Goal: Task Accomplishment & Management: Manage account settings

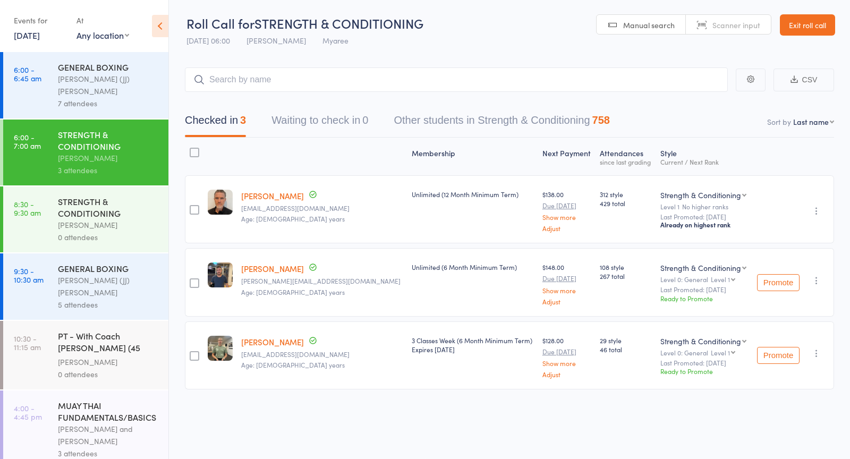
click at [70, 219] on div "Gisela Diaz" at bounding box center [108, 225] width 101 height 12
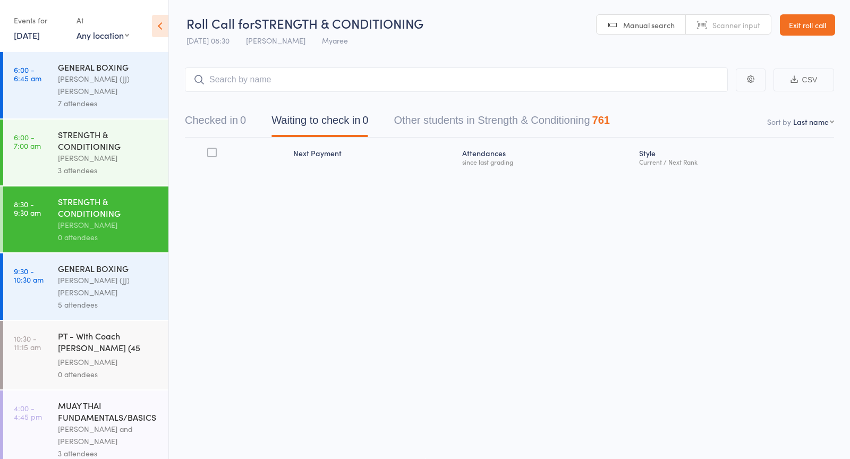
click at [40, 38] on link "17 Sep, 2025" at bounding box center [27, 35] width 26 height 12
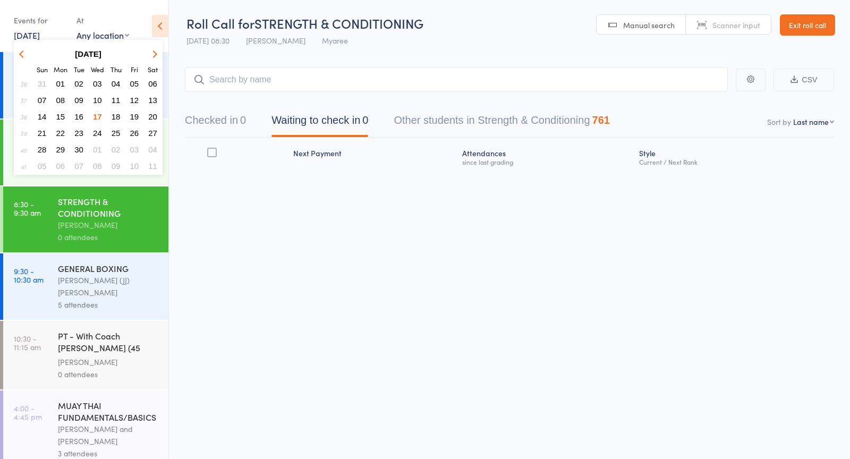
click at [81, 129] on span "23" at bounding box center [78, 133] width 9 height 9
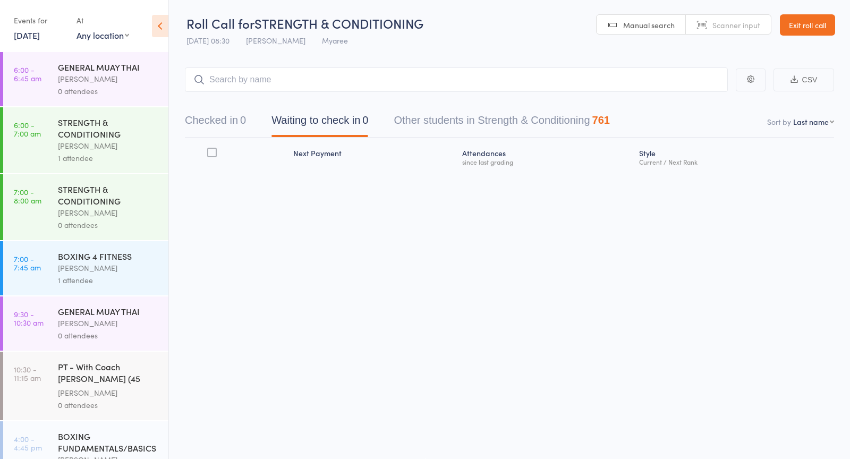
click at [39, 35] on link "23 Sep, 2025" at bounding box center [27, 35] width 26 height 12
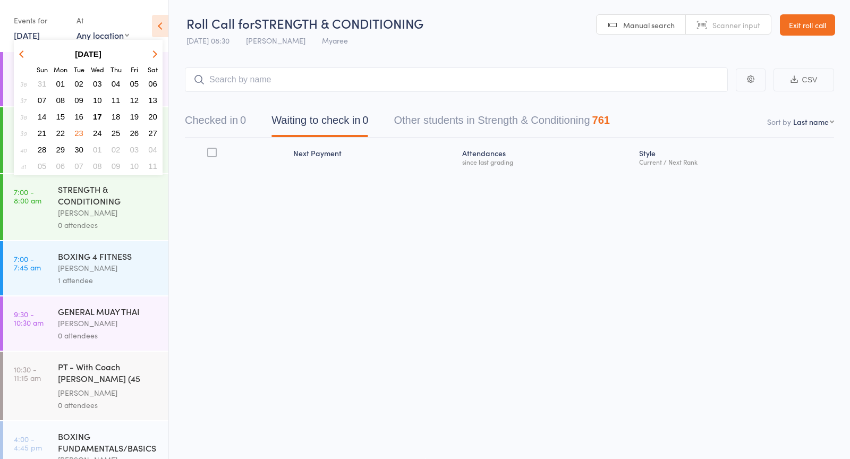
click at [98, 117] on span "17" at bounding box center [97, 116] width 9 height 9
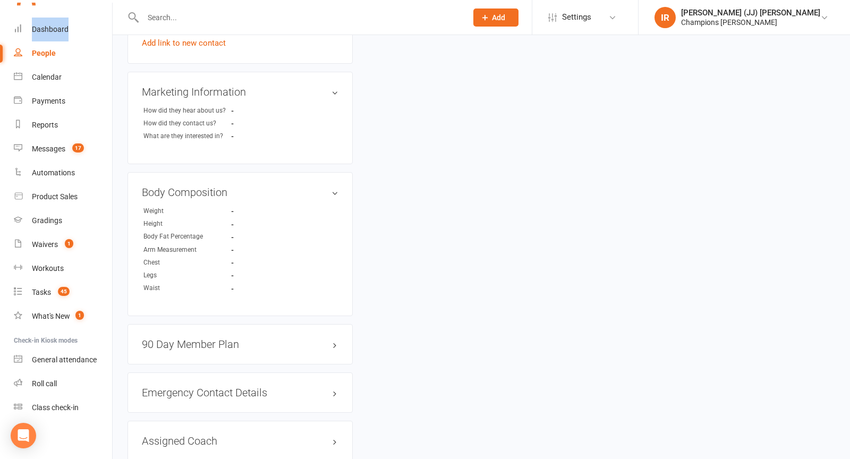
scroll to position [476, 0]
click at [221, 338] on h3 "90 Day Member Plan edit" at bounding box center [240, 344] width 197 height 12
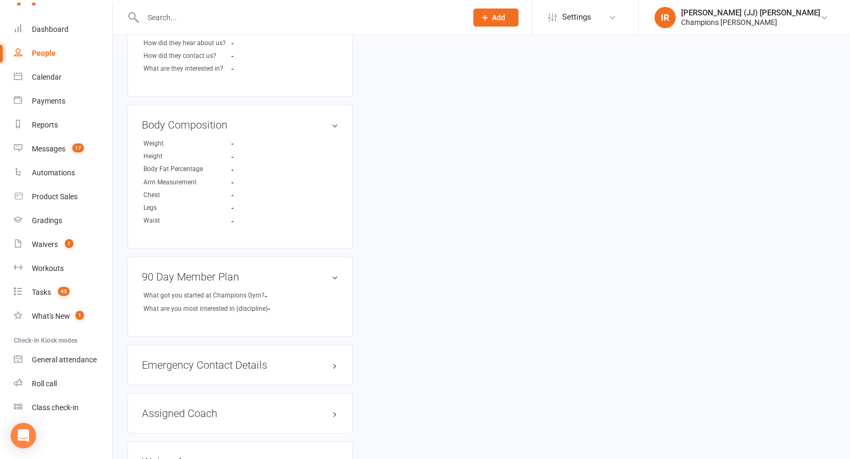
scroll to position [0, 0]
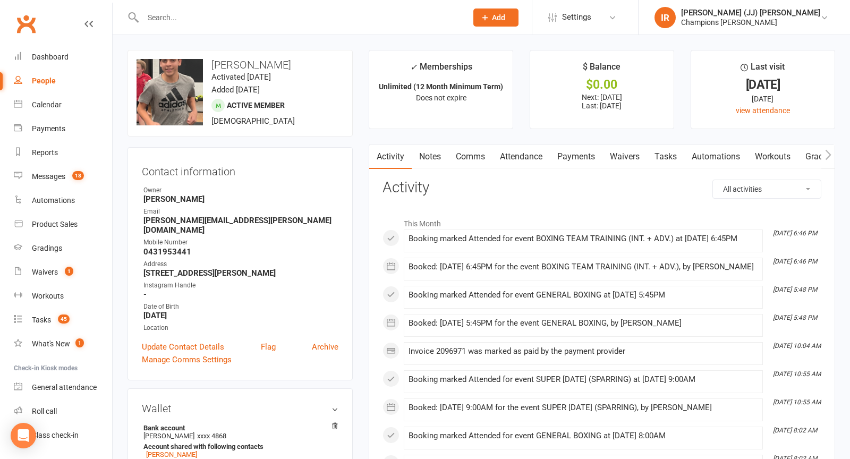
click at [505, 16] on span "Add" at bounding box center [498, 17] width 13 height 9
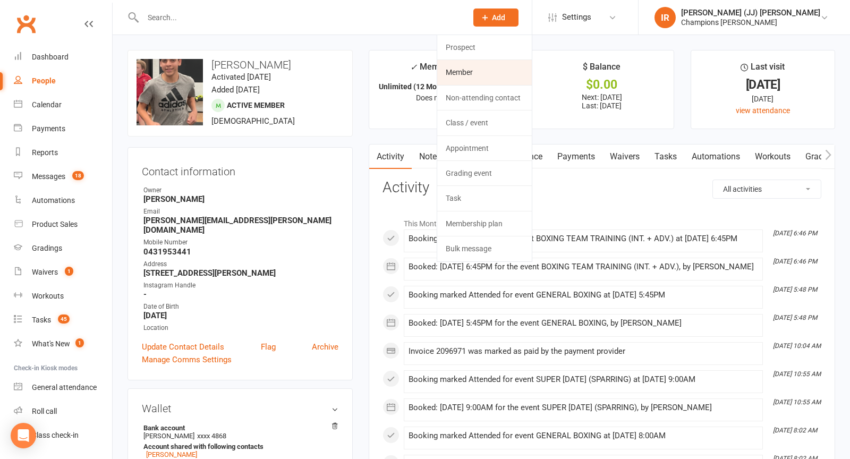
click at [516, 72] on link "Member" at bounding box center [484, 72] width 95 height 24
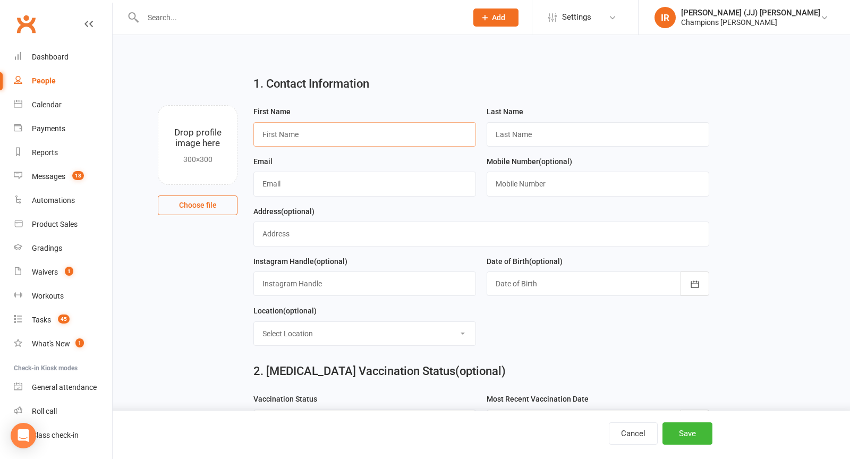
click at [315, 137] on input "text" at bounding box center [364, 134] width 223 height 24
paste input "Jake Haughty"
click at [295, 131] on input "Jake Haughty" at bounding box center [364, 134] width 223 height 24
type input "Jake"
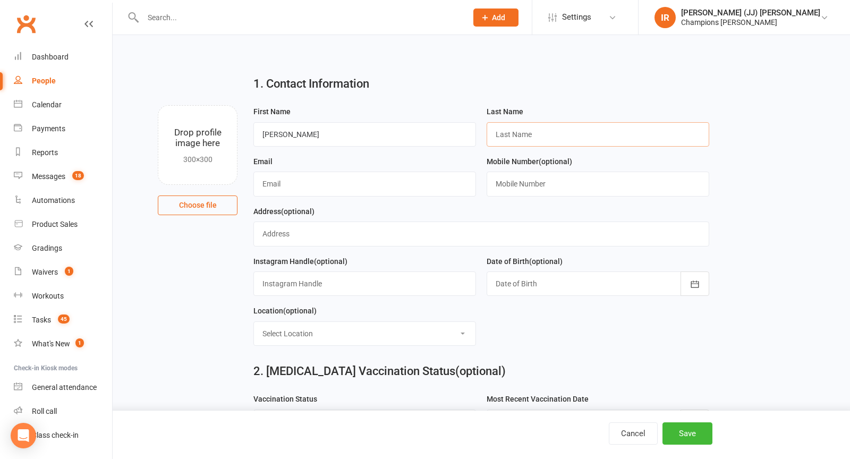
click at [585, 122] on input "text" at bounding box center [598, 134] width 223 height 24
paste input "Haughty"
type input "Haughty"
click at [394, 184] on input "text" at bounding box center [364, 184] width 223 height 24
click at [544, 185] on input "text" at bounding box center [598, 184] width 223 height 24
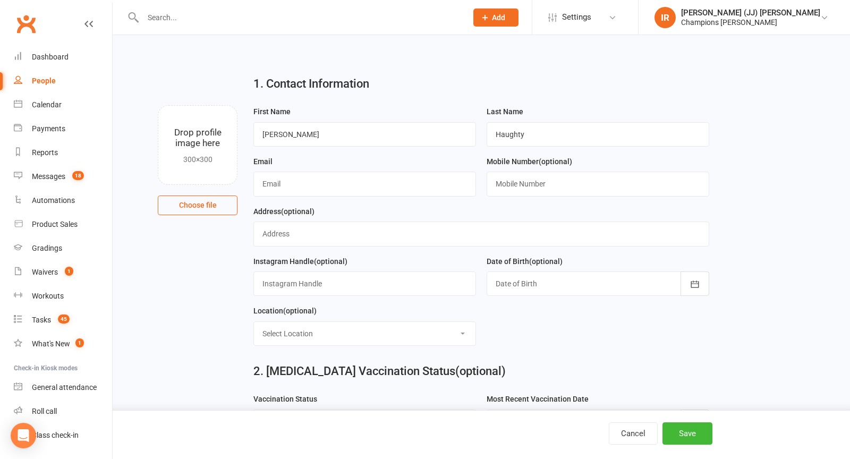
click at [520, 281] on div at bounding box center [598, 284] width 223 height 24
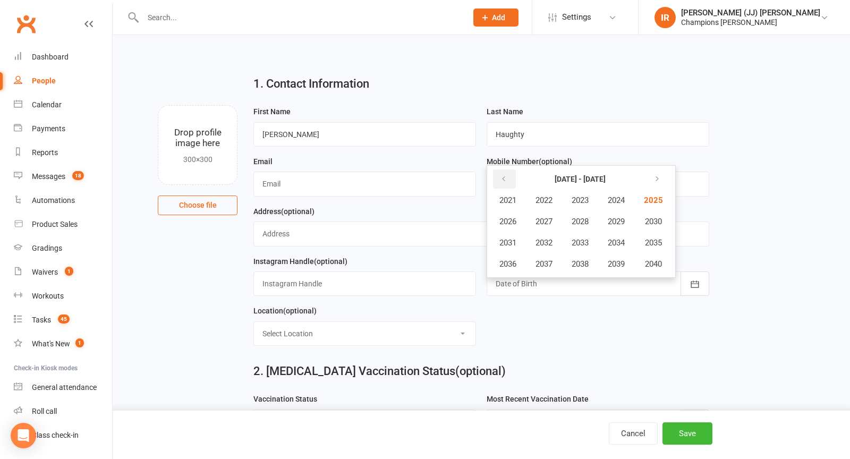
click at [501, 175] on icon "button" at bounding box center [503, 179] width 7 height 9
click at [661, 238] on span "1995" at bounding box center [652, 243] width 17 height 10
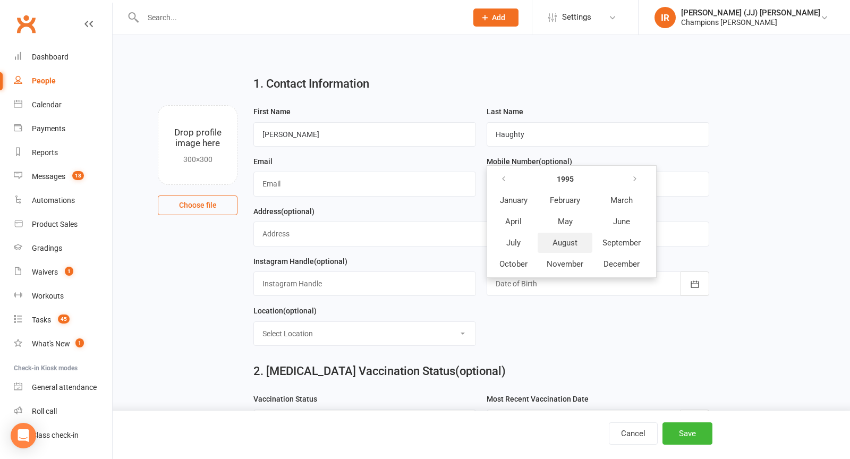
click at [581, 243] on button "August" at bounding box center [565, 243] width 55 height 20
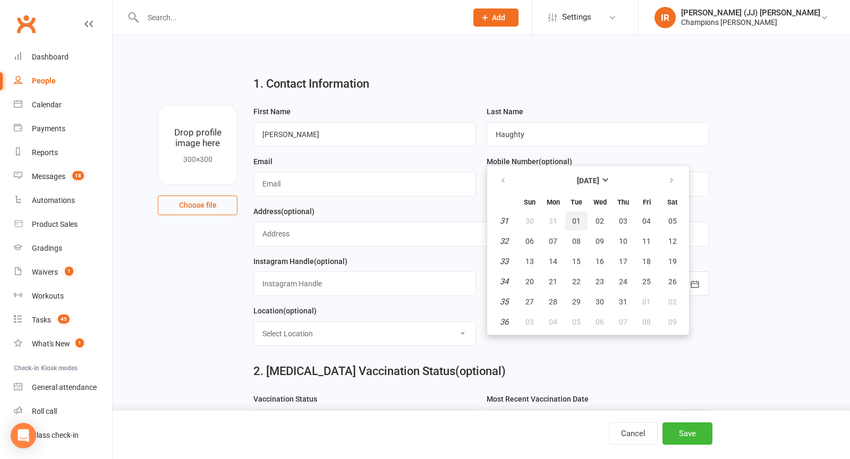
click at [574, 217] on span "01" at bounding box center [576, 221] width 9 height 9
type input "01 Aug 1995"
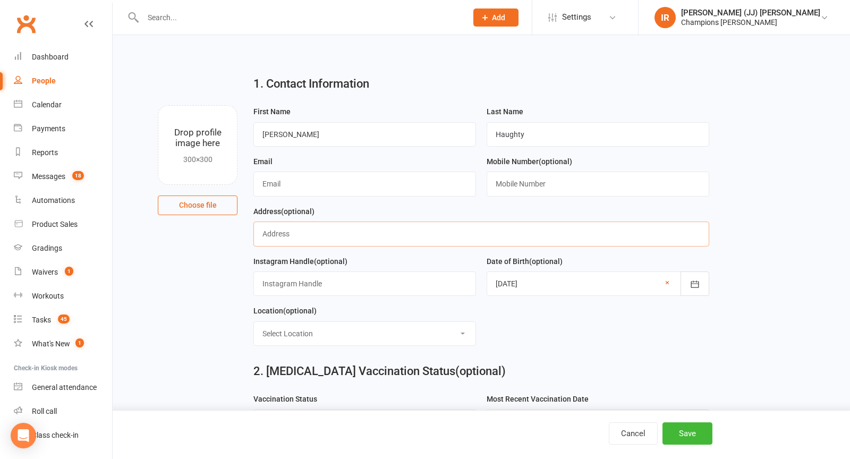
click at [384, 227] on input "text" at bounding box center [481, 234] width 456 height 24
paste input "5b Livingston Street, Beaconsfield"
type input "5b Livingston Street, Beaconsfield"
click at [391, 180] on input "text" at bounding box center [364, 184] width 223 height 24
paste input "[EMAIL_ADDRESS][DOMAIN_NAME]"
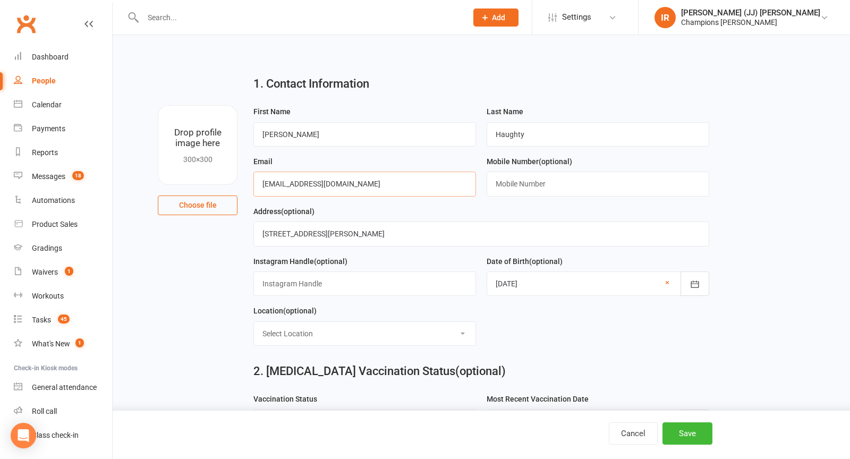
type input "[EMAIL_ADDRESS][DOMAIN_NAME]"
click at [349, 163] on div "Email j.haughty@hotmail.com" at bounding box center [364, 175] width 223 height 41
click at [538, 193] on input "text" at bounding box center [598, 184] width 223 height 24
paste input "+61489243195"
type input "+61489243195"
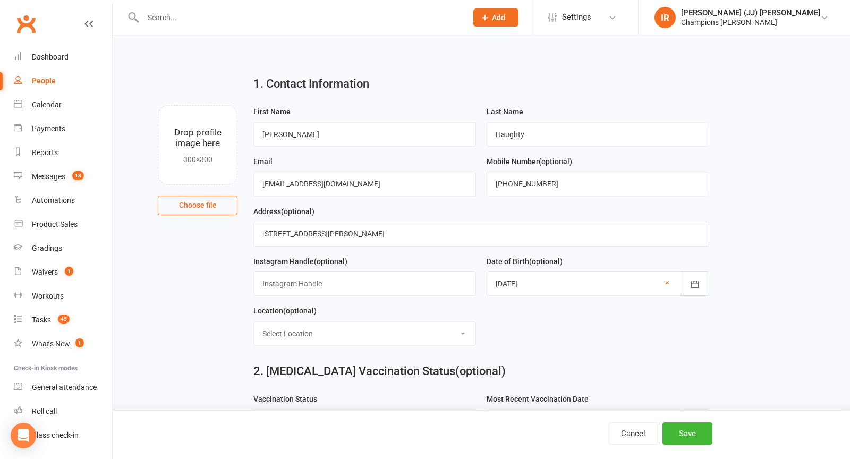
click at [498, 209] on div "Address (optional) 5b Livingston Street, Beaconsfield" at bounding box center [481, 225] width 456 height 41
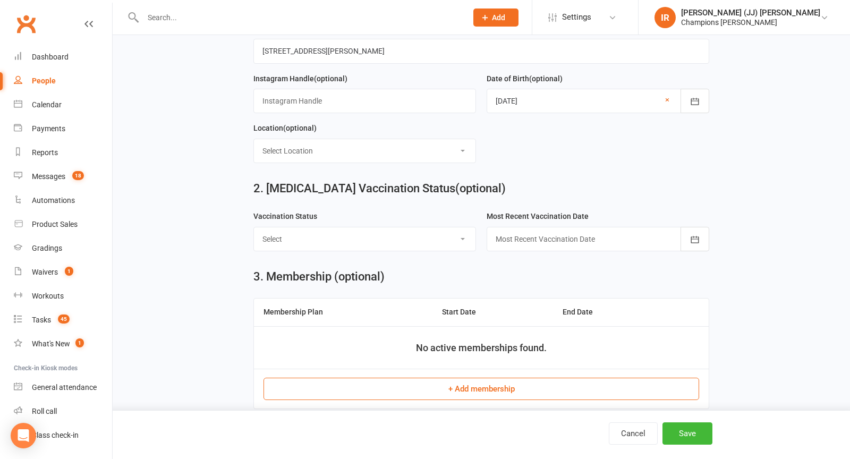
scroll to position [205, 0]
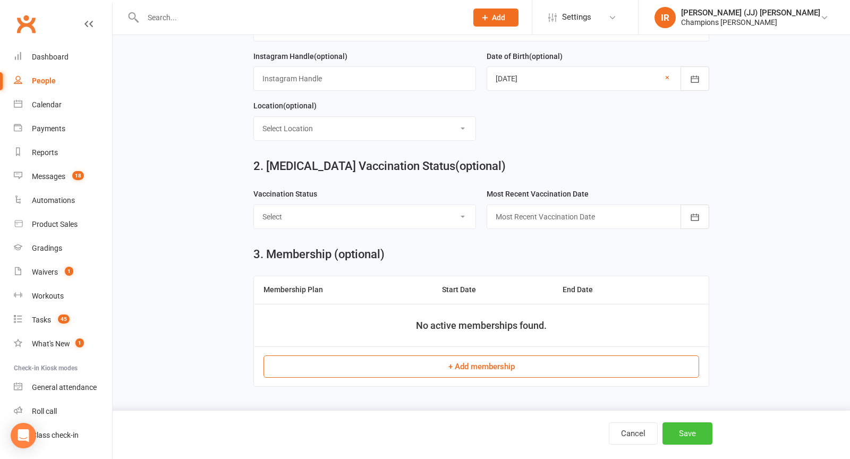
click at [690, 439] on button "Save" at bounding box center [688, 433] width 50 height 22
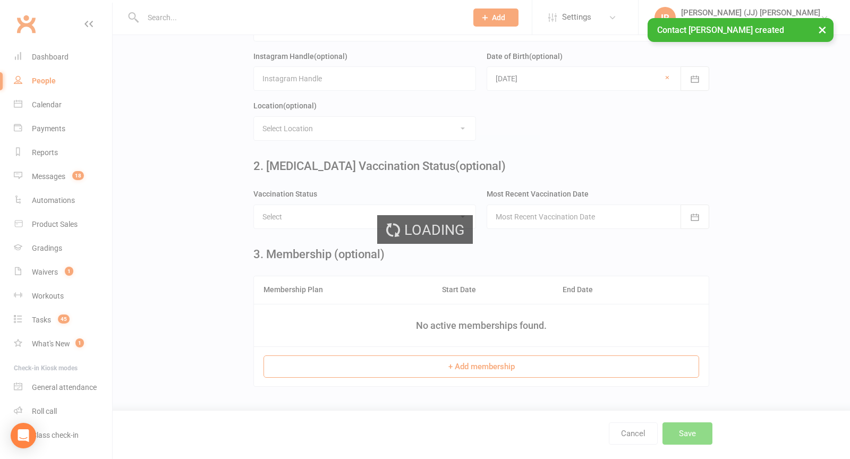
scroll to position [0, 0]
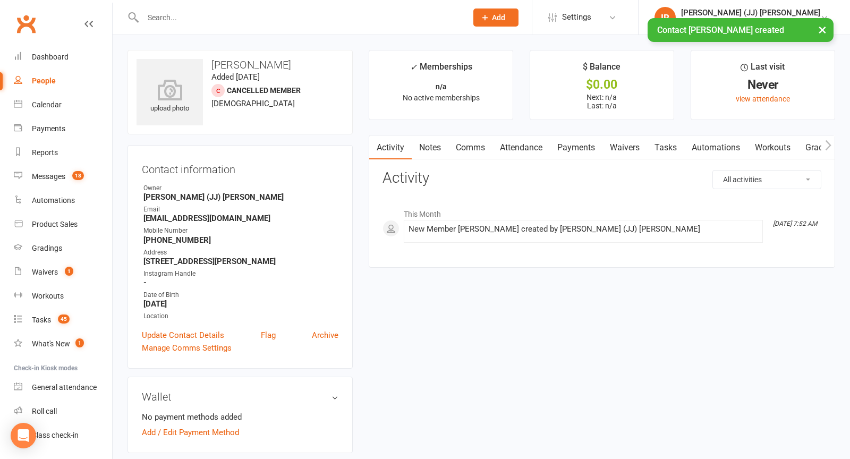
click at [617, 151] on link "Waivers" at bounding box center [625, 148] width 45 height 24
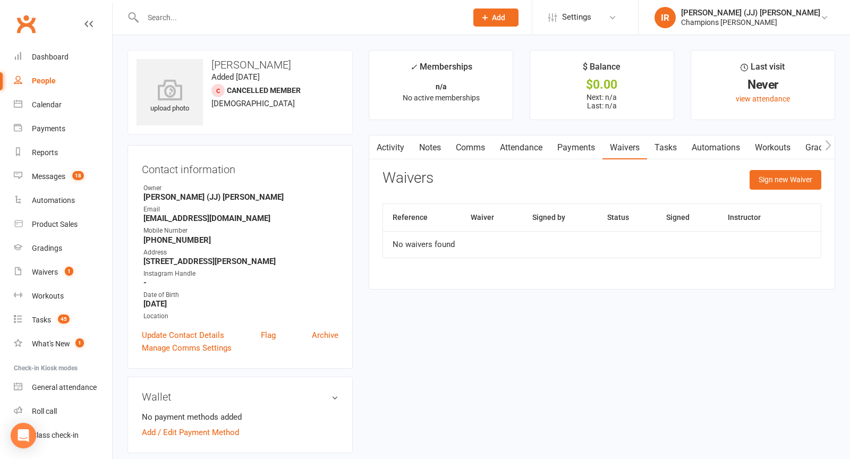
click at [391, 154] on link "Activity" at bounding box center [390, 148] width 43 height 24
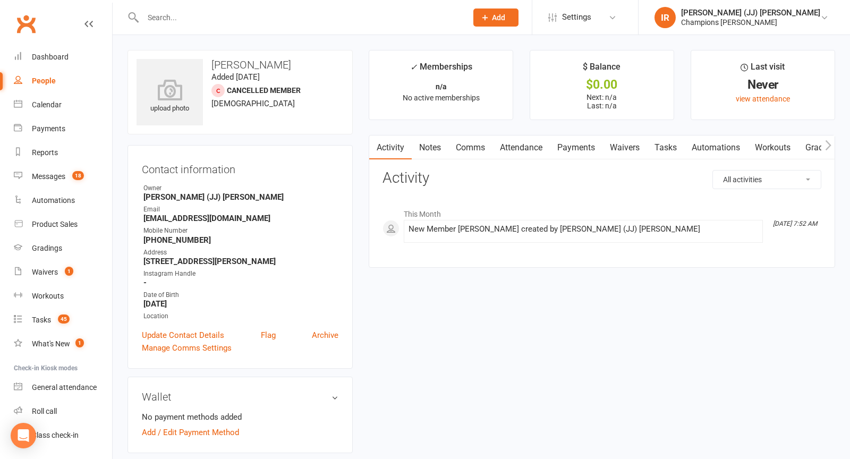
click at [439, 144] on link "Notes" at bounding box center [430, 148] width 37 height 24
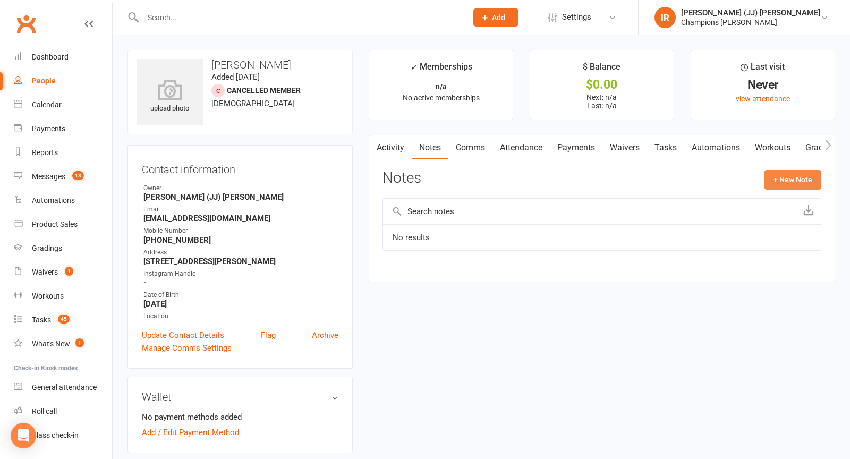
click at [797, 183] on button "+ New Note" at bounding box center [793, 179] width 57 height 19
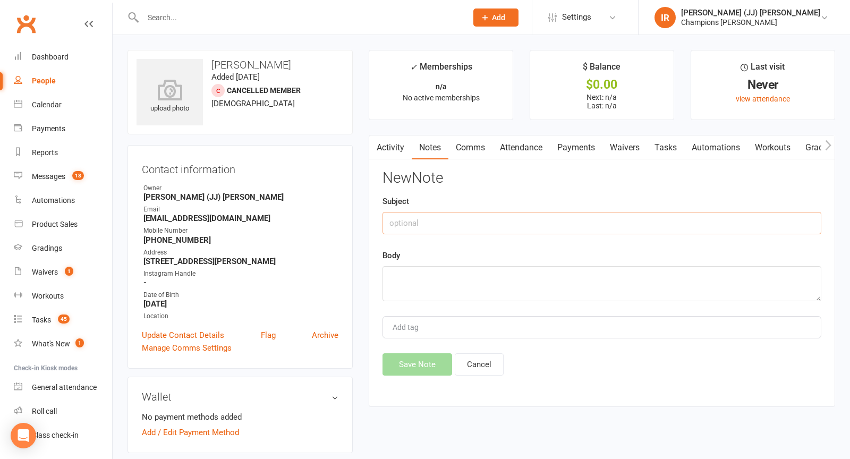
click at [498, 232] on input "text" at bounding box center [602, 223] width 439 height 22
paste input "WHY NOW? Wants to get prepared for summer - mentally and physically"
drag, startPoint x: 647, startPoint y: 225, endPoint x: 431, endPoint y: 225, distance: 215.7
click at [431, 224] on input "WHY NOW? Wants to get prepared for summer - mentally and physically" at bounding box center [602, 223] width 439 height 22
type input "WHY NOW?"
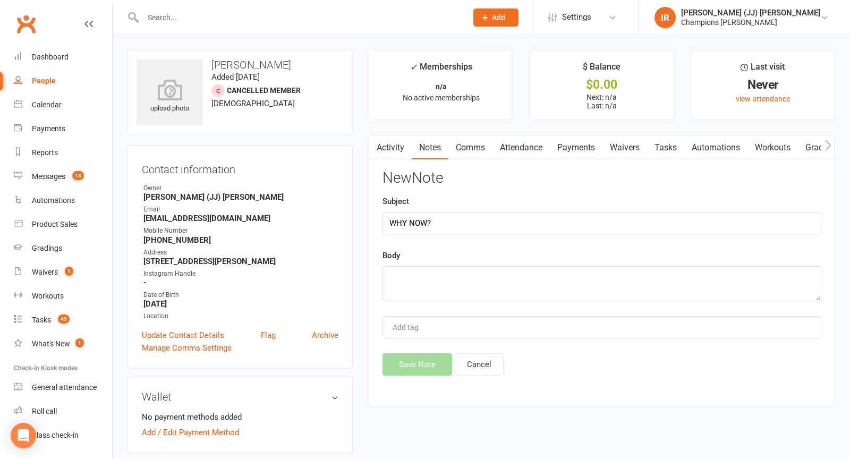
click at [417, 300] on div "New Note Subject WHY NOW? Body Add tag Save Note Cancel" at bounding box center [602, 273] width 439 height 206
click at [415, 287] on textarea at bounding box center [602, 283] width 439 height 35
paste textarea "Wants to get prepared for summer - mentally and physically"
click at [396, 276] on textarea "Wants to get prepared for summer - mentally and physically" at bounding box center [602, 283] width 439 height 35
type textarea "Wants to get prepared for summer - mentally and physically"
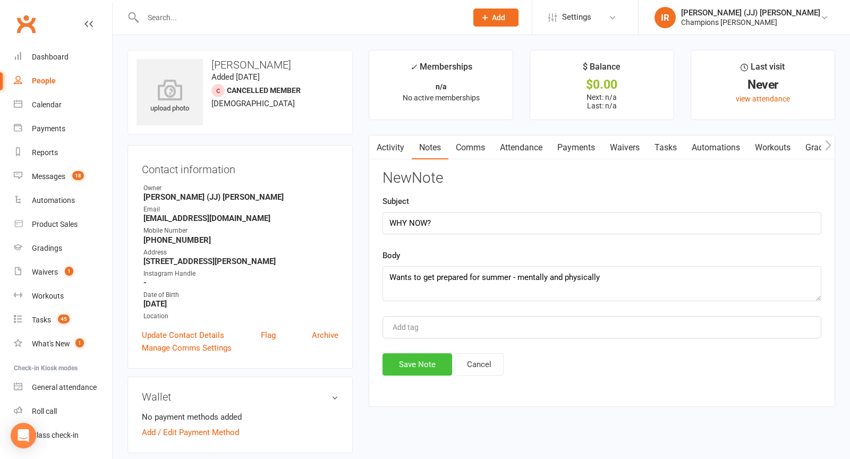
click at [412, 366] on button "Save Note" at bounding box center [418, 364] width 70 height 22
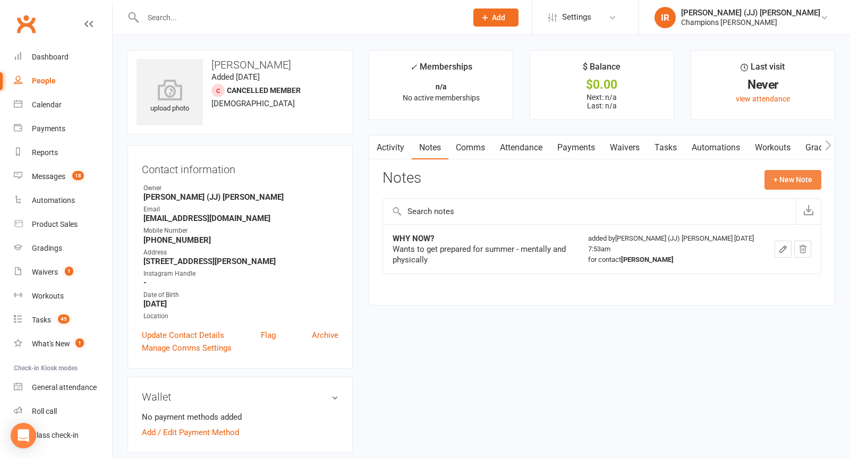
click at [780, 175] on button "+ New Note" at bounding box center [793, 179] width 57 height 19
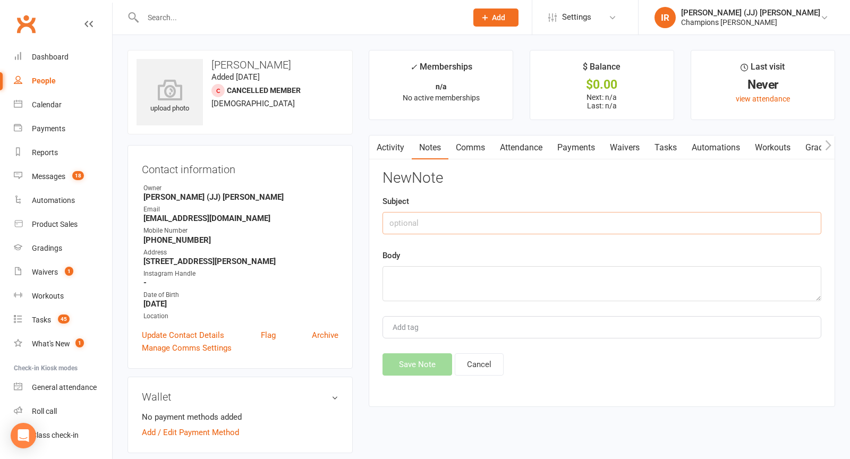
click at [469, 221] on input "text" at bounding box center [602, 223] width 439 height 22
paste input "INFO Has been travelling for a while, no job currently Landscaper"
drag, startPoint x: 637, startPoint y: 219, endPoint x: 411, endPoint y: 221, distance: 226.4
click at [411, 221] on input "INFO Has been travelling for a while, no job currently Landscaper" at bounding box center [602, 223] width 439 height 22
type input "INFO"
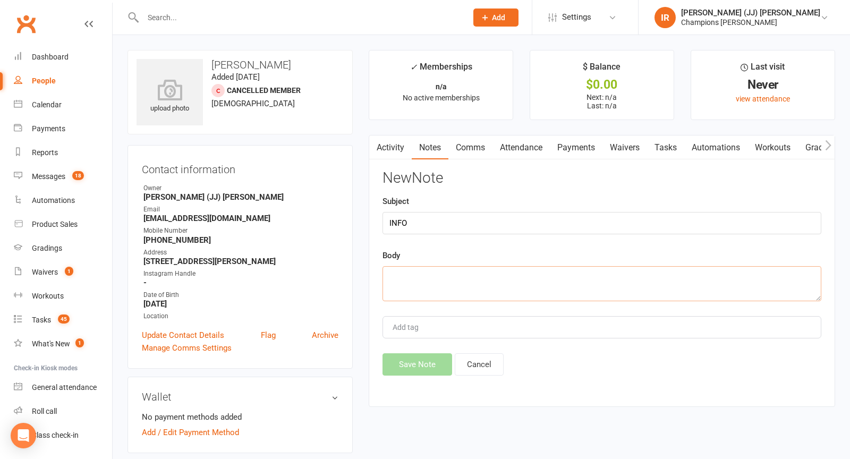
click at [411, 269] on textarea at bounding box center [602, 283] width 439 height 35
paste textarea "Has been travelling for a while, no job currently Landscaper"
type textarea "Has been travelling for a while, no job currently Landscaper"
click at [411, 367] on button "Save Note" at bounding box center [418, 364] width 70 height 22
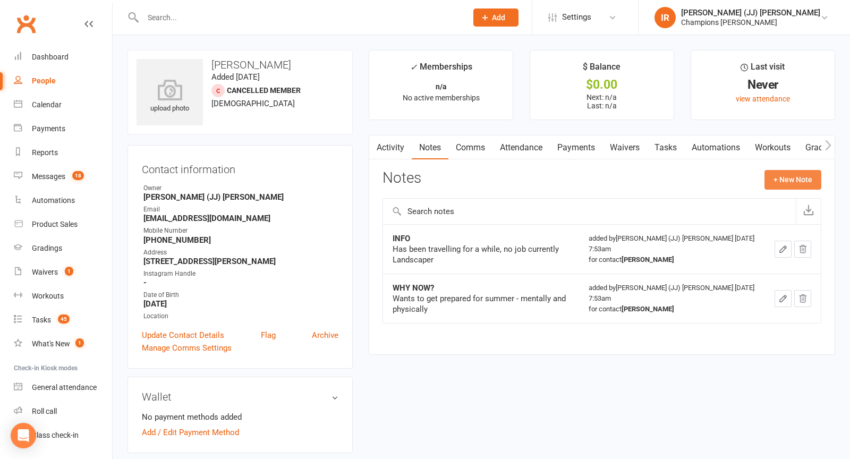
click at [779, 177] on button "+ New Note" at bounding box center [793, 179] width 57 height 19
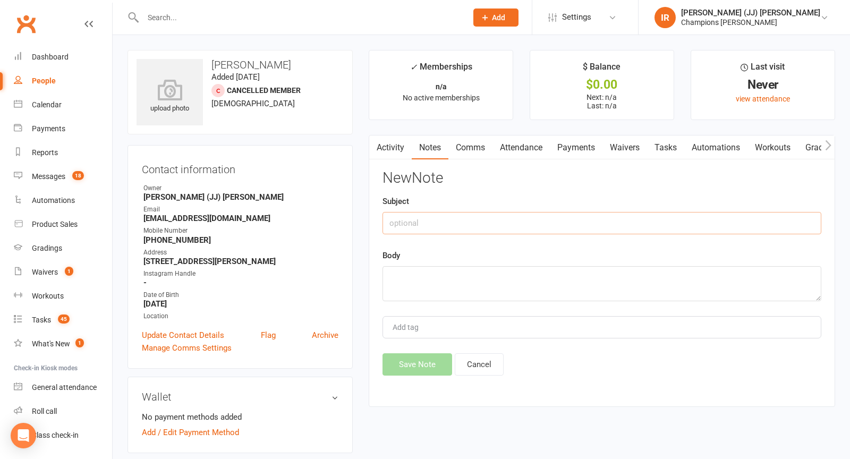
click at [478, 222] on input "text" at bounding box center [602, 223] width 439 height 22
paste input "PAST Never done martial arts before"
drag, startPoint x: 542, startPoint y: 226, endPoint x: 410, endPoint y: 225, distance: 131.8
click at [410, 225] on input "PAST Never done martial arts before" at bounding box center [602, 223] width 439 height 22
type input "PAST"
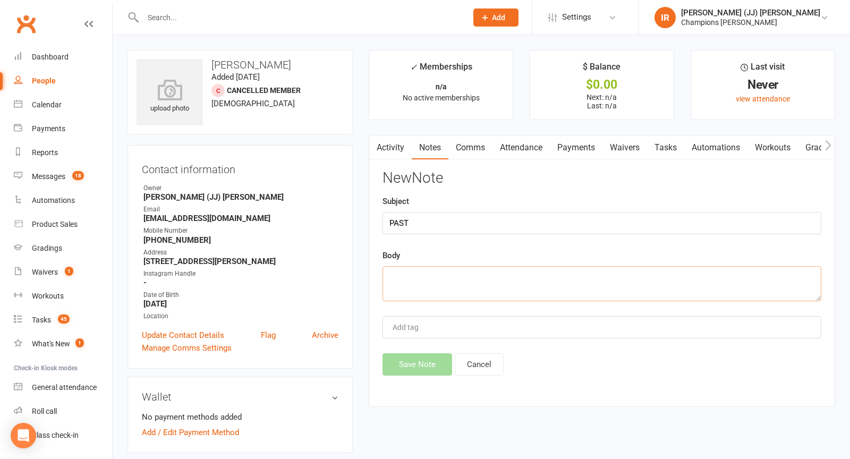
click at [434, 285] on textarea at bounding box center [602, 283] width 439 height 35
paste textarea "Never done martial arts before"
type textarea "Never done martial arts before"
click at [408, 353] on button "Save Note" at bounding box center [418, 364] width 70 height 22
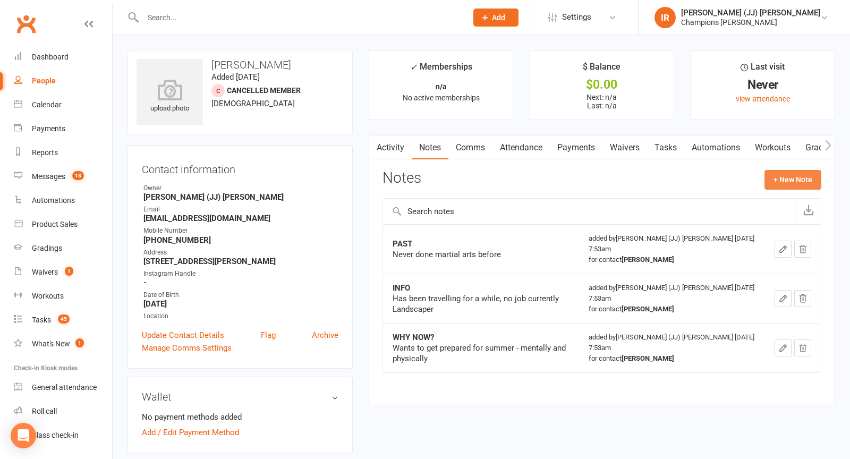
click at [783, 184] on button "+ New Note" at bounding box center [793, 179] width 57 height 19
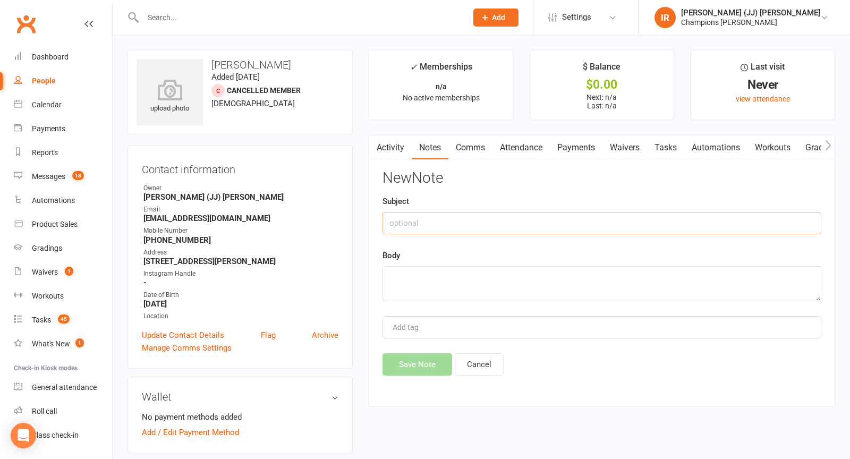
click at [536, 225] on input "text" at bounding box center [602, 223] width 439 height 22
paste input "GOALS Learn a new skill Improve fitness - has been travelling since he moved to…"
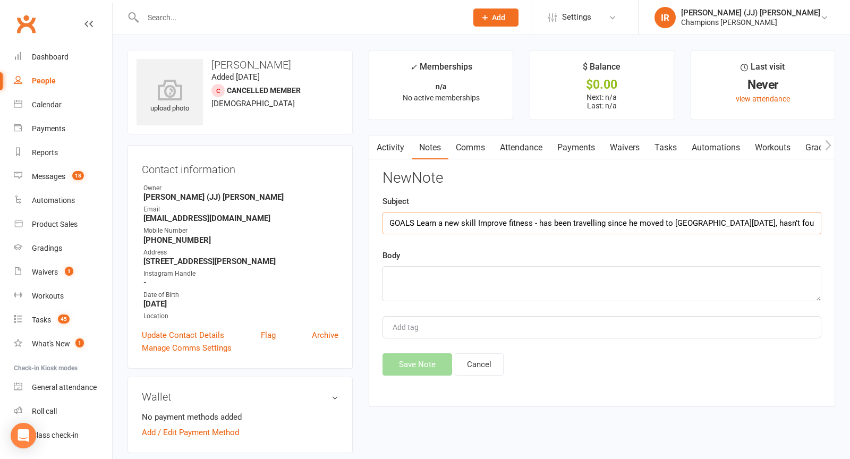
drag, startPoint x: 816, startPoint y: 224, endPoint x: 417, endPoint y: 224, distance: 399.1
click at [417, 220] on input "GOALS Learn a new skill Improve fitness - has been travelling since he moved to…" at bounding box center [602, 223] width 439 height 22
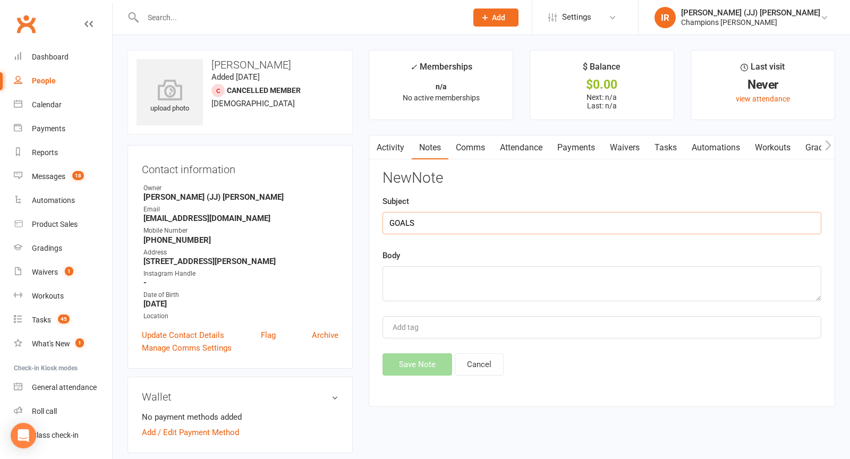
type input "GOALS"
click at [402, 287] on textarea at bounding box center [602, 283] width 439 height 35
paste textarea "Learn a new skill Improve fitness - has been travelling since he moved to perth…"
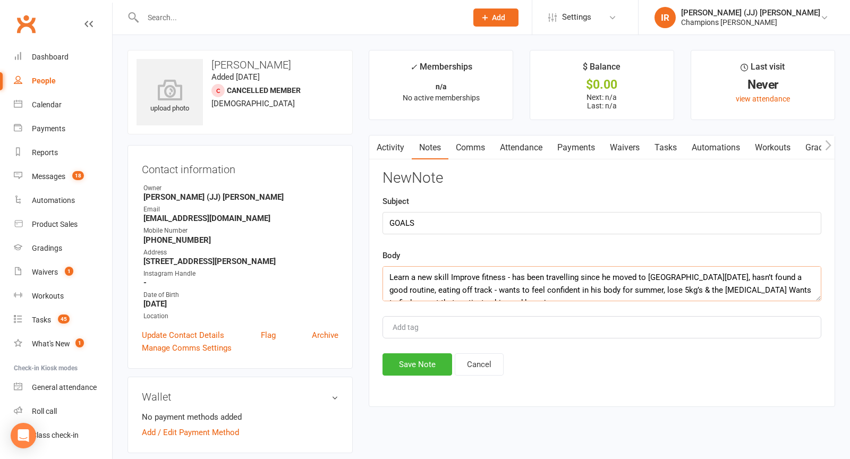
type textarea "Learn a new skill Improve fitness - has been travelling since he moved to perth…"
click at [397, 356] on button "Save Note" at bounding box center [418, 364] width 70 height 22
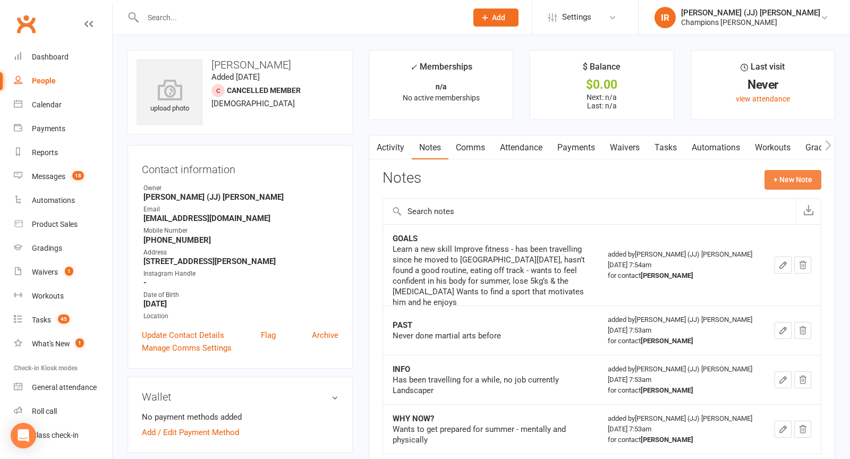
click at [779, 181] on button "+ New Note" at bounding box center [793, 179] width 57 height 19
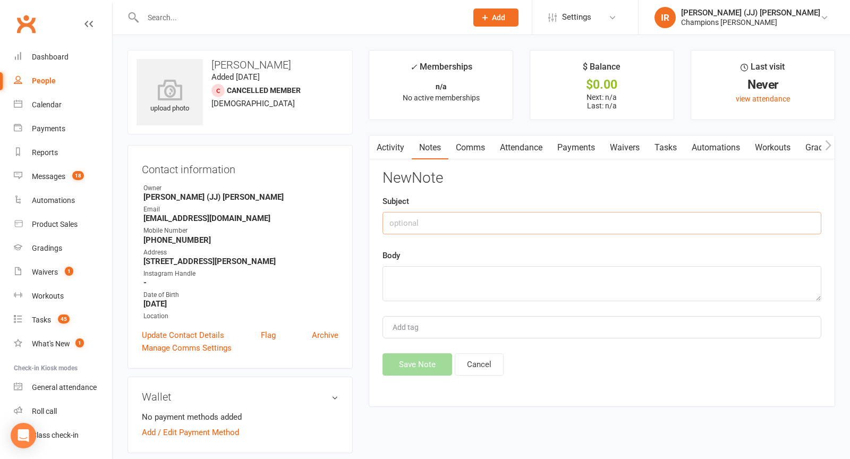
click at [497, 223] on input "text" at bounding box center [602, 223] width 439 height 22
paste input "CURRENT Weightlifting - 3 ish times a week, boring, not seeing progress"
drag, startPoint x: 681, startPoint y: 218, endPoint x: 430, endPoint y: 226, distance: 251.5
click at [427, 224] on input "CURRENT Weightlifting - 3 ish times a week, boring, not seeing progress" at bounding box center [602, 223] width 439 height 22
type input "CURRENT"
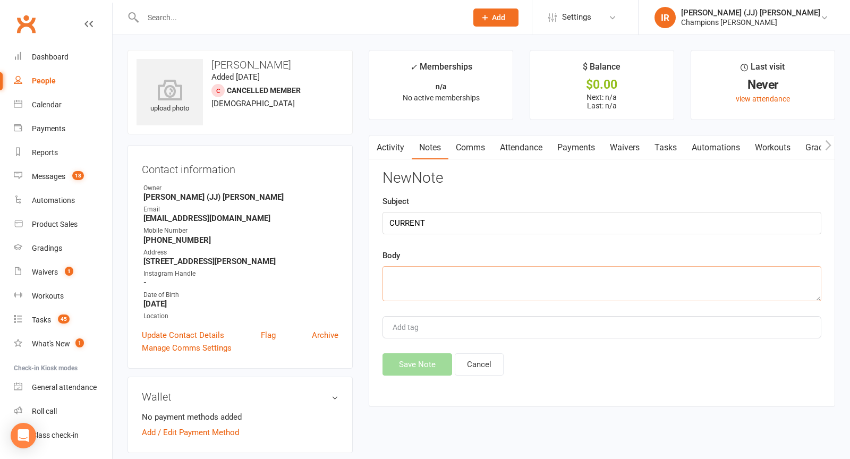
click at [421, 286] on textarea at bounding box center [602, 283] width 439 height 35
paste textarea "Weightlifting - 3 ish times a week, boring, not seeing progress"
type textarea "Weightlifting - 3 ish times a week, boring, not seeing progress"
click at [408, 358] on button "Save Note" at bounding box center [418, 364] width 70 height 22
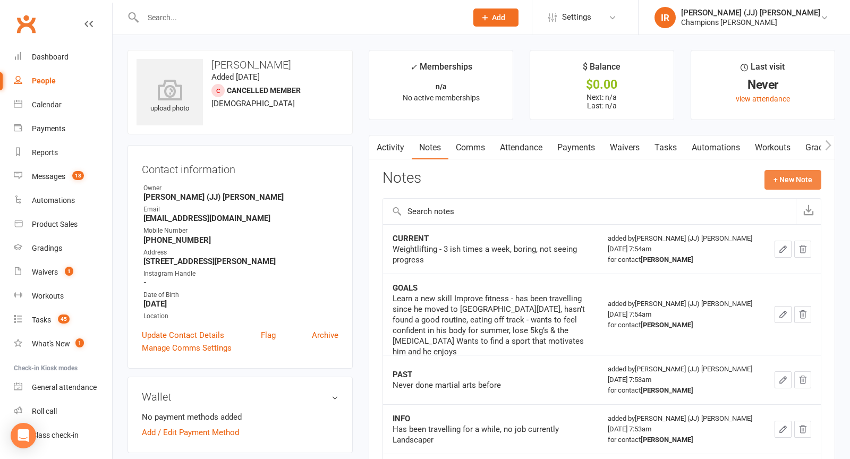
click at [807, 183] on button "+ New Note" at bounding box center [793, 179] width 57 height 19
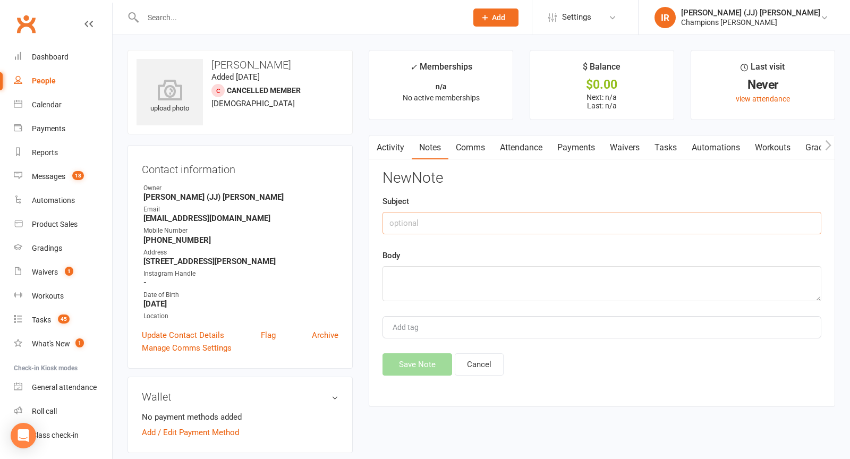
click at [460, 218] on input "text" at bounding box center [602, 223] width 439 height 22
paste input "SCHEDULE Not working atm so flexible hours Aim to train 3 times a week Prefers …"
drag, startPoint x: 715, startPoint y: 219, endPoint x: 431, endPoint y: 219, distance: 284.3
click at [431, 219] on input "SCHEDULE Not working atm so flexible hours Aim to train 3 times a week Prefers …" at bounding box center [602, 223] width 439 height 22
type input "SCHEDULE"
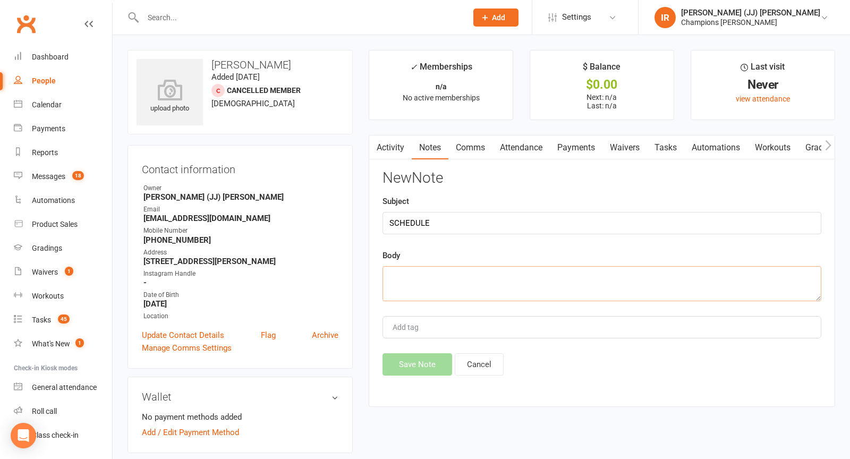
click at [420, 287] on textarea at bounding box center [602, 283] width 439 height 35
paste textarea "Not working atm so flexible hours Aim to train 3 times a week Prefers mornings"
type textarea "Not working atm so flexible hours Aim to train 3 times a week Prefers mornings"
click at [403, 361] on button "Save Note" at bounding box center [418, 364] width 70 height 22
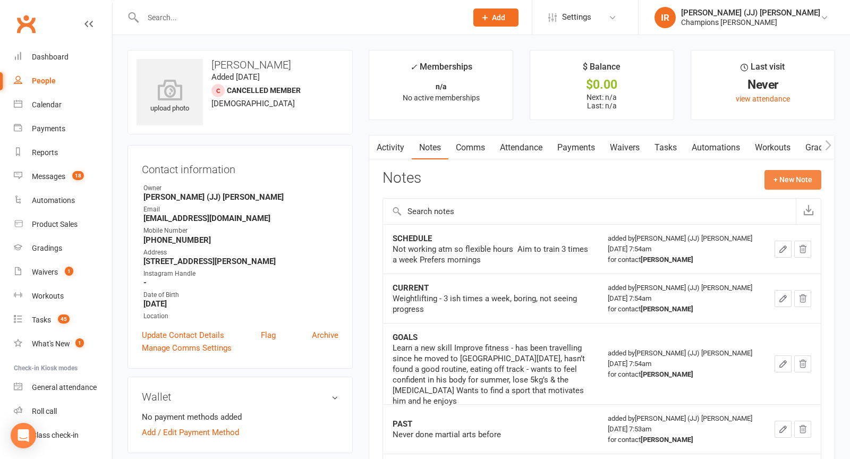
click at [790, 174] on button "+ New Note" at bounding box center [793, 179] width 57 height 19
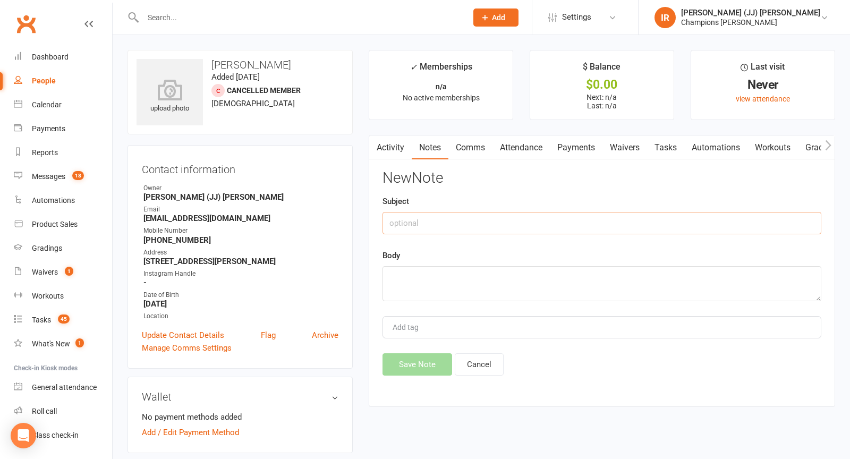
click at [579, 225] on input "text" at bounding box center [602, 223] width 439 height 22
paste input "NOTES? Will be moving back to UK in December so will need to place a relocation…"
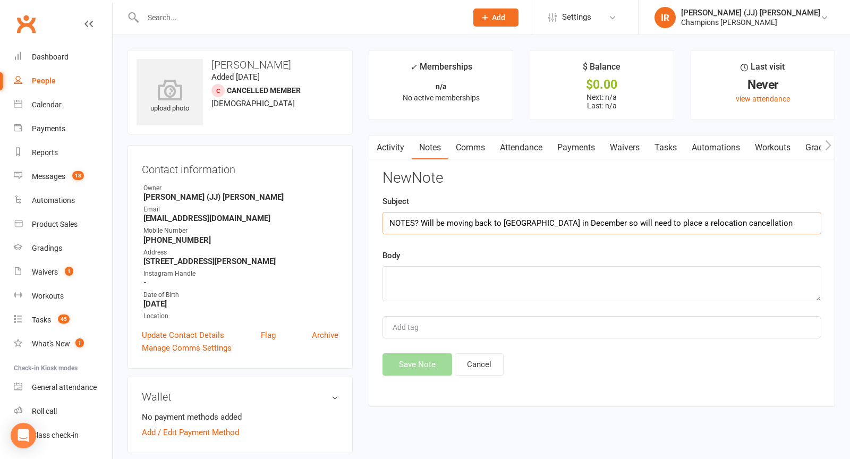
drag, startPoint x: 765, startPoint y: 219, endPoint x: 421, endPoint y: 220, distance: 343.3
click at [421, 220] on input "NOTES? Will be moving back to UK in December so will need to place a relocation…" at bounding box center [602, 223] width 439 height 22
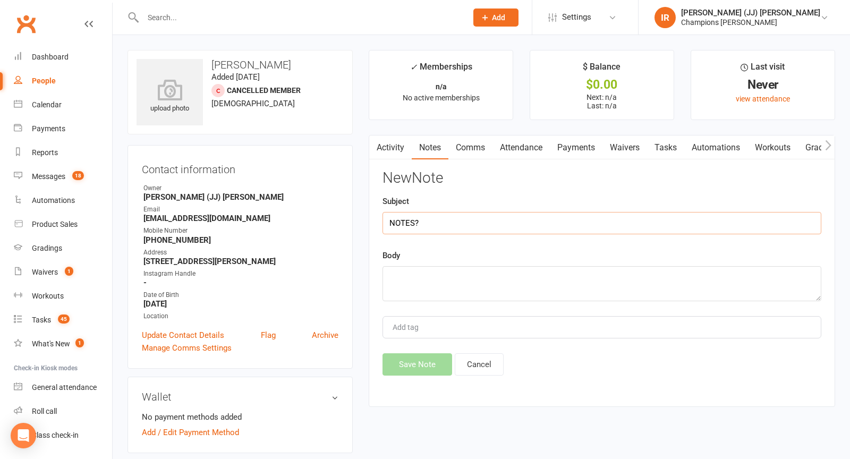
type input "NOTES?"
click at [419, 291] on textarea at bounding box center [602, 283] width 439 height 35
paste textarea "Will be moving back to UK in December so will need to place a relocation cancel…"
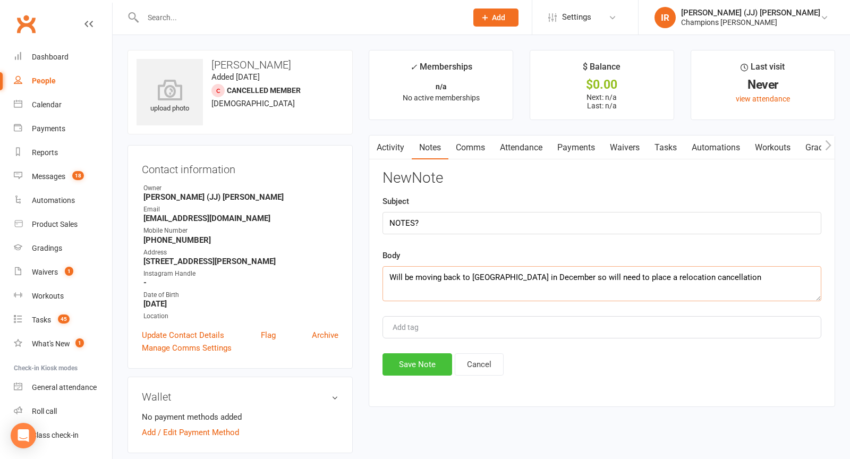
type textarea "Will be moving back to UK in December so will need to place a relocation cancel…"
click at [409, 361] on button "Save Note" at bounding box center [418, 364] width 70 height 22
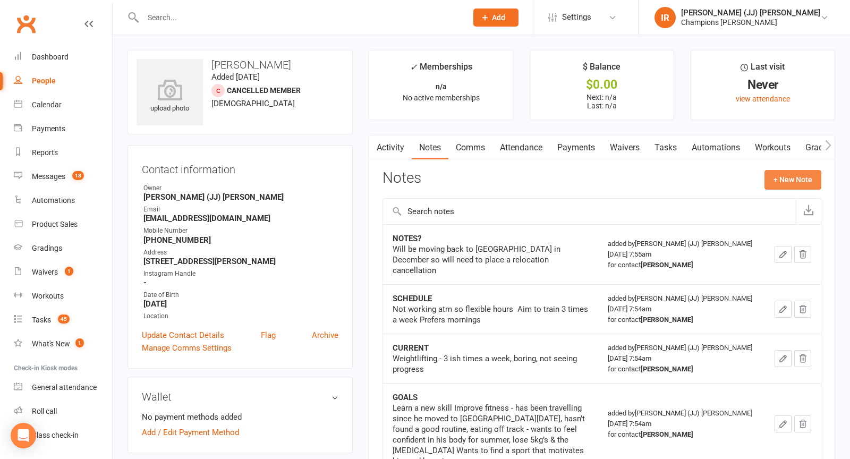
click at [803, 172] on button "+ New Note" at bounding box center [793, 179] width 57 height 19
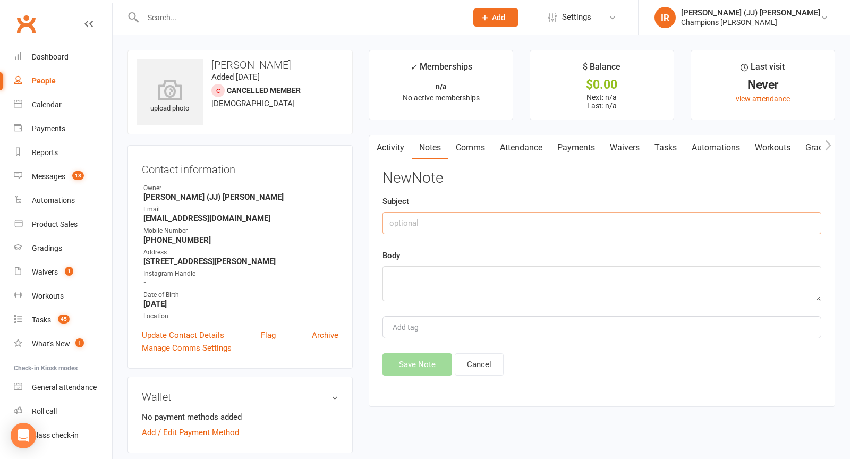
click at [491, 222] on input "text" at bounding box center [602, 223] width 439 height 22
paste input "FIRST SESSION 6am General Muay Thai 23/09"
drag, startPoint x: 564, startPoint y: 229, endPoint x: 445, endPoint y: 223, distance: 119.7
click at [445, 223] on input "FIRST SESSION 6am General Muay Thai 23/09" at bounding box center [602, 223] width 439 height 22
type input "FIRST SESSION"
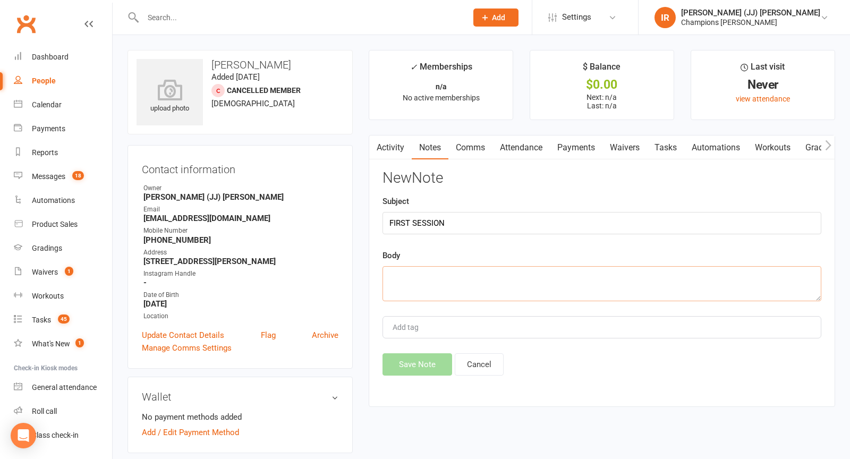
click at [412, 283] on textarea at bounding box center [602, 283] width 439 height 35
paste textarea "6am General Muay Thai 23/09"
click at [478, 289] on textarea "6am General Muay Thai 23/09 PROGRAM: c" at bounding box center [602, 283] width 439 height 35
paste textarea "3 Class x 6mmt"
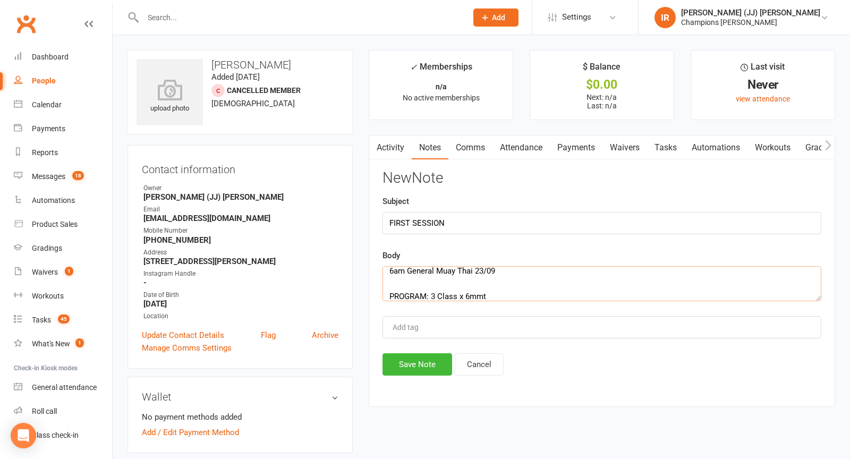
type textarea "6am General Muay Thai 23/09 PROGRAM: 3 Class x 6mmt"
click at [421, 364] on button "Save Note" at bounding box center [418, 364] width 70 height 22
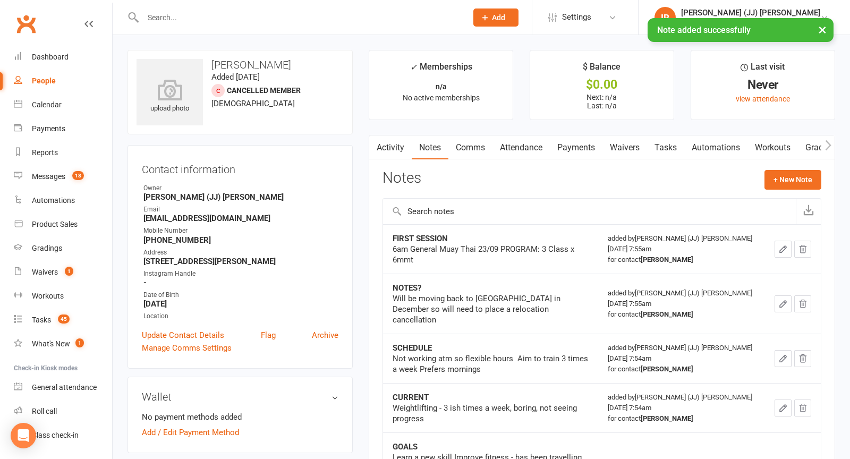
click at [389, 138] on link "Activity" at bounding box center [390, 148] width 43 height 24
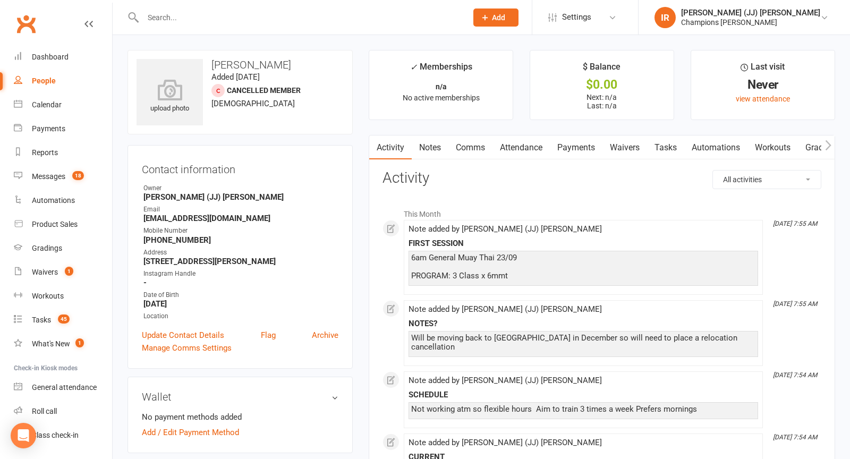
click at [614, 147] on link "Waivers" at bounding box center [625, 148] width 45 height 24
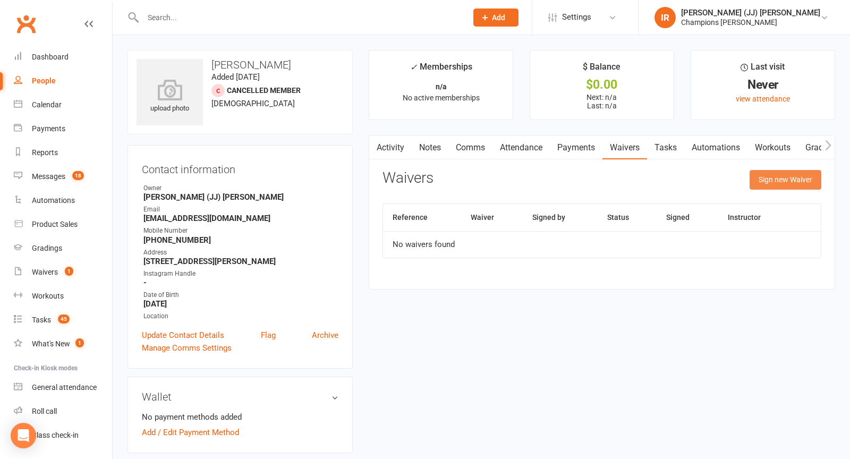
click at [772, 184] on button "Sign new Waiver" at bounding box center [786, 179] width 72 height 19
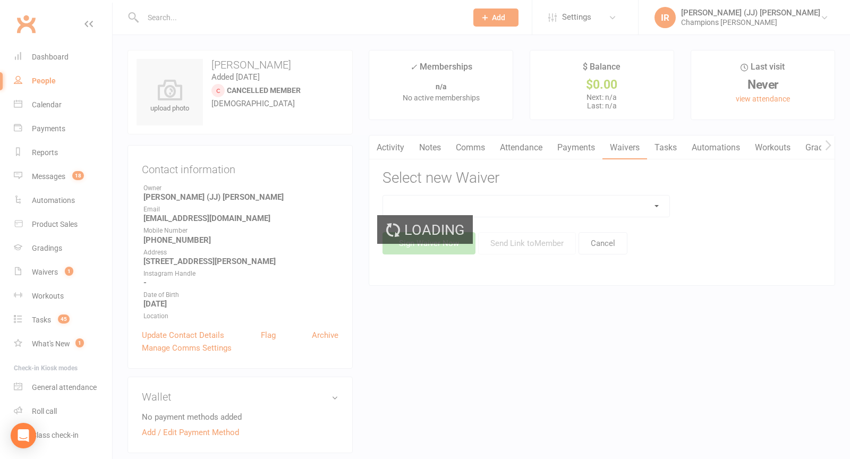
click at [628, 198] on div "Loading" at bounding box center [425, 229] width 850 height 459
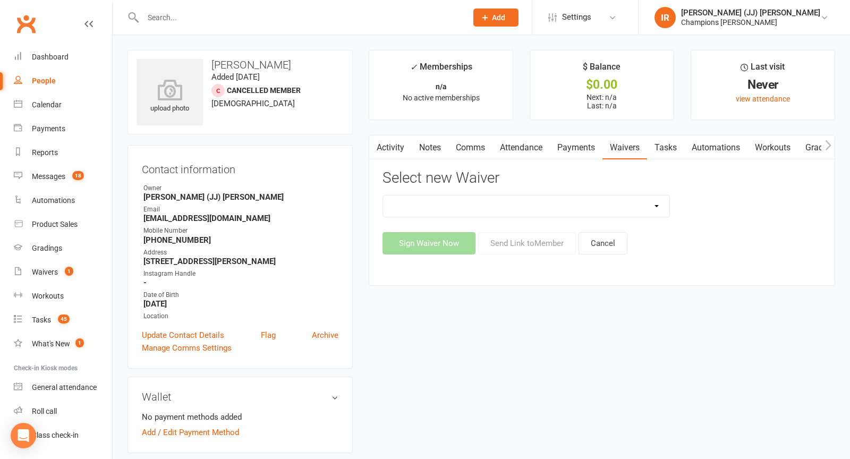
click at [582, 203] on select "Casual Waiver (STAFF ONLY) CG Myaree Cancellation Form CG Myaree Casual Waiver …" at bounding box center [526, 206] width 286 height 21
select select "9218"
click at [510, 242] on button "Send Link to Member" at bounding box center [527, 243] width 98 height 22
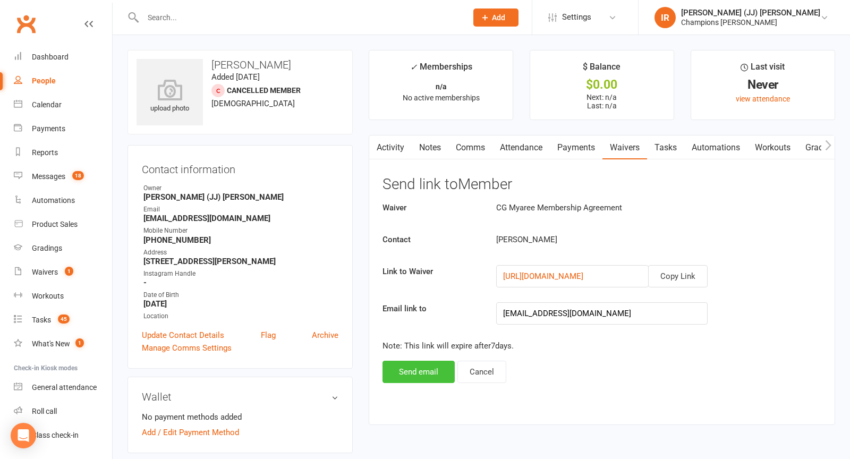
click at [426, 374] on button "Send email" at bounding box center [419, 372] width 72 height 22
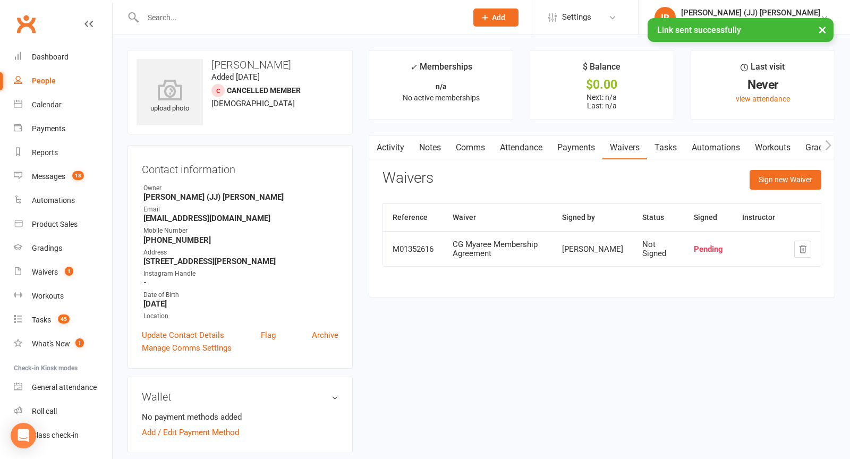
click at [522, 147] on link "Attendance" at bounding box center [521, 148] width 57 height 24
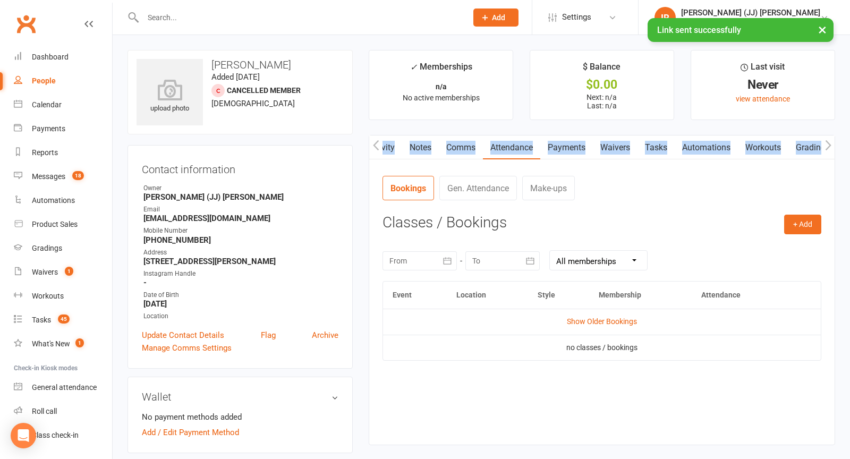
scroll to position [0, 2]
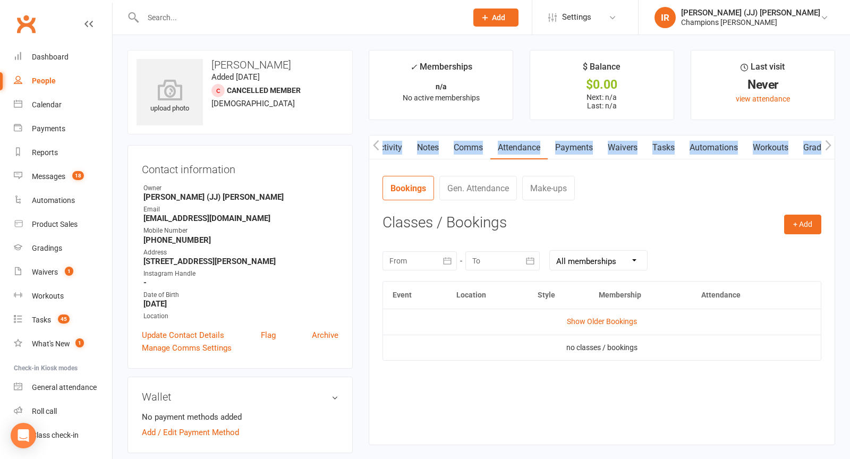
click at [421, 140] on link "Notes" at bounding box center [428, 148] width 37 height 24
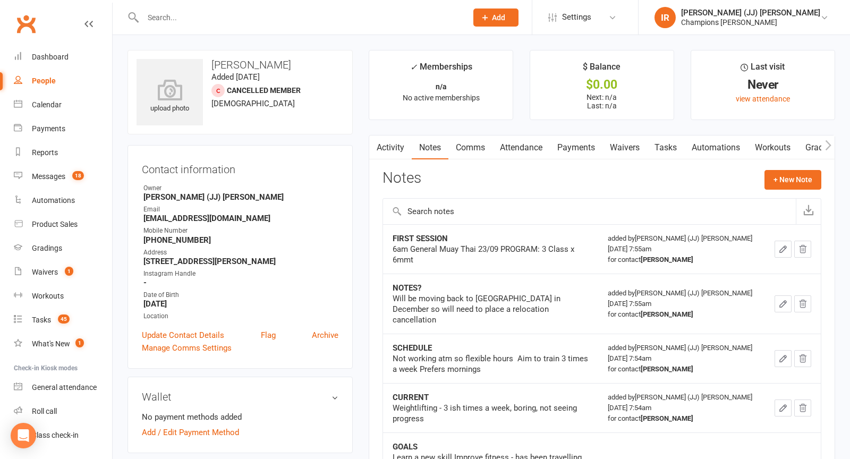
click at [467, 171] on div "Notes + New Note" at bounding box center [602, 184] width 439 height 28
click at [524, 153] on link "Attendance" at bounding box center [521, 148] width 57 height 24
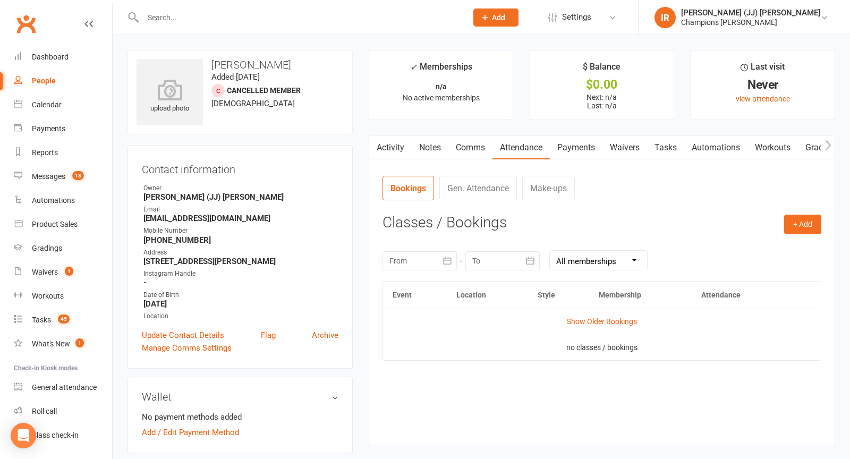
click at [623, 149] on link "Waivers" at bounding box center [625, 148] width 45 height 24
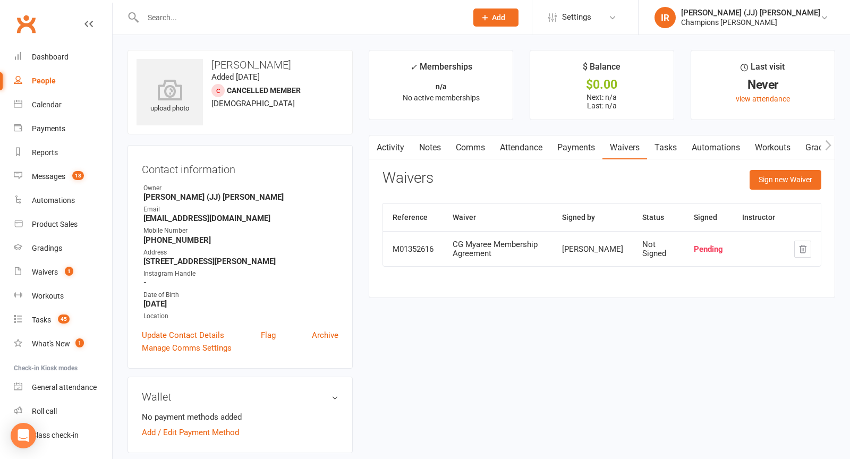
click at [518, 147] on link "Attendance" at bounding box center [521, 148] width 57 height 24
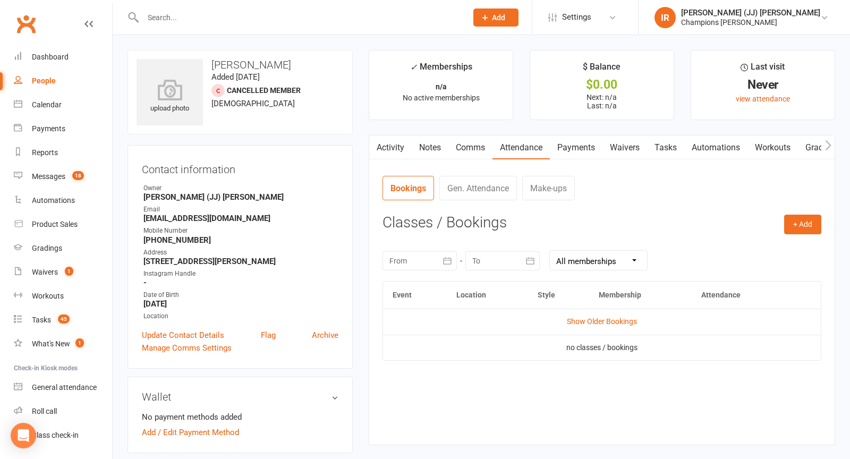
click at [424, 140] on link "Notes" at bounding box center [430, 148] width 37 height 24
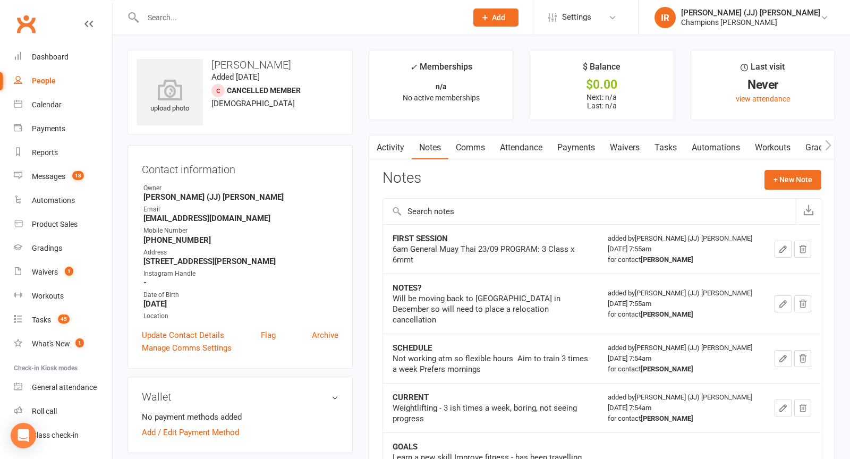
click at [518, 149] on link "Attendance" at bounding box center [521, 148] width 57 height 24
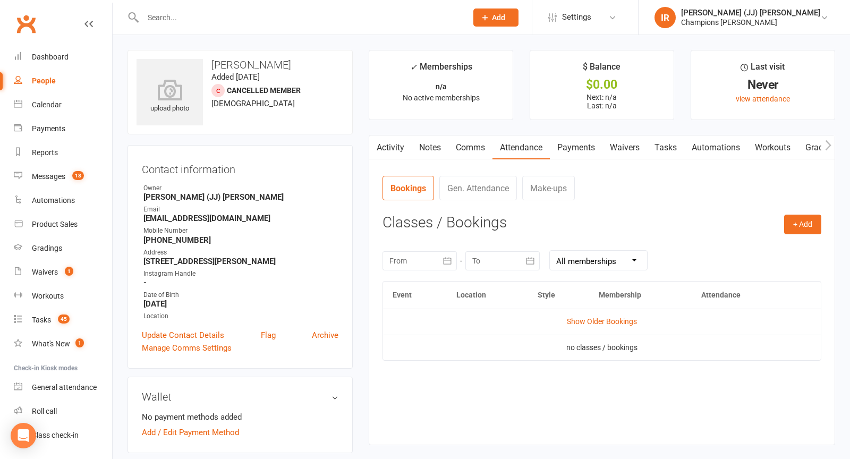
click at [638, 142] on link "Waivers" at bounding box center [625, 148] width 45 height 24
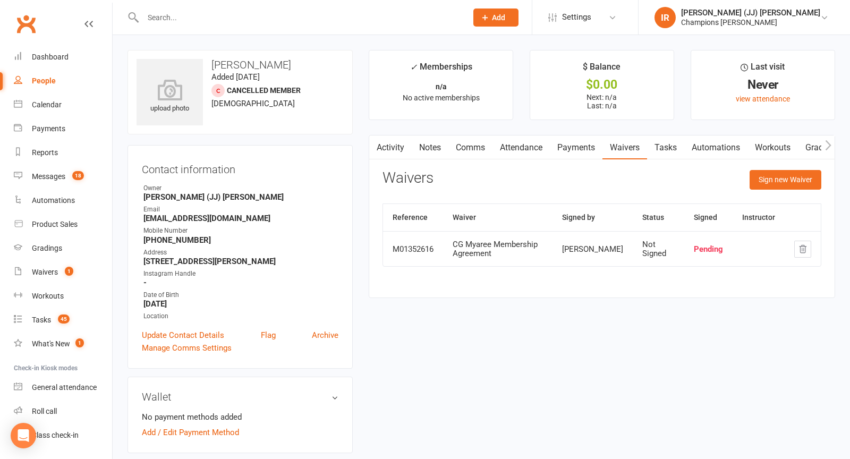
click at [731, 142] on link "Automations" at bounding box center [715, 148] width 63 height 24
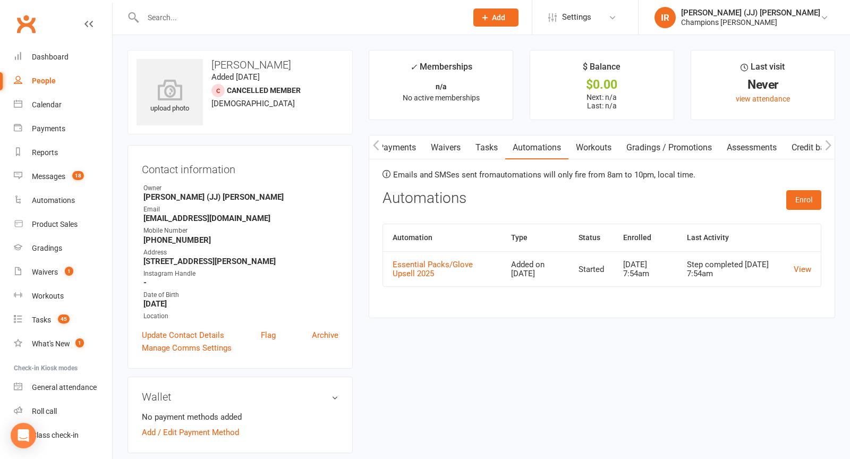
scroll to position [0, 181]
click at [641, 141] on link "Gradings / Promotions" at bounding box center [667, 148] width 100 height 24
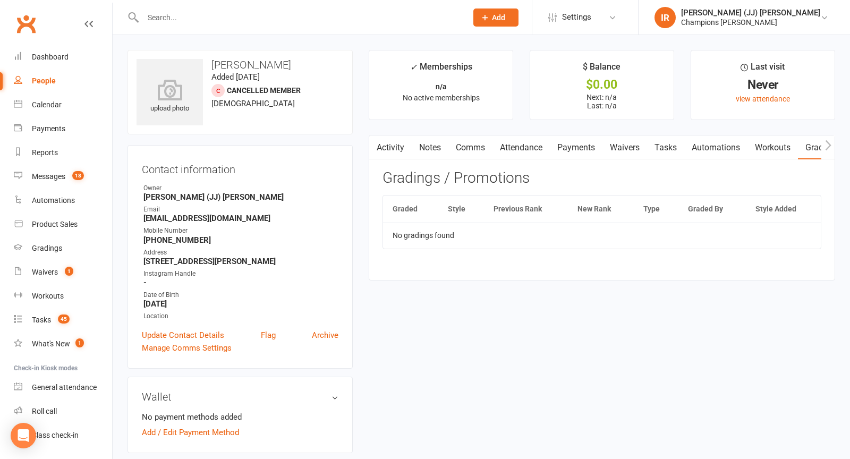
click at [239, 59] on h3 "Jake Haughty" at bounding box center [240, 65] width 207 height 12
copy h3 "Jake Haughty"
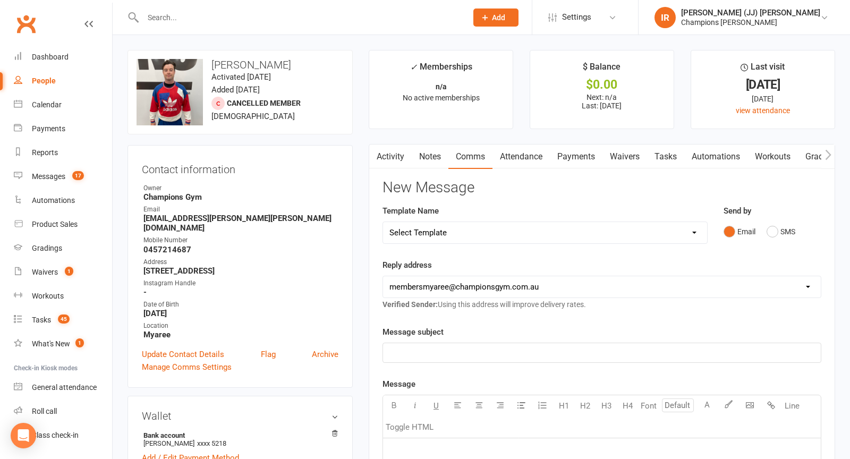
click at [376, 153] on icon "button" at bounding box center [376, 154] width 6 height 11
click at [383, 147] on link "Activity" at bounding box center [390, 157] width 43 height 24
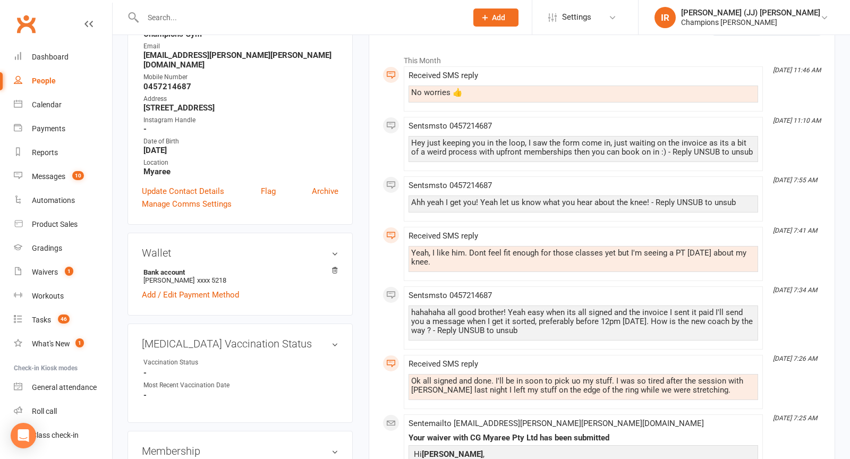
scroll to position [165, 0]
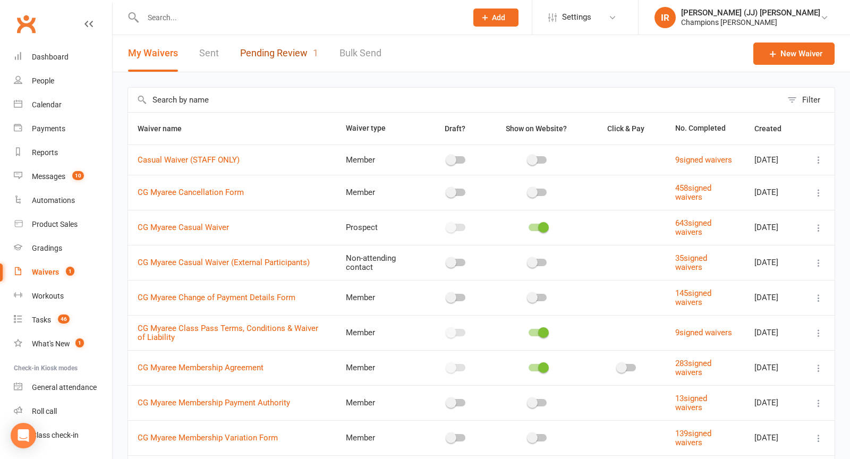
click at [290, 48] on link "Pending Review 1" at bounding box center [279, 53] width 78 height 37
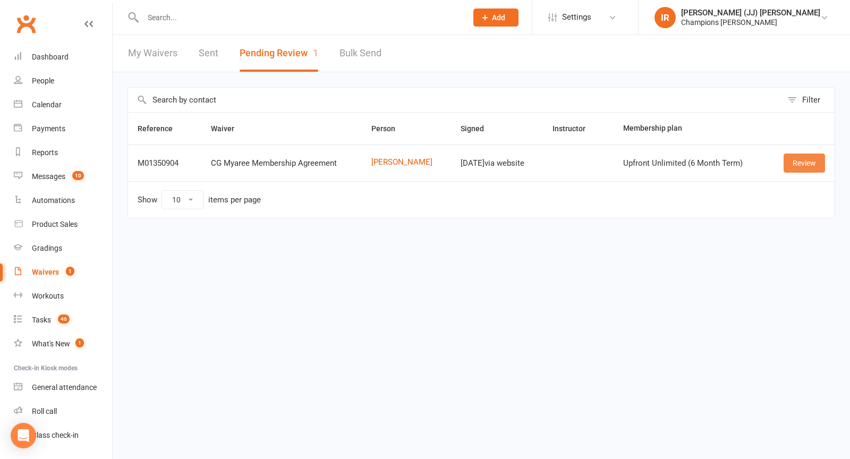
click at [816, 162] on link "Review" at bounding box center [804, 163] width 41 height 19
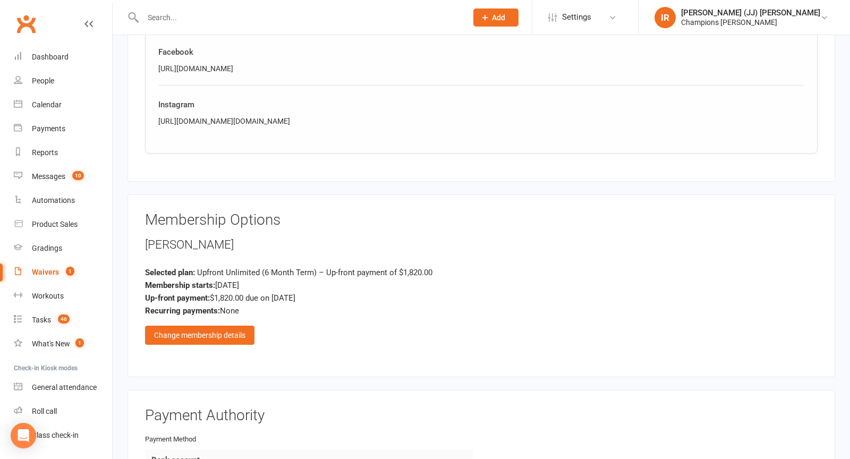
scroll to position [837, 0]
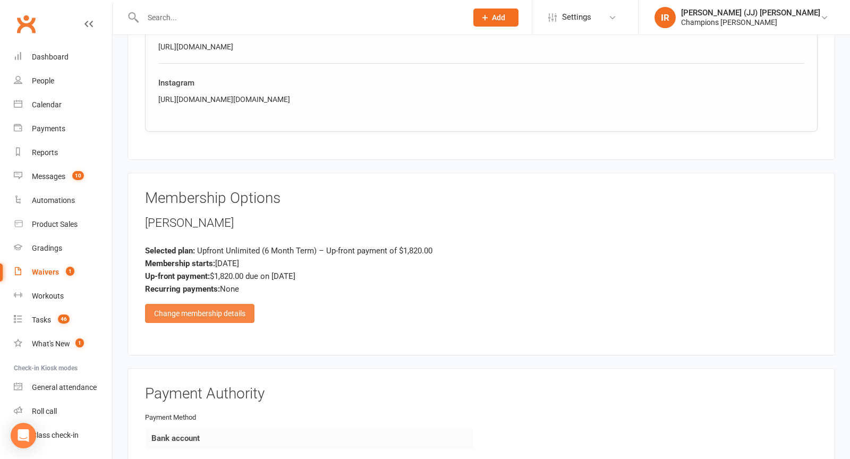
click at [202, 309] on div "Change membership details" at bounding box center [199, 313] width 109 height 19
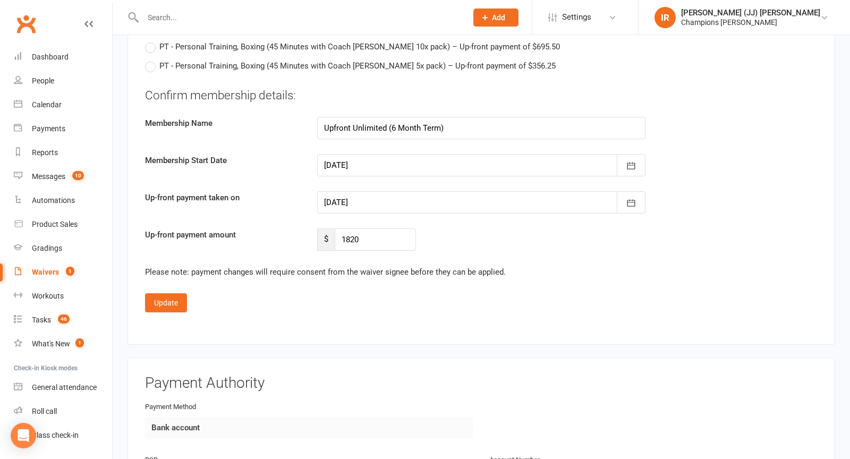
scroll to position [1782, 0]
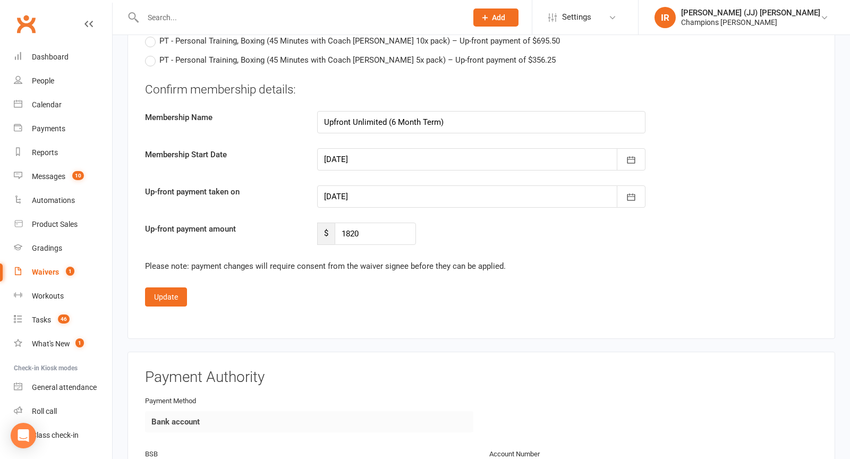
click at [416, 148] on div at bounding box center [481, 159] width 328 height 22
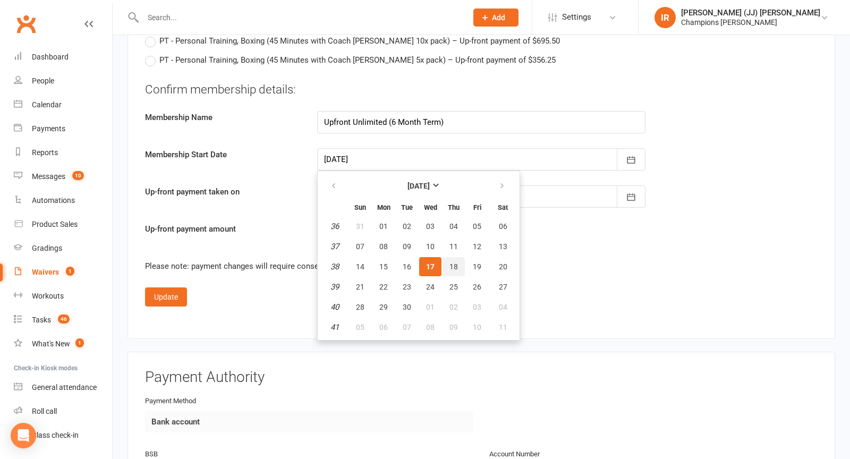
click at [453, 263] on span "18" at bounding box center [454, 267] width 9 height 9
type input "18 Sep 2025"
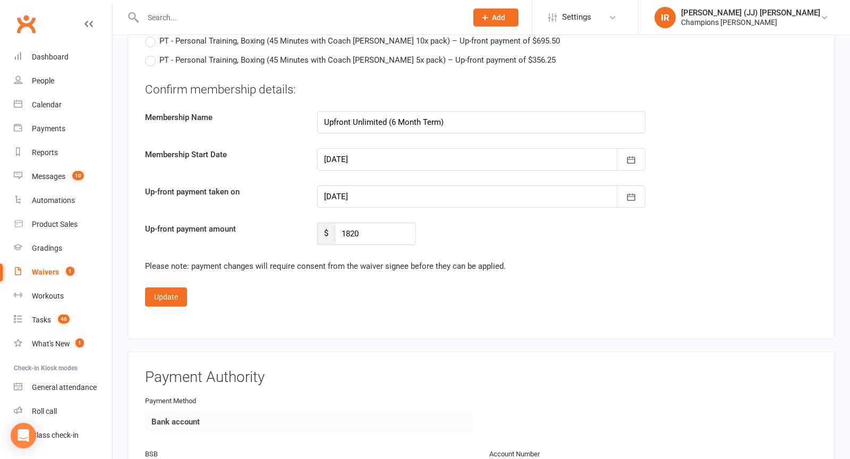
type input "18 Sep 2025"
click at [363, 156] on div at bounding box center [481, 159] width 328 height 22
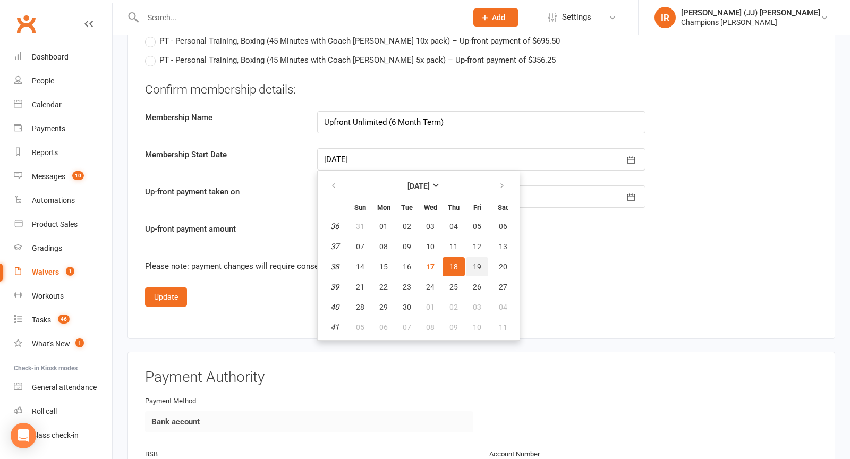
click at [476, 263] on span "19" at bounding box center [477, 267] width 9 height 9
type input "19 Sep 2025"
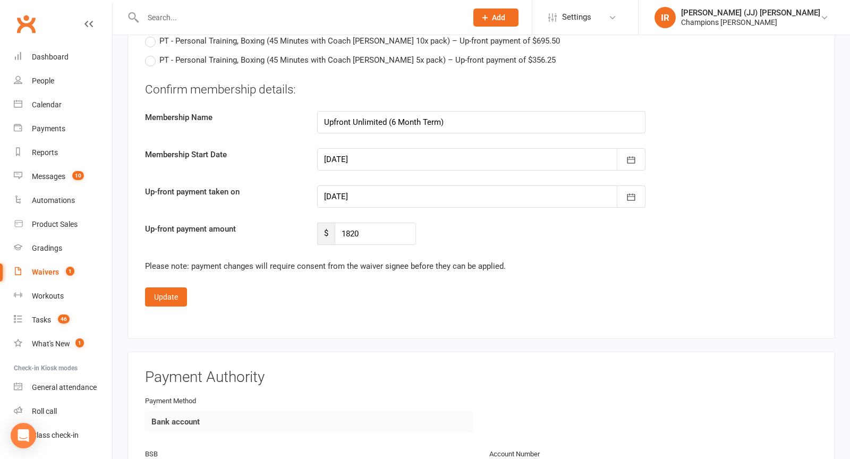
type input "19 Sep 2025"
click at [170, 292] on button "Update" at bounding box center [166, 296] width 42 height 19
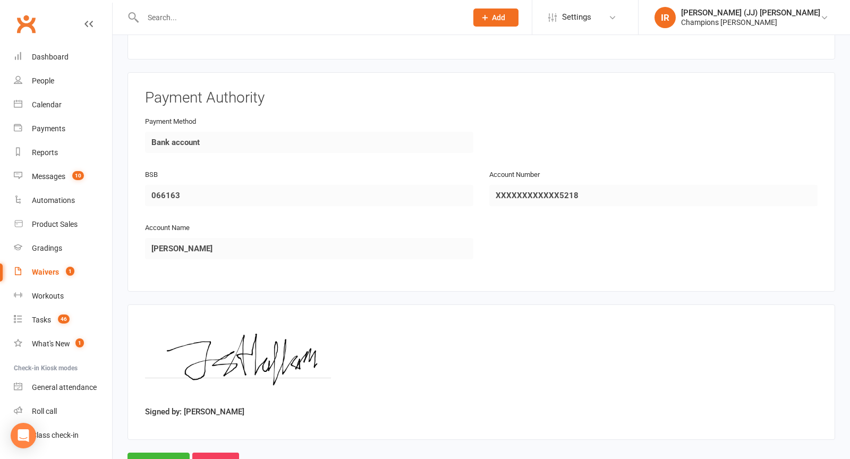
scroll to position [1169, 0]
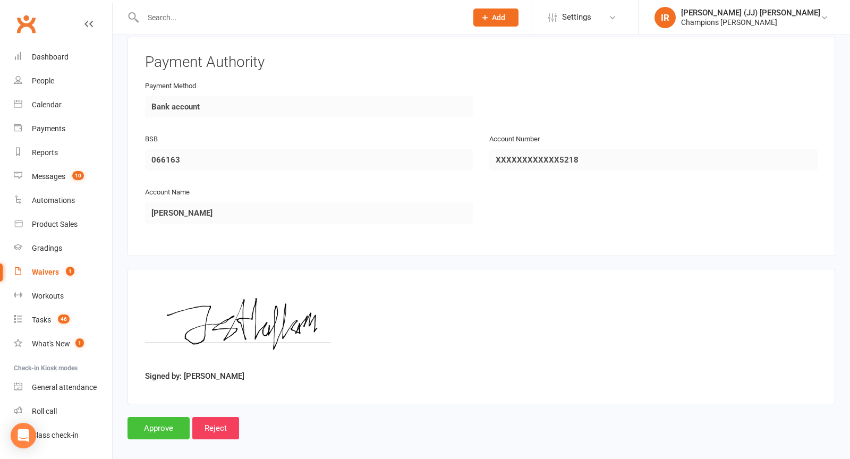
click at [157, 417] on input "Approve" at bounding box center [159, 428] width 62 height 22
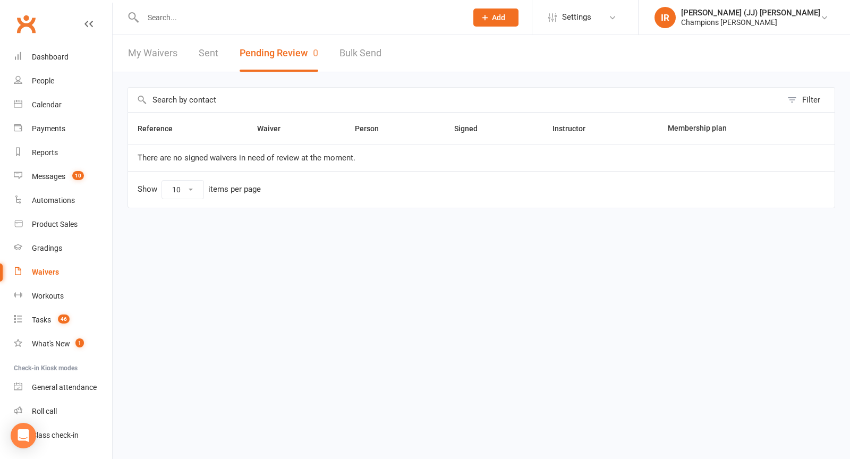
click at [277, 18] on input "text" at bounding box center [300, 17] width 320 height 15
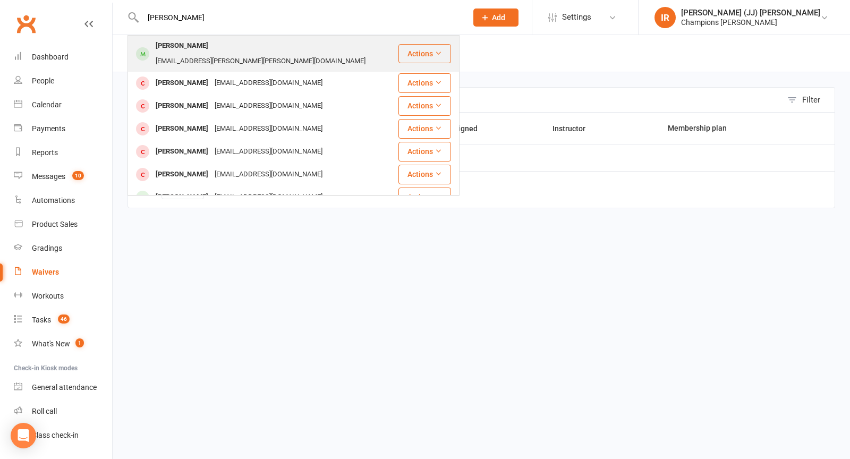
type input "jack ha"
click at [247, 54] on div "jack.samuel.hallam@gmail.com" at bounding box center [261, 61] width 216 height 15
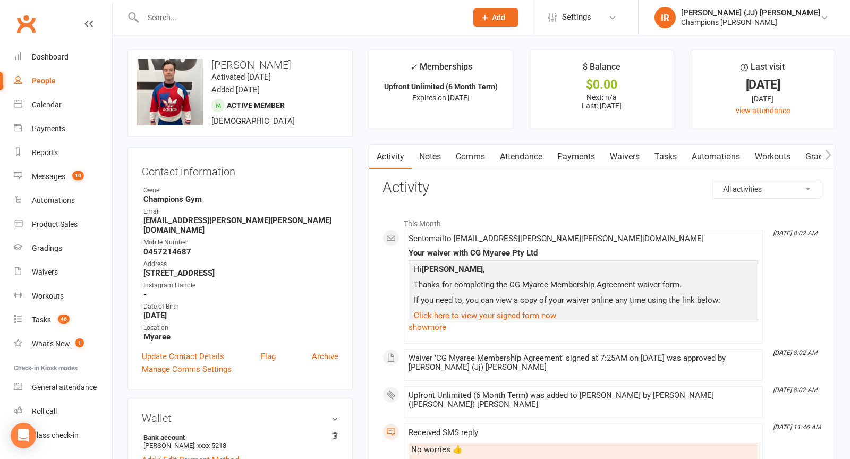
click at [573, 154] on link "Payments" at bounding box center [576, 157] width 53 height 24
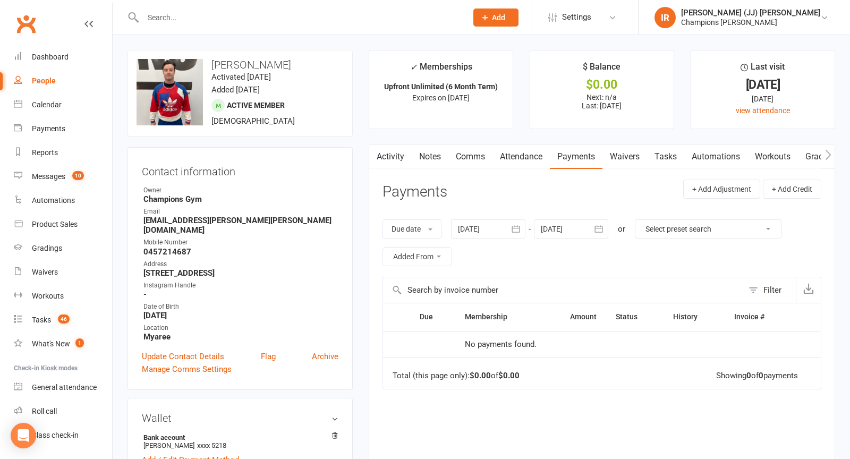
click at [574, 223] on div at bounding box center [571, 228] width 74 height 19
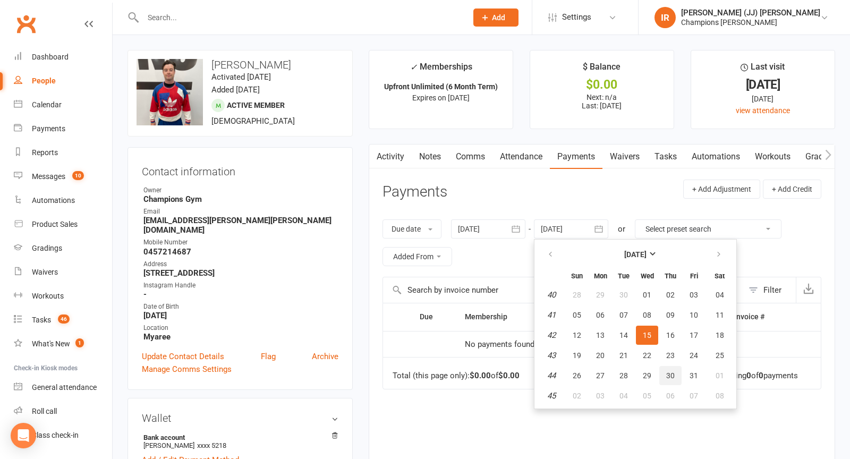
click at [679, 371] on button "30" at bounding box center [670, 375] width 22 height 19
type input "30 Oct 2025"
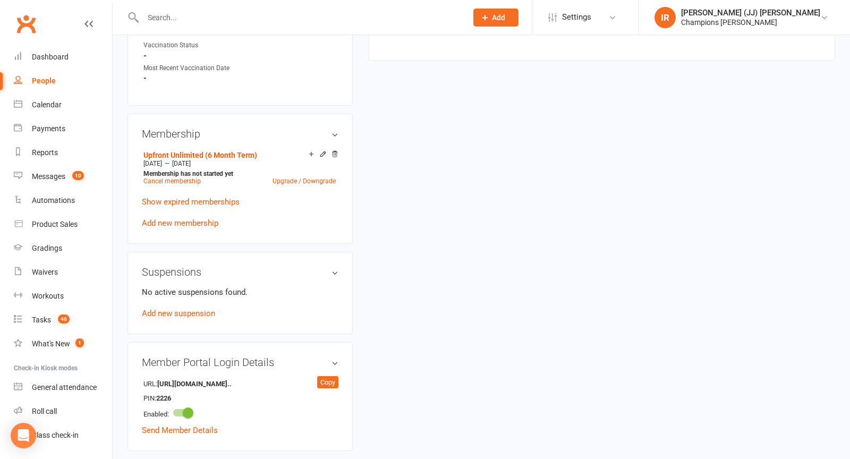
scroll to position [475, 0]
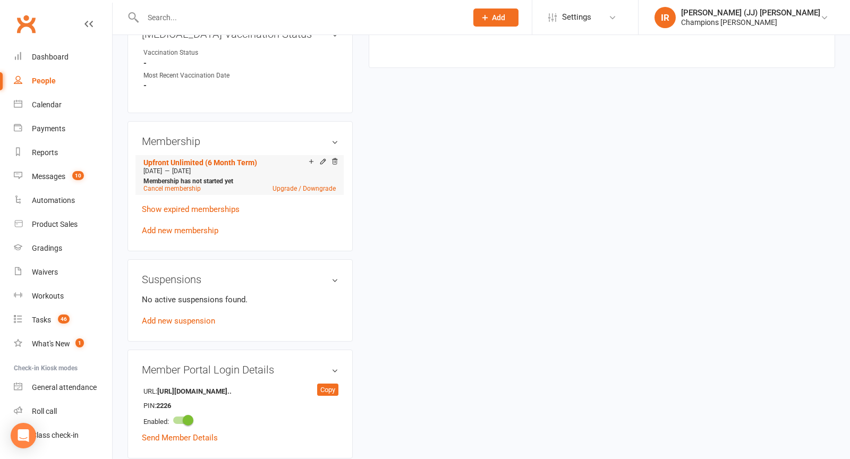
click at [326, 157] on div "Add make-up class" at bounding box center [349, 162] width 60 height 11
click at [326, 158] on icon at bounding box center [322, 161] width 7 height 7
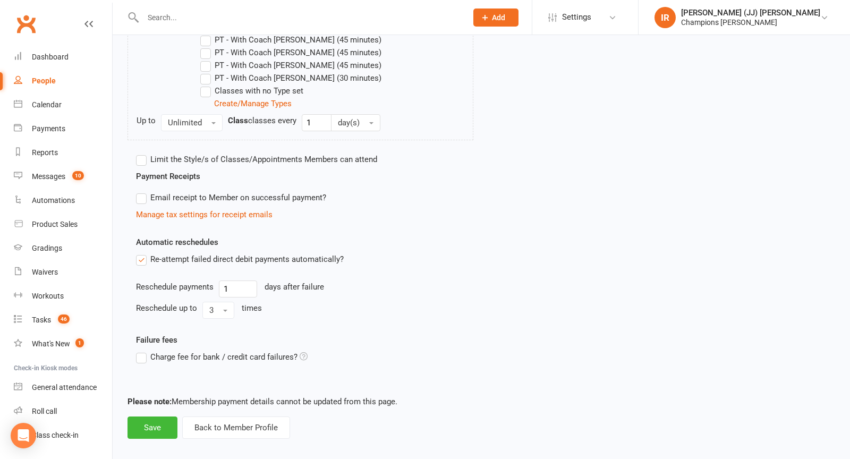
scroll to position [539, 0]
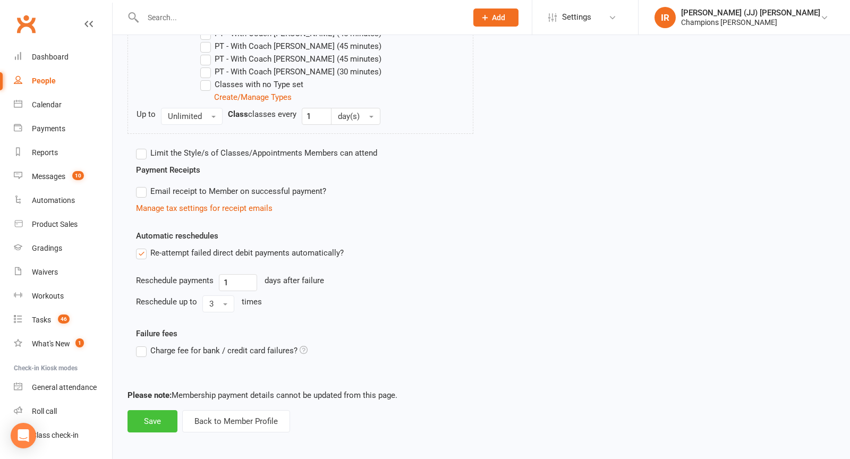
click at [158, 423] on button "Save" at bounding box center [153, 421] width 50 height 22
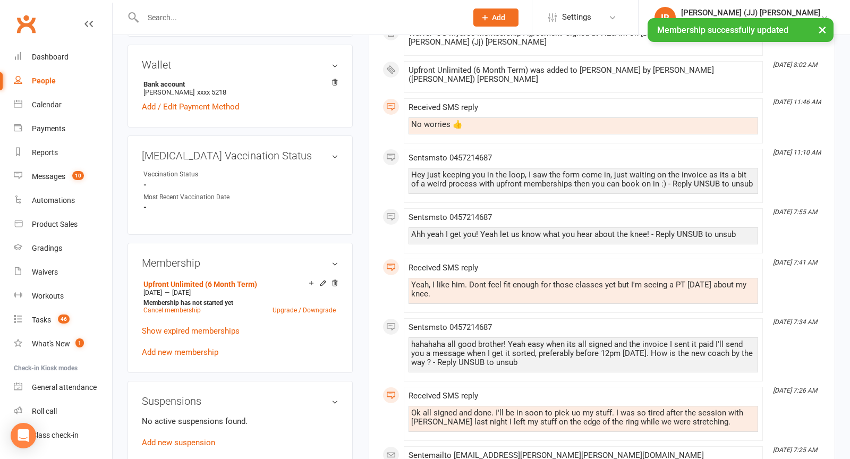
scroll to position [374, 0]
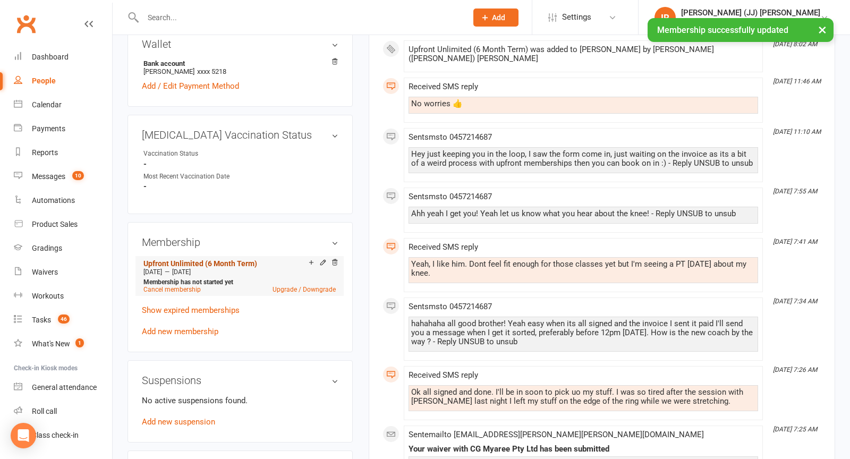
click at [226, 259] on link "Upfront Unlimited (6 Month Term)" at bounding box center [200, 263] width 114 height 9
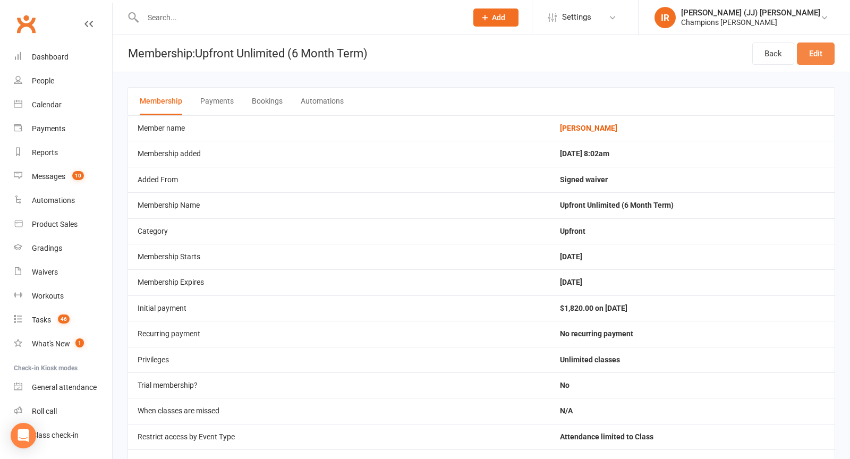
click at [814, 49] on link "Edit" at bounding box center [816, 54] width 38 height 22
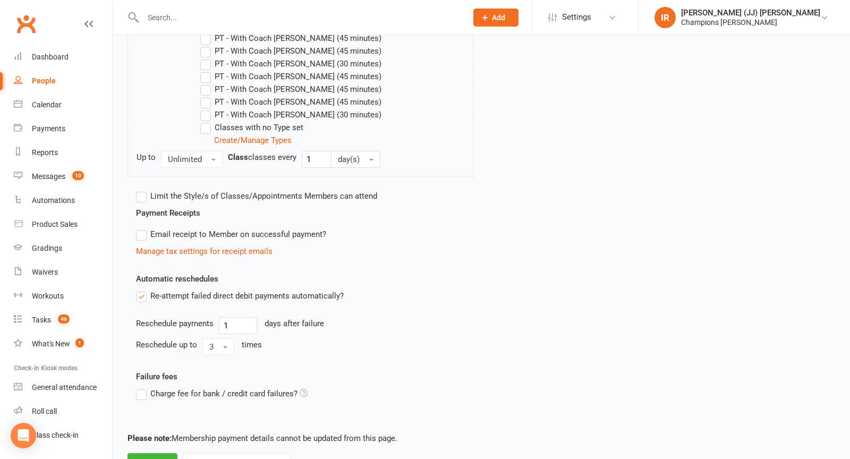
scroll to position [539, 0]
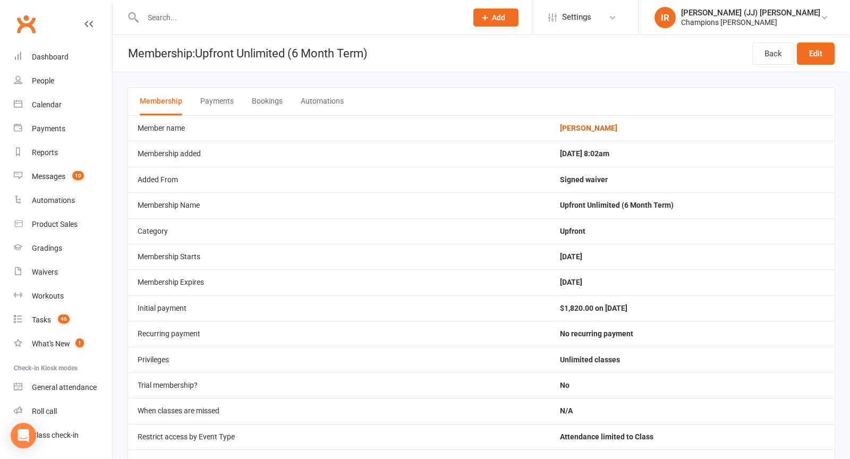
click at [221, 98] on button "Payments" at bounding box center [216, 102] width 33 height 28
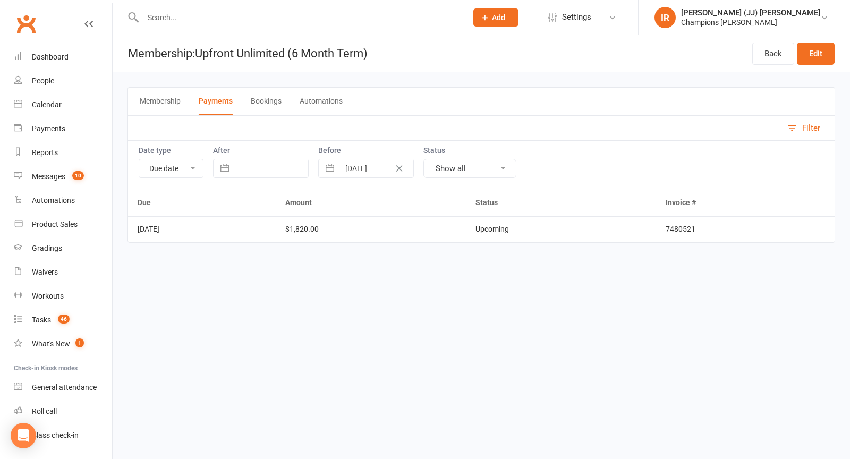
click at [600, 235] on td "Upcoming" at bounding box center [561, 229] width 190 height 26
click at [260, 101] on button "Bookings" at bounding box center [266, 102] width 31 height 28
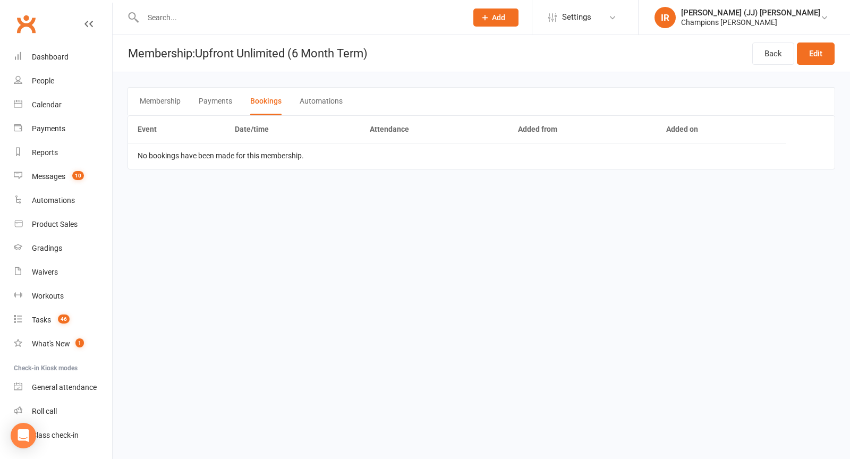
click at [325, 100] on button "Automations" at bounding box center [321, 102] width 43 height 28
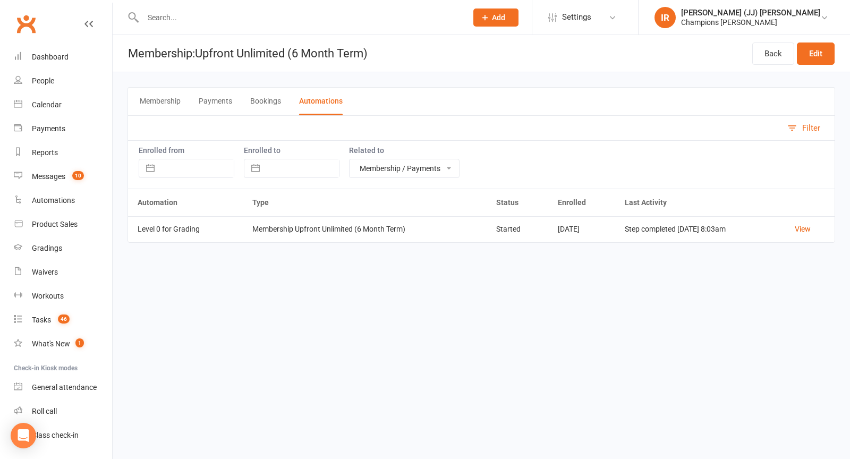
click at [208, 103] on button "Payments" at bounding box center [215, 102] width 33 height 28
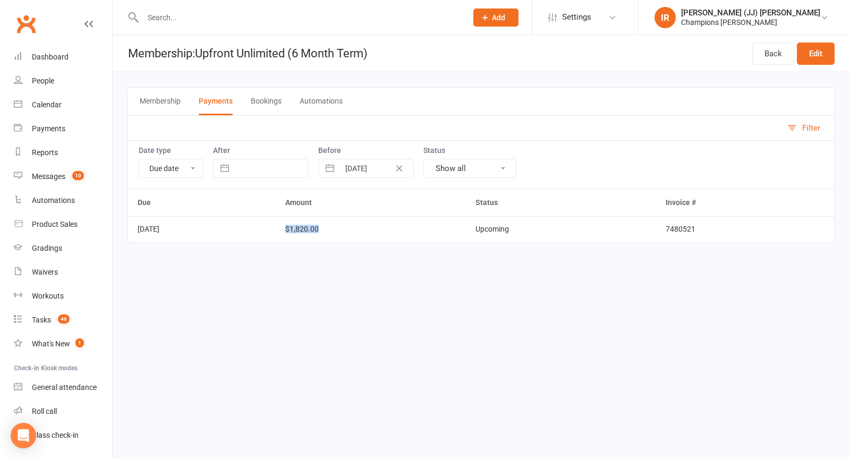
click at [407, 224] on td "$1,820.00" at bounding box center [371, 229] width 190 height 26
click at [424, 224] on td "$1,820.00" at bounding box center [371, 229] width 190 height 26
click at [158, 108] on button "Membership" at bounding box center [160, 102] width 41 height 28
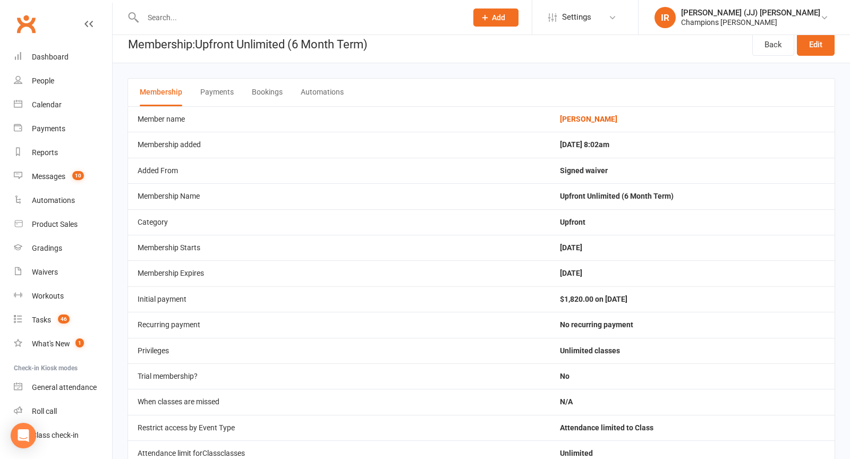
scroll to position [11, 0]
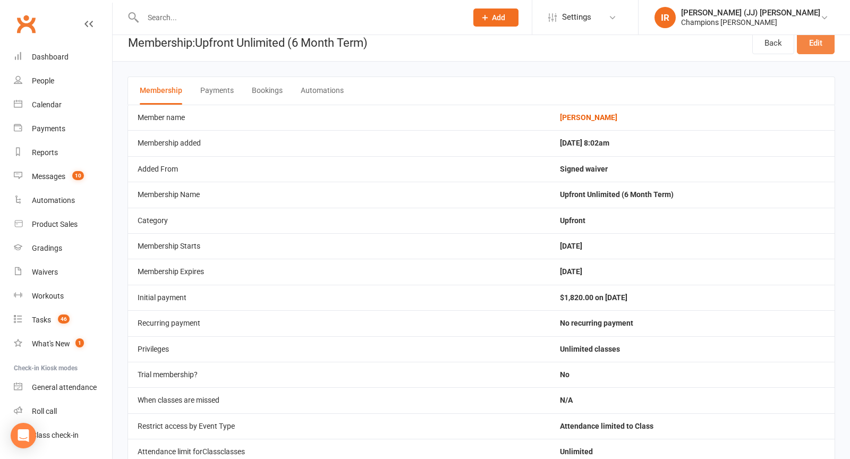
click at [816, 47] on link "Edit" at bounding box center [816, 43] width 38 height 22
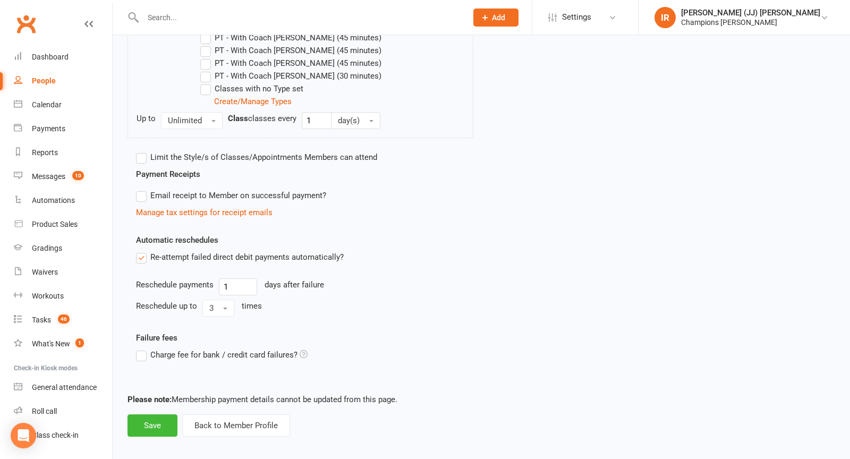
scroll to position [539, 0]
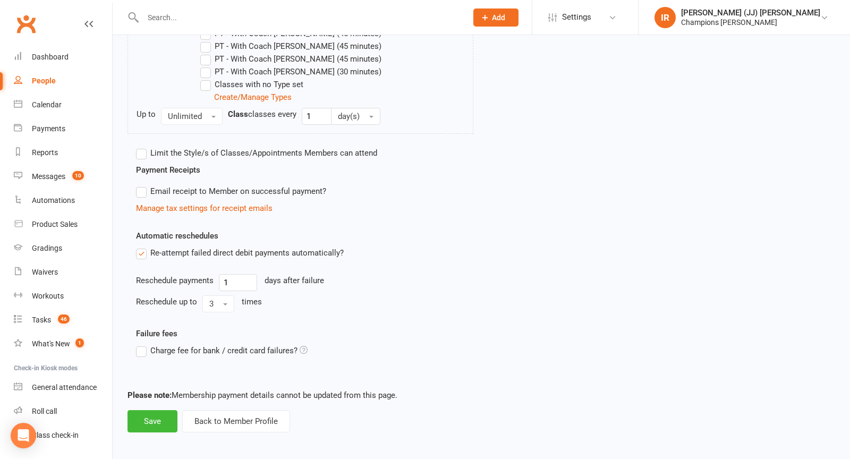
click at [147, 252] on label "Re-attempt failed direct debit payments automatically?" at bounding box center [240, 253] width 208 height 13
click at [143, 247] on input "Re-attempt failed direct debit payments automatically?" at bounding box center [139, 247] width 7 height 0
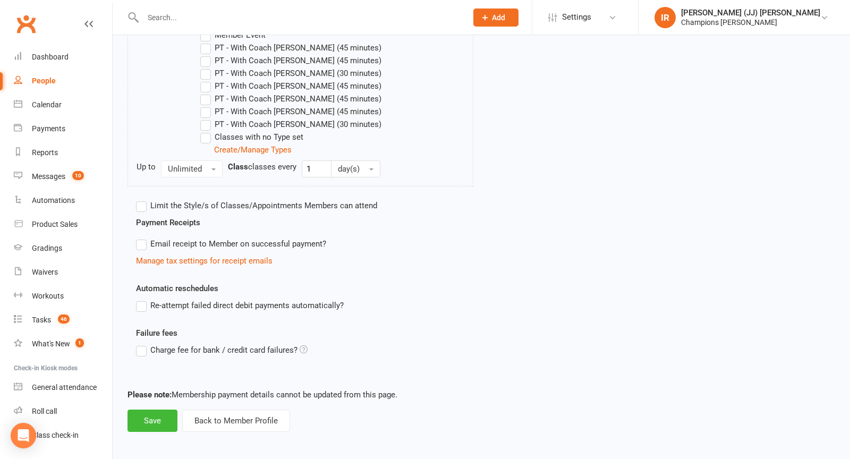
click at [142, 304] on label "Re-attempt failed direct debit payments automatically?" at bounding box center [240, 305] width 208 height 13
click at [142, 299] on input "Re-attempt failed direct debit payments automatically?" at bounding box center [139, 299] width 7 height 0
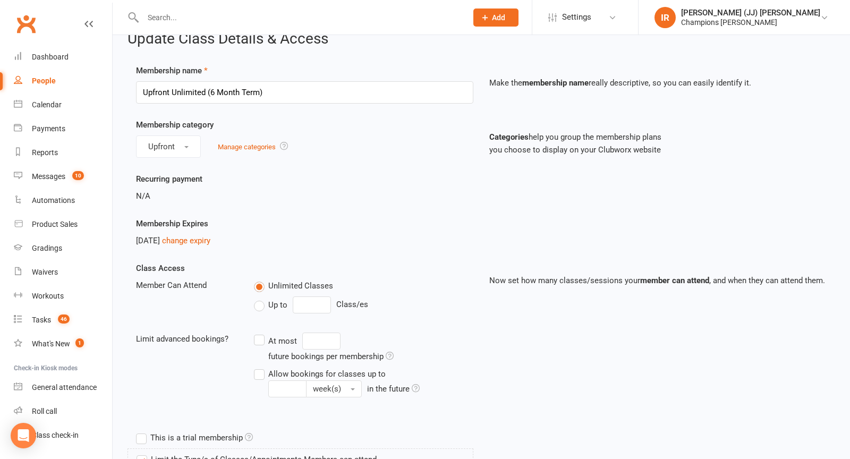
scroll to position [0, 0]
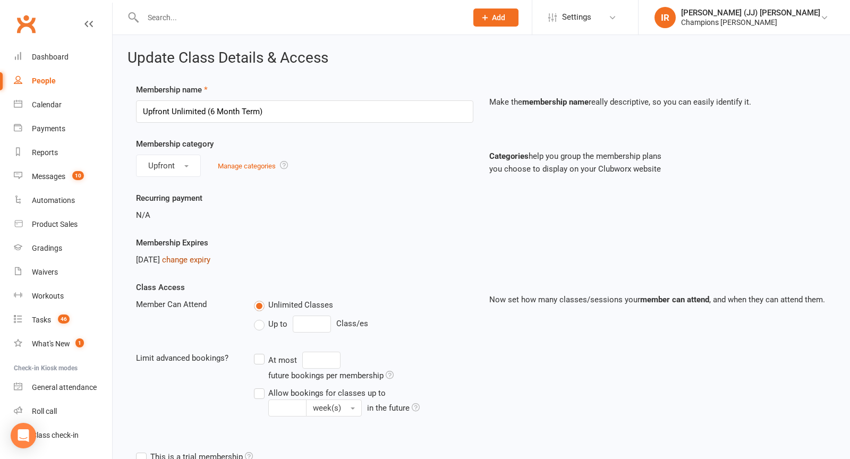
click at [198, 258] on link "change expiry" at bounding box center [186, 260] width 48 height 10
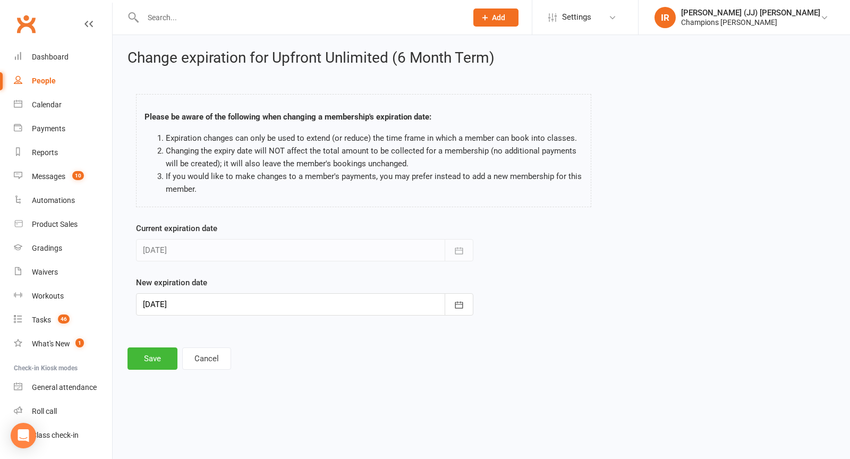
click at [228, 251] on div at bounding box center [304, 250] width 337 height 22
click at [226, 261] on form "Current expiration date 19 Mar 2026 March 2026 Sun Mon Tue Wed Thu Fri Sat 10 0…" at bounding box center [304, 269] width 337 height 94
click at [217, 357] on button "Cancel" at bounding box center [206, 359] width 49 height 22
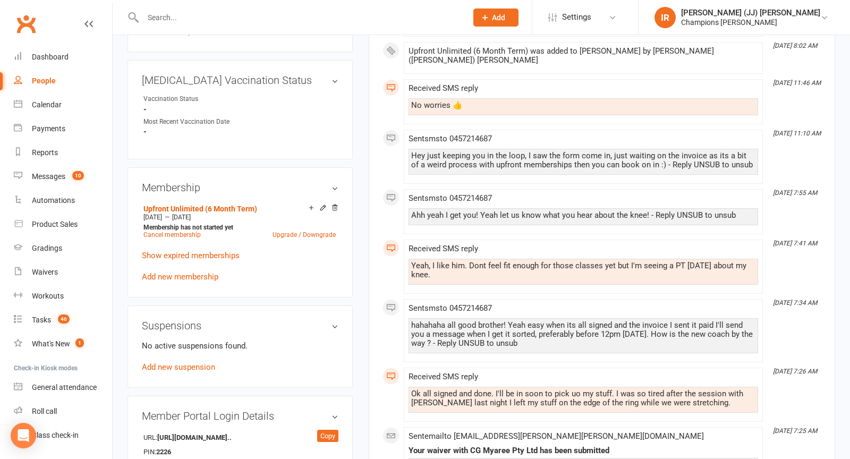
scroll to position [429, 0]
click at [201, 250] on link "Show expired memberships" at bounding box center [191, 255] width 98 height 10
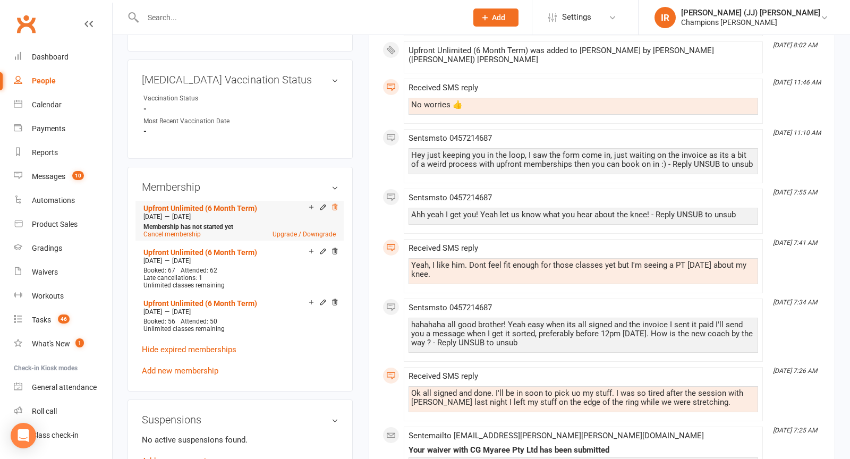
click at [334, 204] on icon at bounding box center [334, 207] width 7 height 7
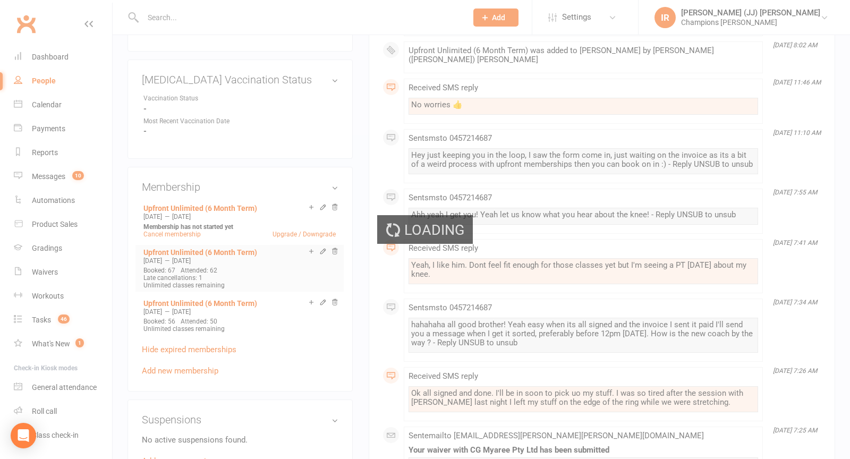
scroll to position [428, 0]
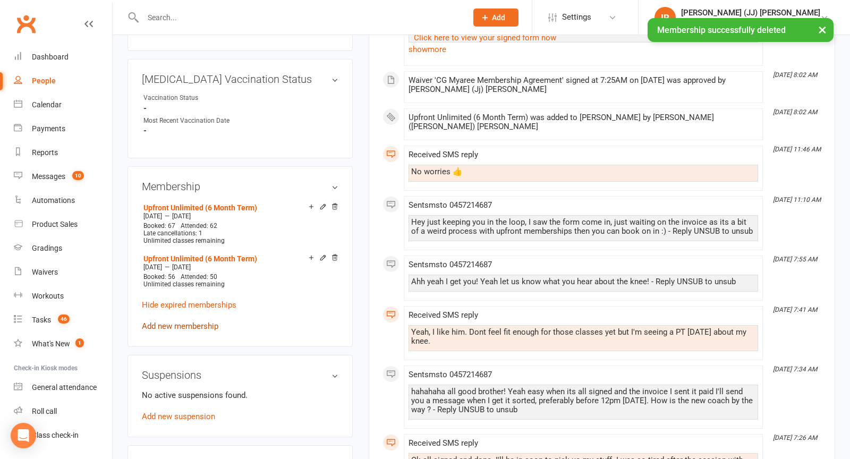
click at [187, 321] on link "Add new membership" at bounding box center [180, 326] width 77 height 10
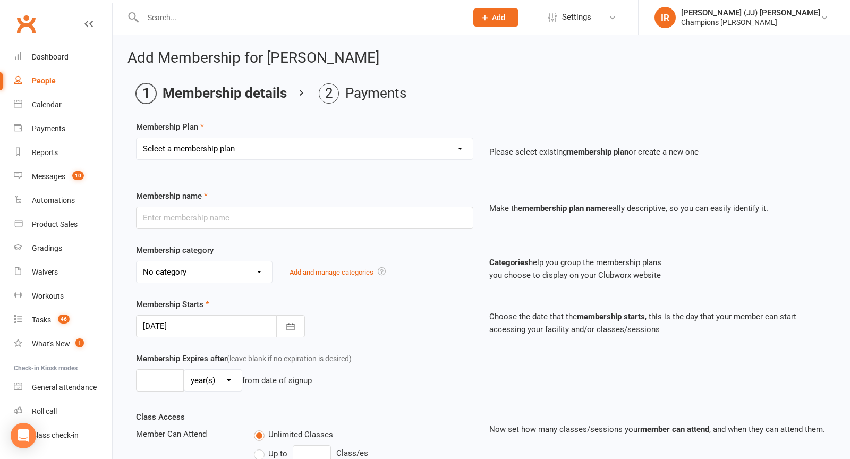
click at [319, 162] on div "Select a membership plan Create new Membership Plan New Starter Program FIFO Ne…" at bounding box center [304, 156] width 353 height 37
click at [317, 149] on select "Select a membership plan Create new Membership Plan New Starter Program FIFO Ne…" at bounding box center [305, 148] width 336 height 21
select select "17"
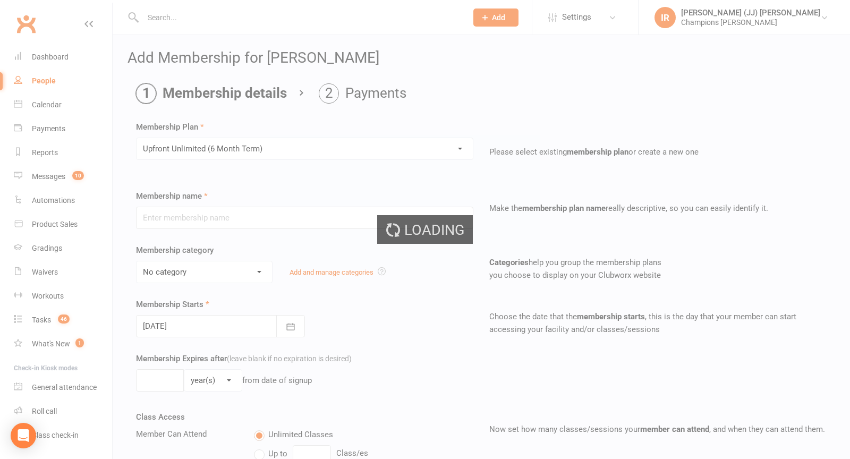
type input "Upfront Unlimited (6 Month Term)"
select select "9"
type input "26"
select select "1"
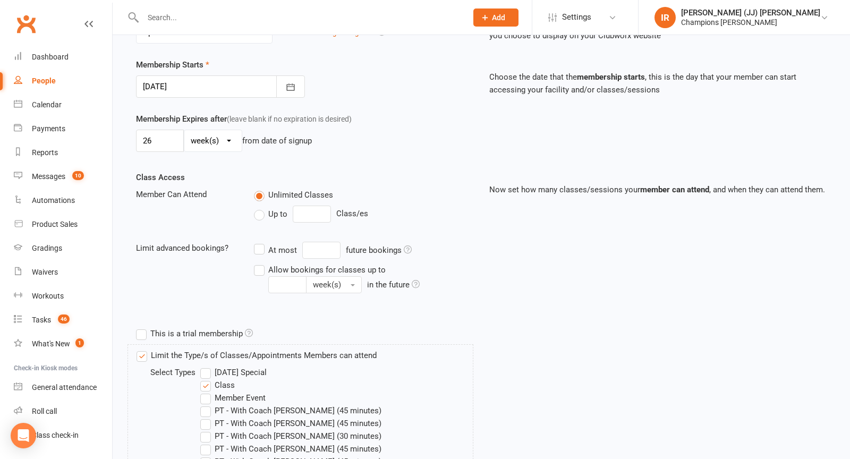
scroll to position [425, 0]
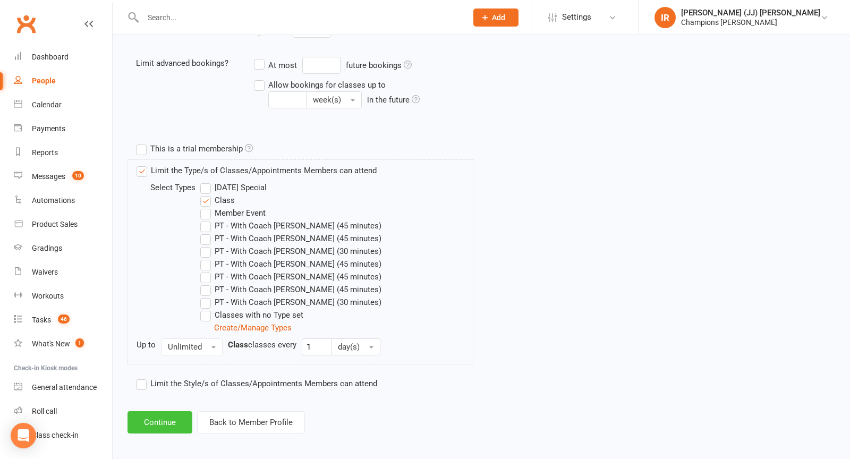
click at [159, 418] on button "Continue" at bounding box center [160, 422] width 65 height 22
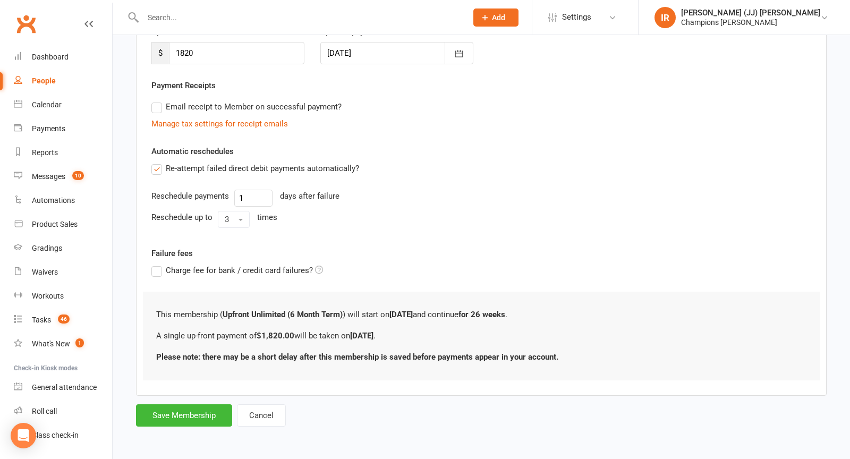
scroll to position [0, 0]
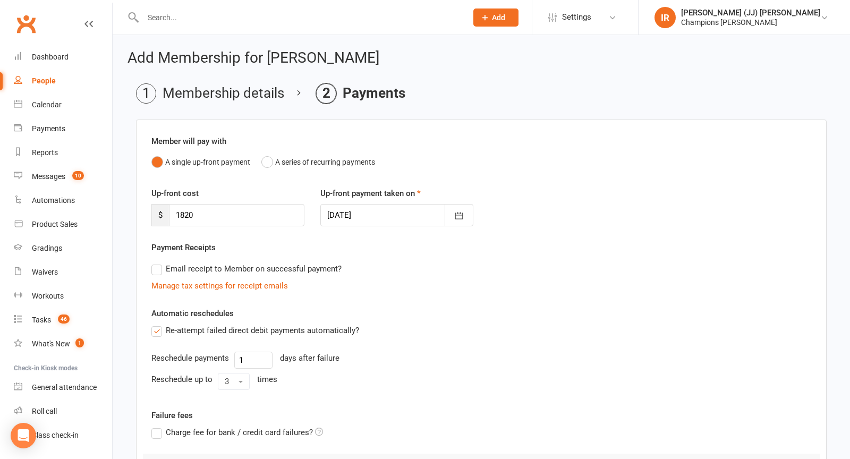
click at [343, 222] on div at bounding box center [396, 215] width 153 height 22
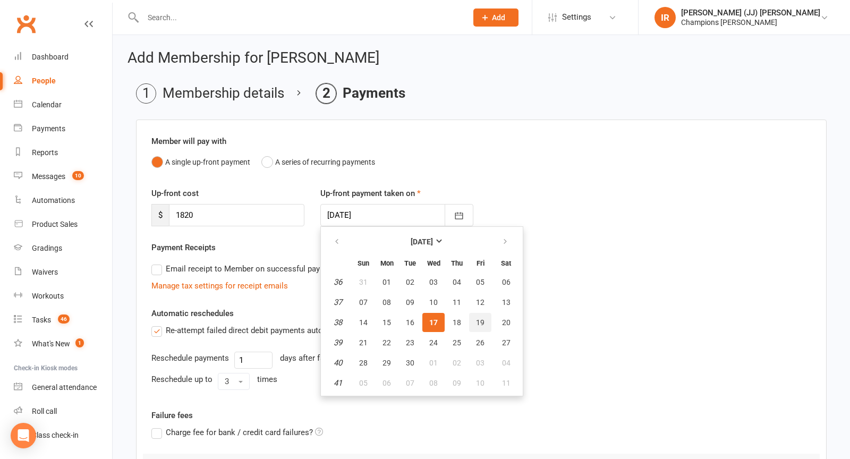
click at [478, 320] on span "19" at bounding box center [480, 322] width 9 height 9
type input "19 Sep 2025"
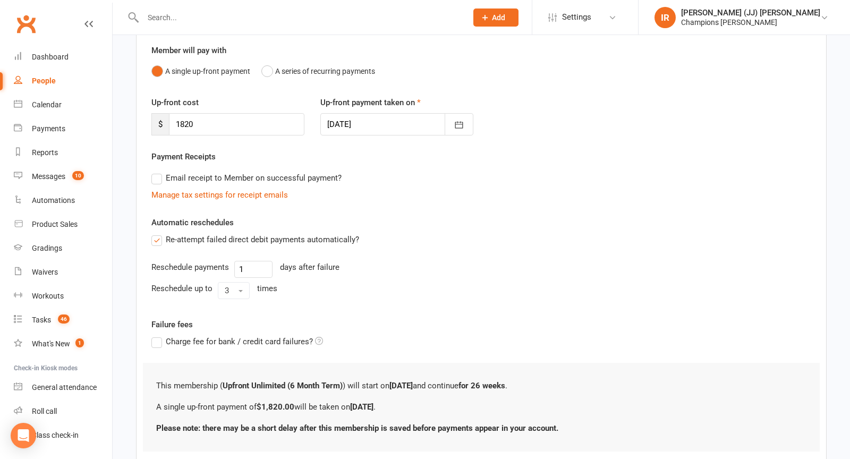
scroll to position [159, 0]
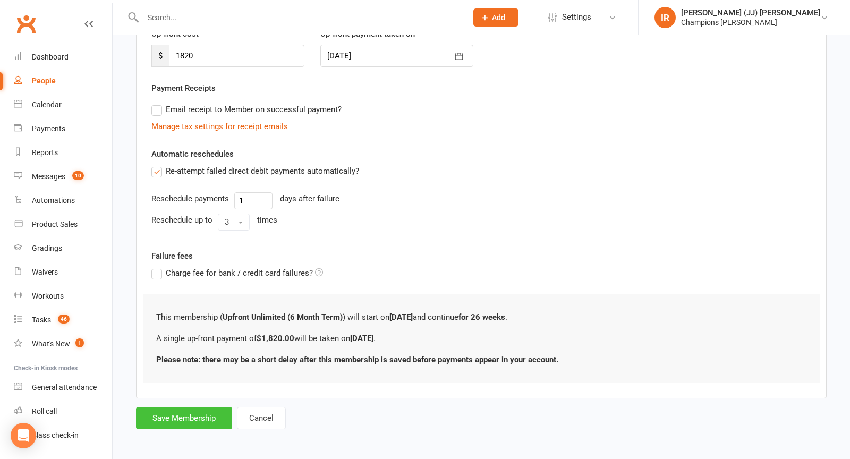
click at [187, 415] on button "Save Membership" at bounding box center [184, 418] width 96 height 22
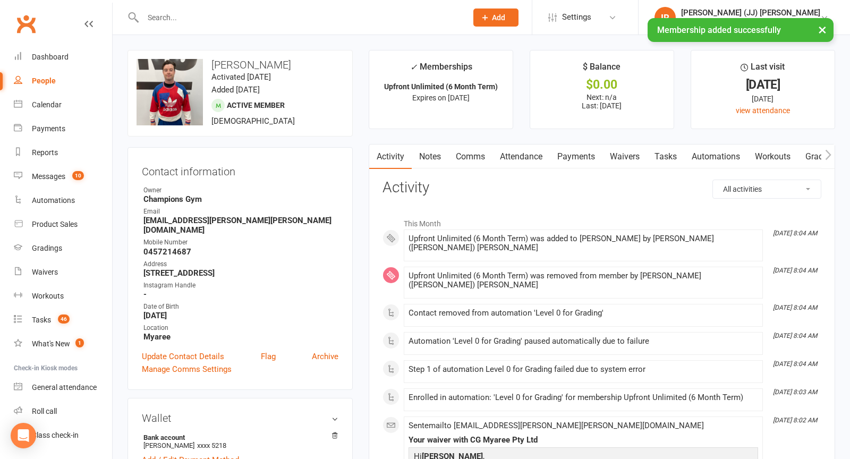
click at [600, 163] on link "Payments" at bounding box center [576, 157] width 53 height 24
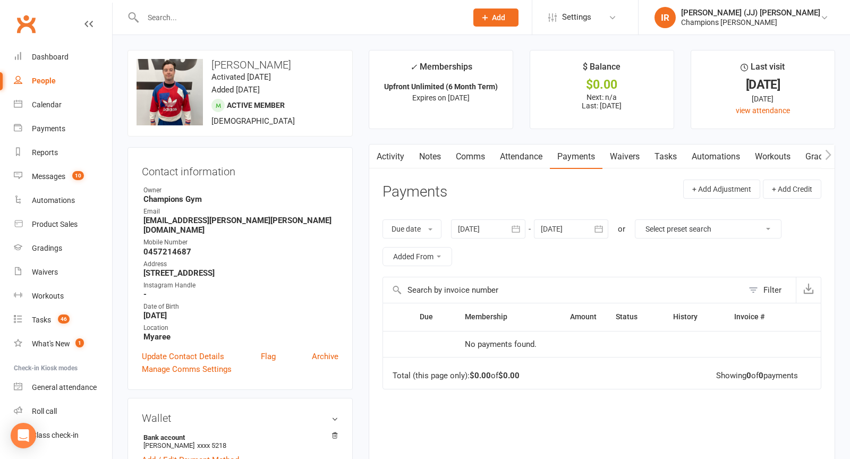
scroll to position [91, 0]
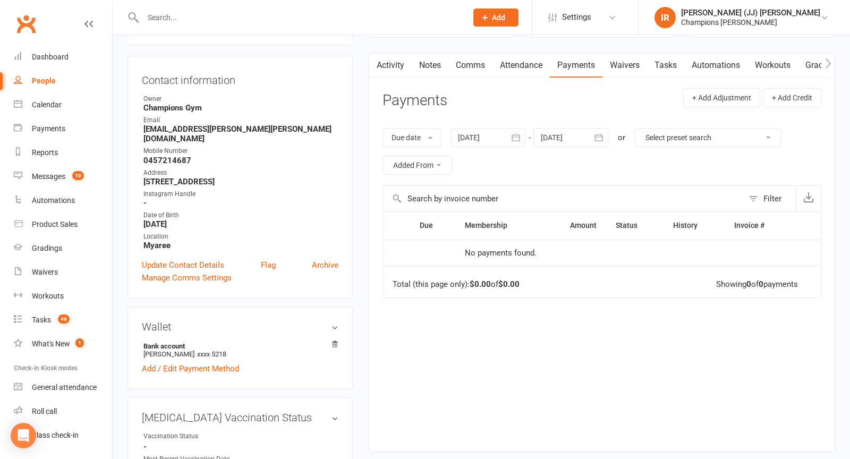
click at [572, 132] on div at bounding box center [571, 137] width 74 height 19
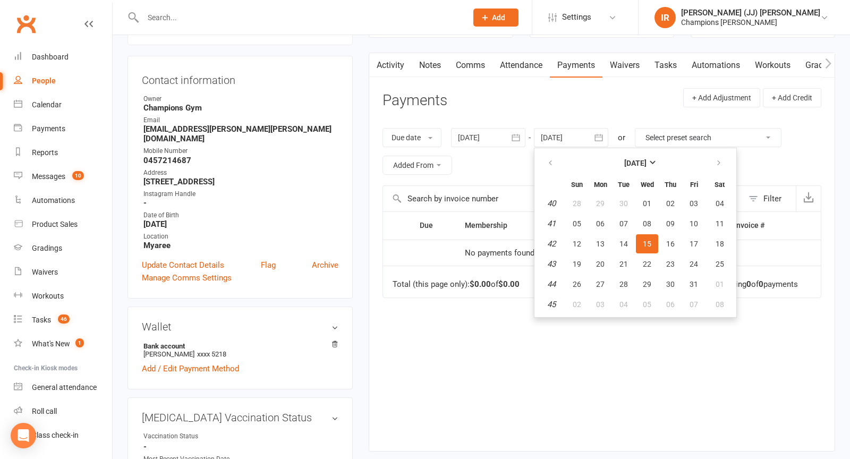
click at [650, 240] on span "15" at bounding box center [647, 244] width 9 height 9
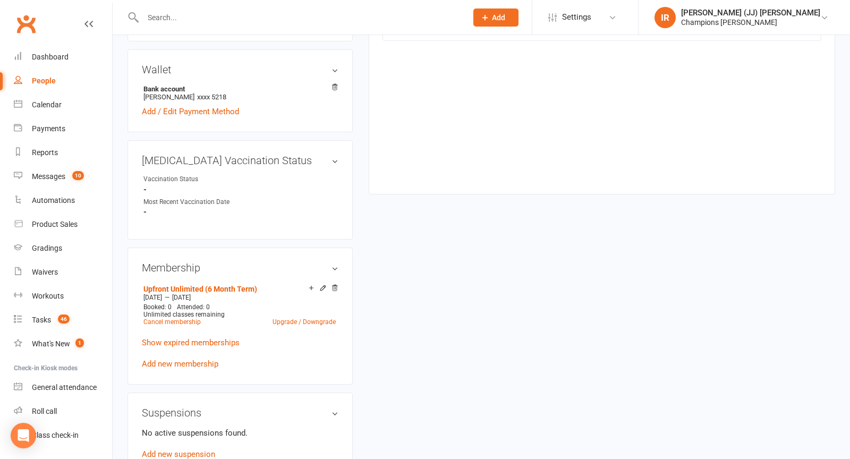
scroll to position [369, 0]
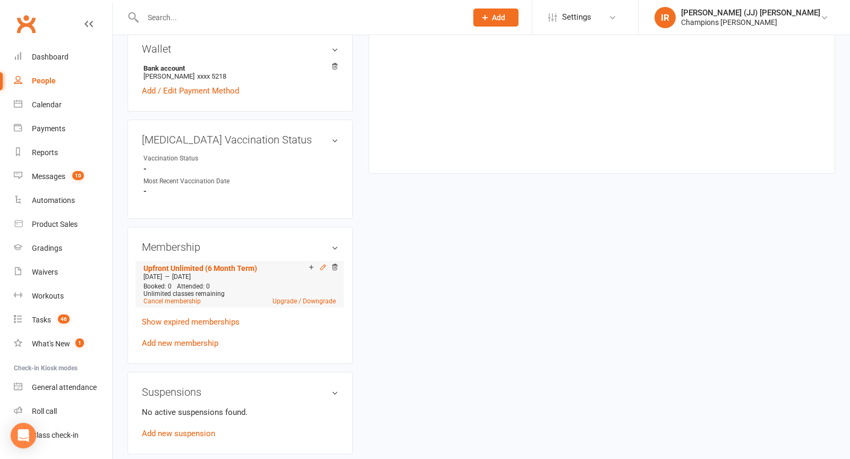
click at [325, 264] on icon at bounding box center [322, 267] width 7 height 7
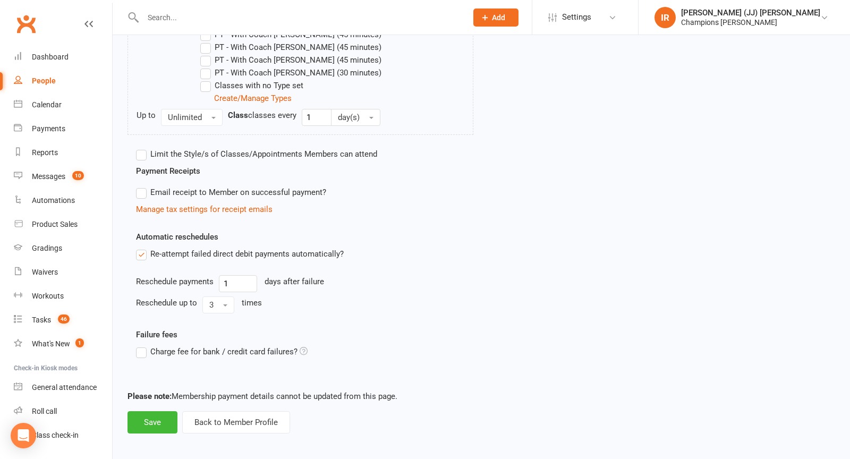
scroll to position [539, 0]
click at [158, 421] on button "Save" at bounding box center [153, 421] width 50 height 22
click at [239, 421] on button "Back to Member Profile" at bounding box center [236, 421] width 108 height 22
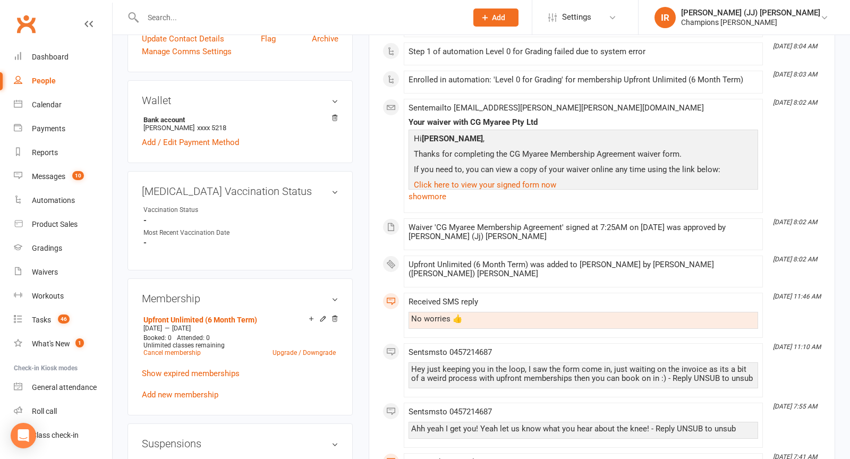
scroll to position [360, 0]
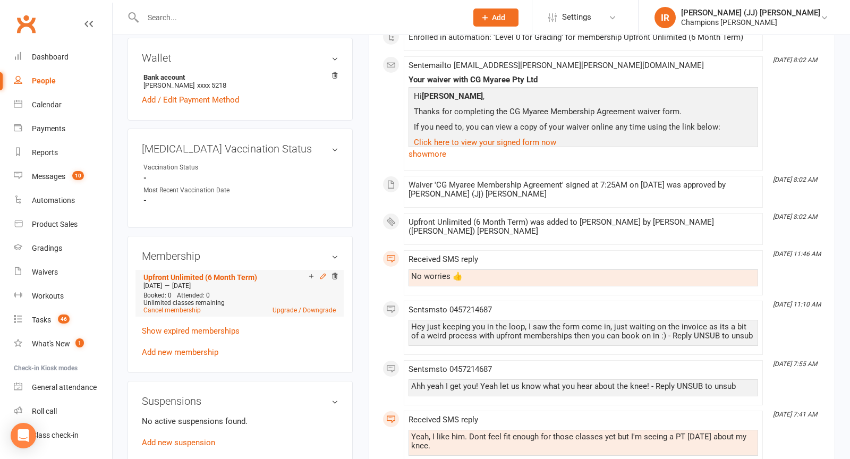
click at [324, 274] on icon at bounding box center [322, 276] width 5 height 5
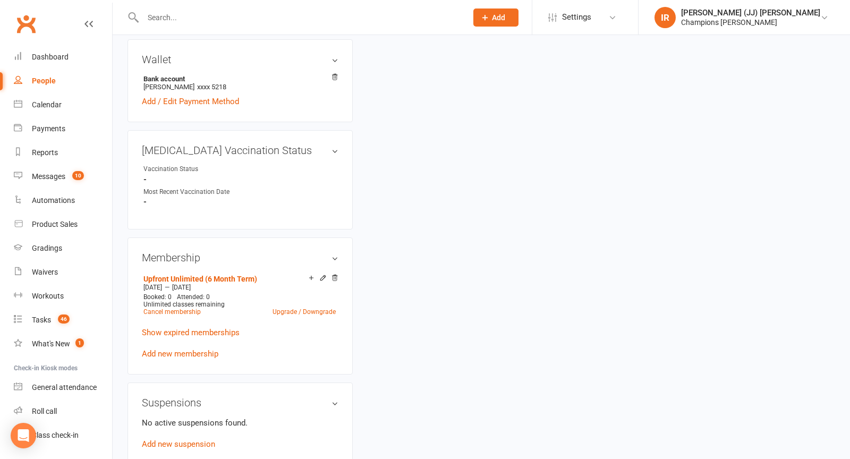
scroll to position [371, 0]
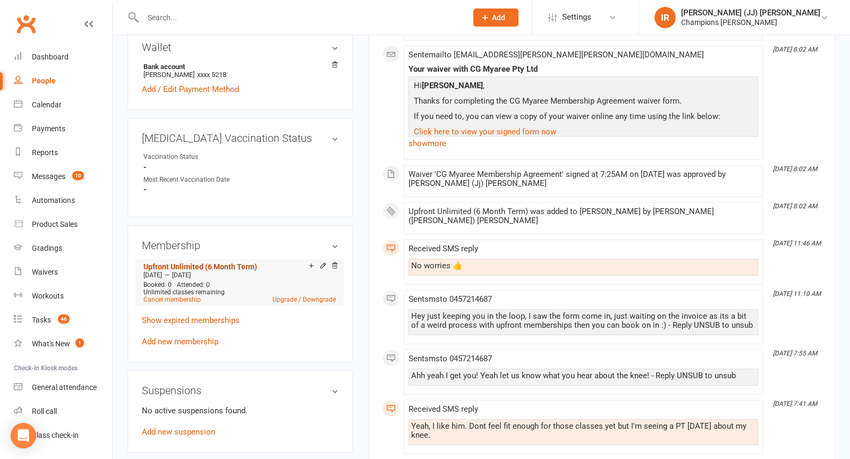
click at [208, 263] on link "Upfront Unlimited (6 Month Term)" at bounding box center [200, 267] width 114 height 9
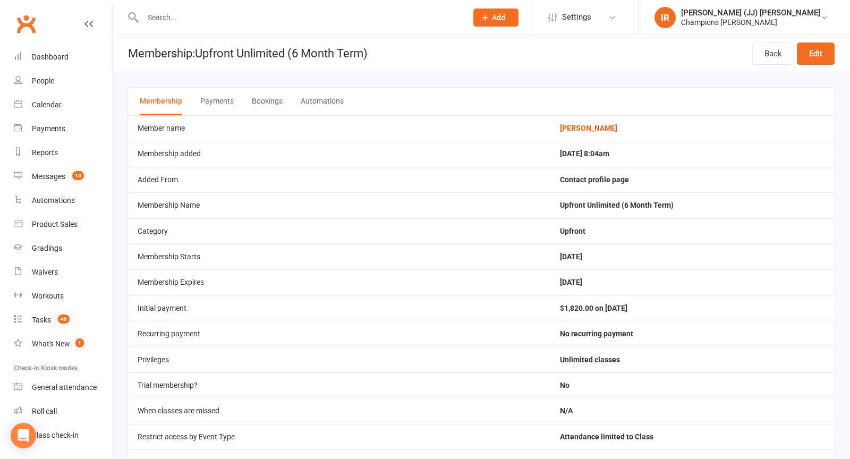
click at [276, 111] on button "Bookings" at bounding box center [267, 102] width 31 height 28
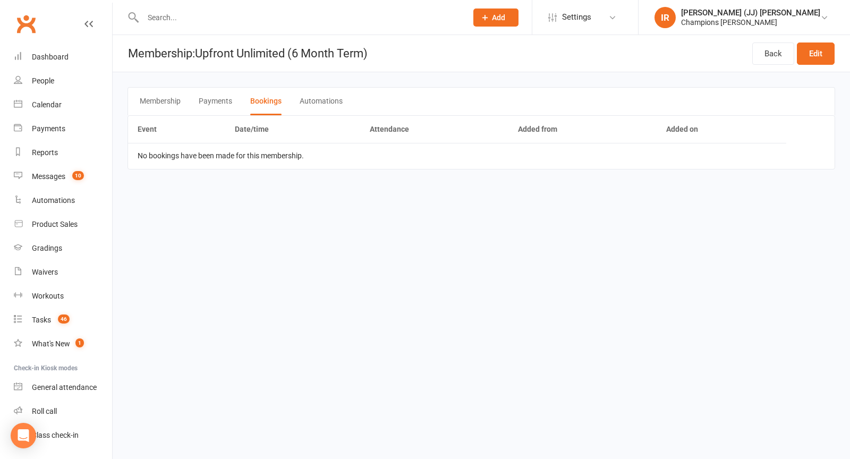
click at [311, 111] on button "Automations" at bounding box center [321, 102] width 43 height 28
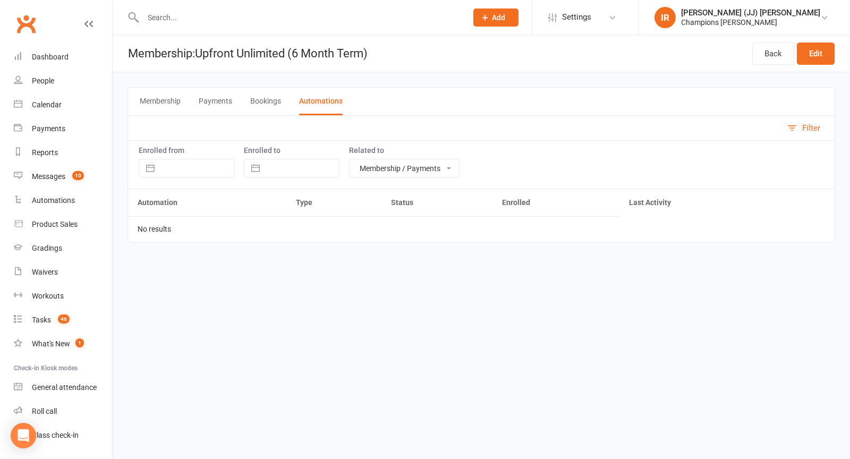
click at [223, 97] on button "Payments" at bounding box center [215, 102] width 33 height 28
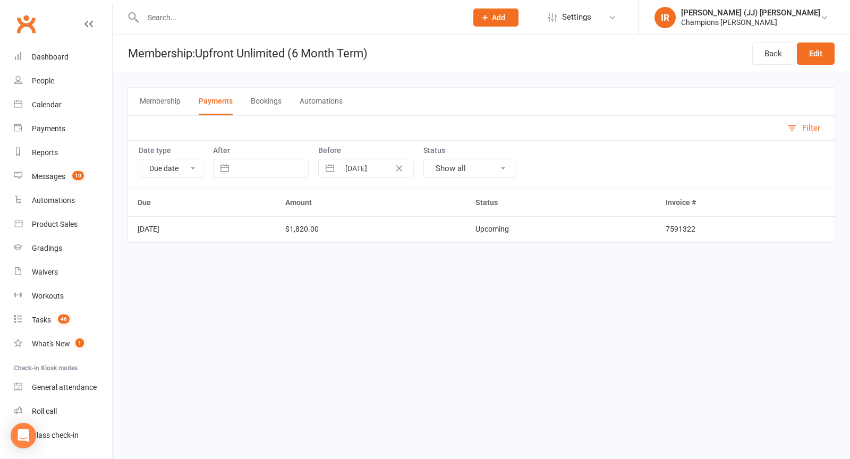
click at [538, 230] on div "Upcoming" at bounding box center [561, 229] width 171 height 8
click at [808, 126] on div "Filter" at bounding box center [811, 128] width 18 height 13
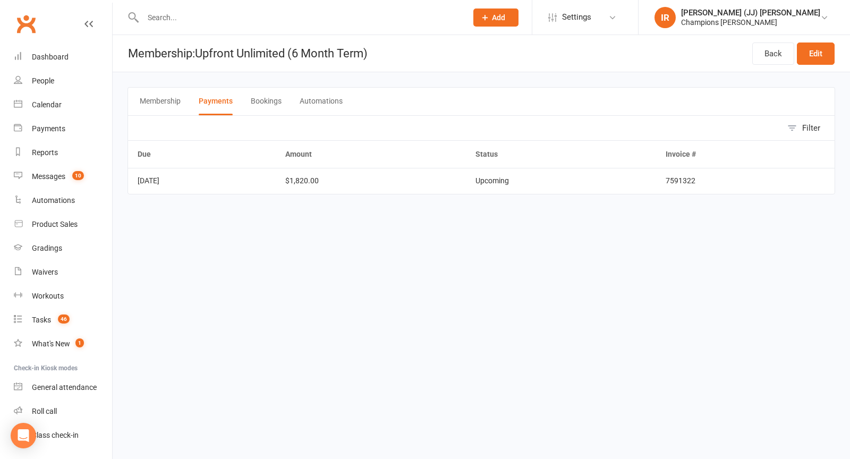
click at [800, 121] on button "Filter" at bounding box center [808, 128] width 53 height 24
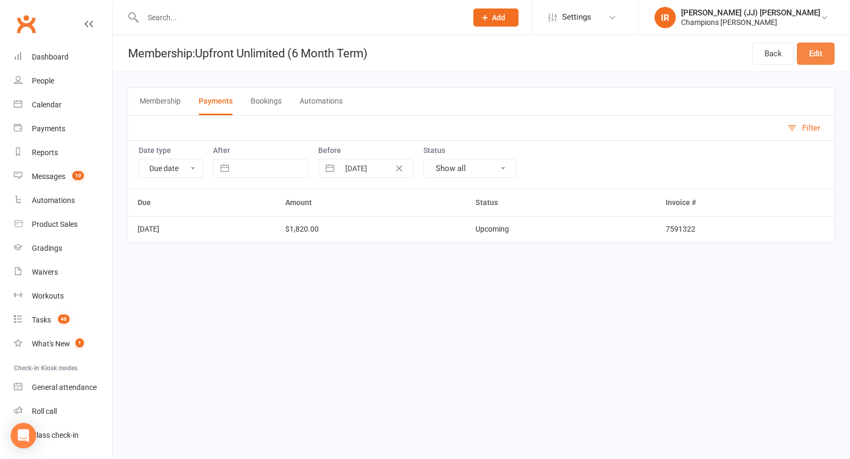
click at [809, 61] on link "Edit" at bounding box center [816, 54] width 38 height 22
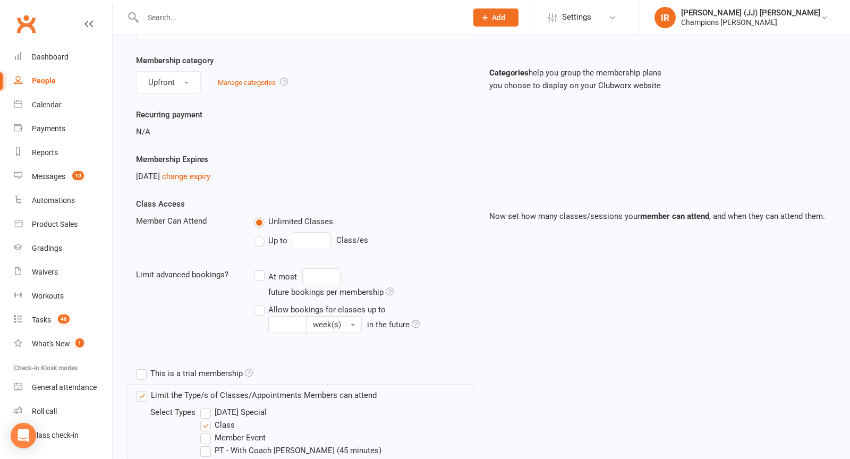
scroll to position [539, 0]
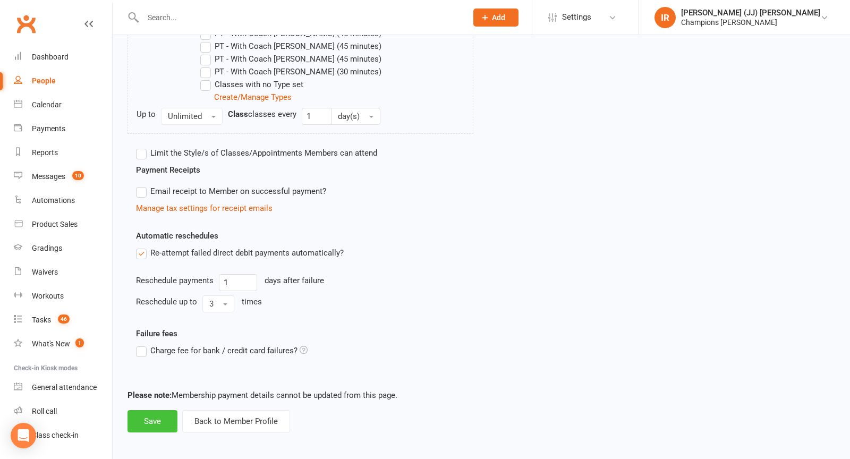
click at [152, 424] on button "Save" at bounding box center [153, 421] width 50 height 22
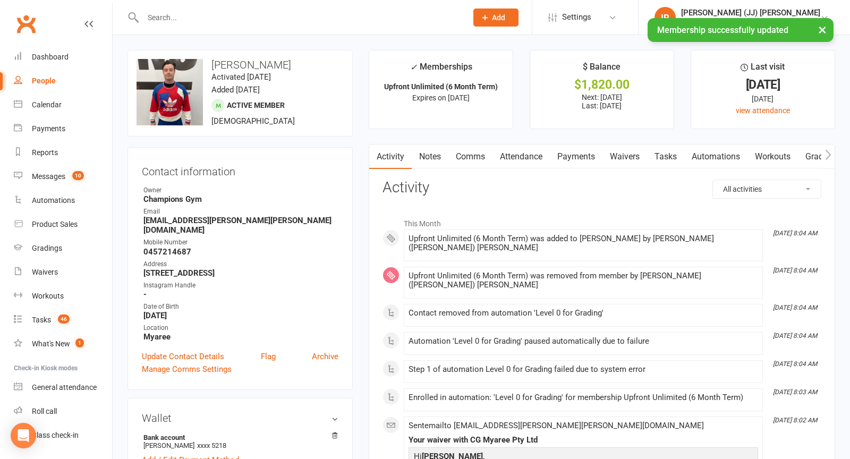
click at [565, 155] on link "Payments" at bounding box center [576, 157] width 53 height 24
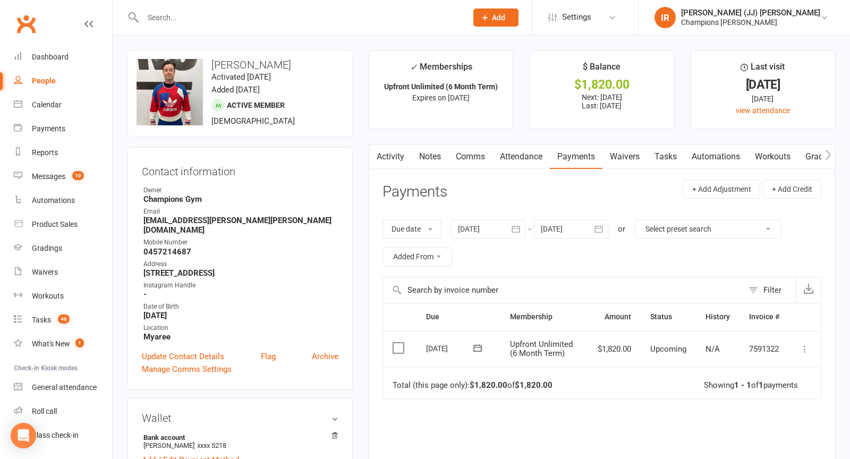
click at [805, 346] on icon at bounding box center [805, 349] width 11 height 11
click at [781, 387] on link "Mark as Paid (POS)" at bounding box center [758, 390] width 105 height 21
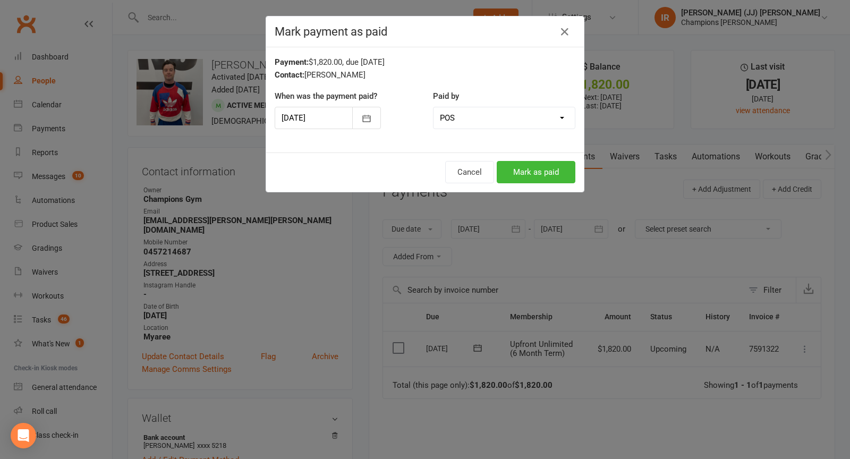
click at [297, 107] on div at bounding box center [328, 118] width 106 height 22
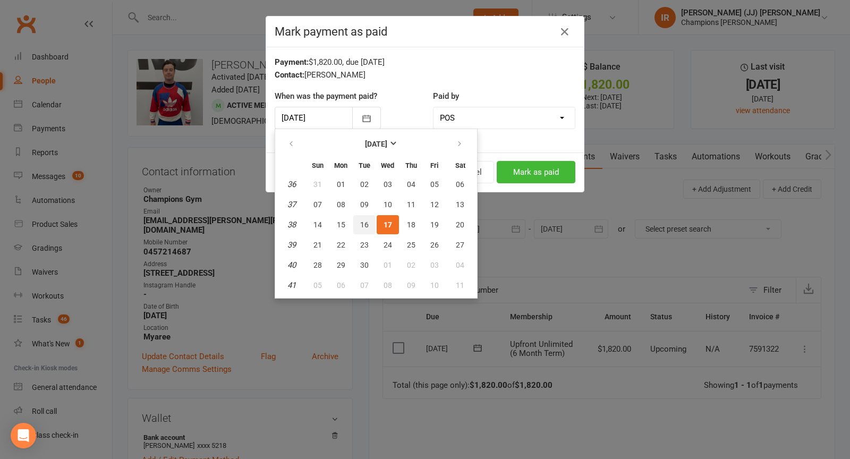
click at [364, 218] on button "16" at bounding box center [364, 224] width 22 height 19
type input "16 Sep 2025"
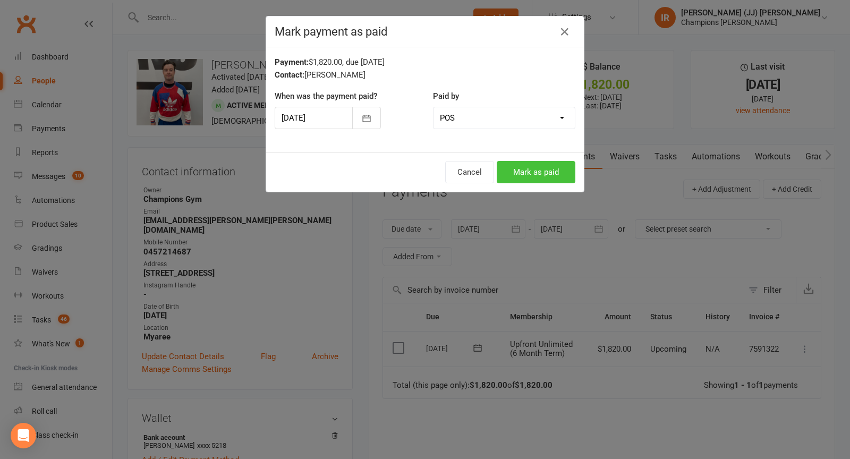
click at [523, 170] on button "Mark as paid" at bounding box center [536, 172] width 79 height 22
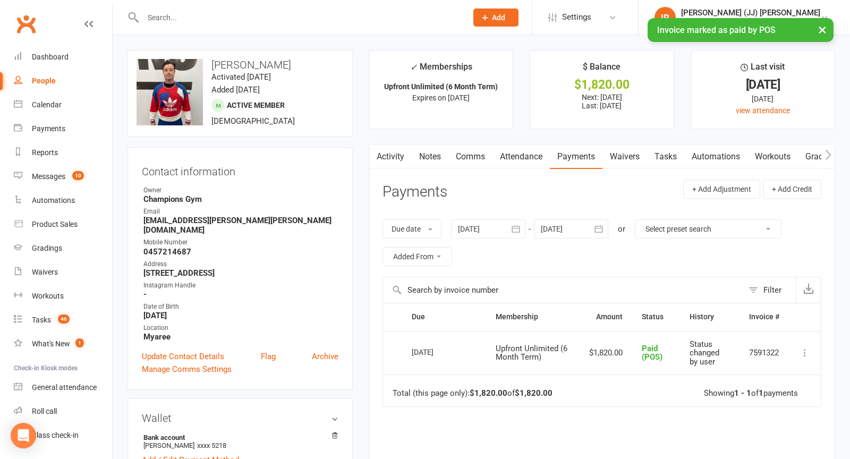
click at [392, 155] on link "Activity" at bounding box center [390, 157] width 43 height 24
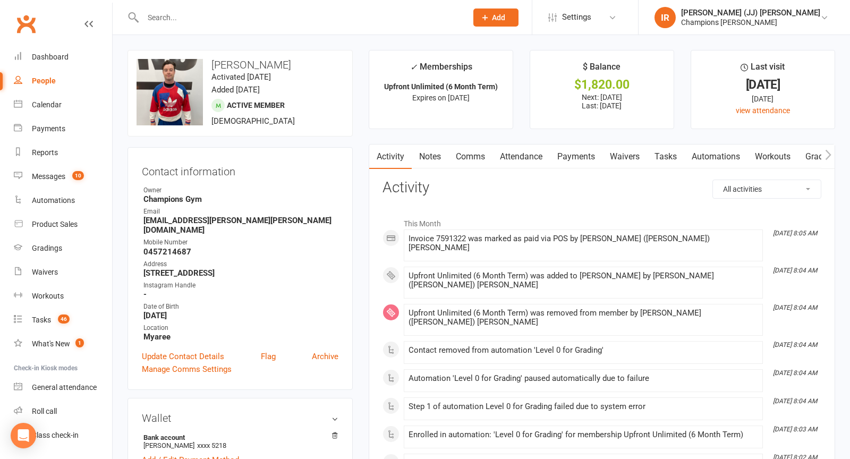
click at [442, 157] on link "Notes" at bounding box center [430, 157] width 37 height 24
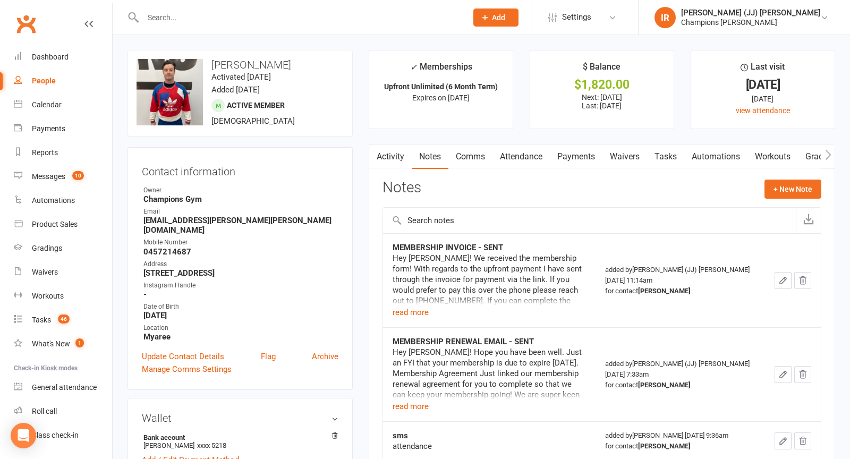
click at [467, 158] on link "Comms" at bounding box center [470, 157] width 44 height 24
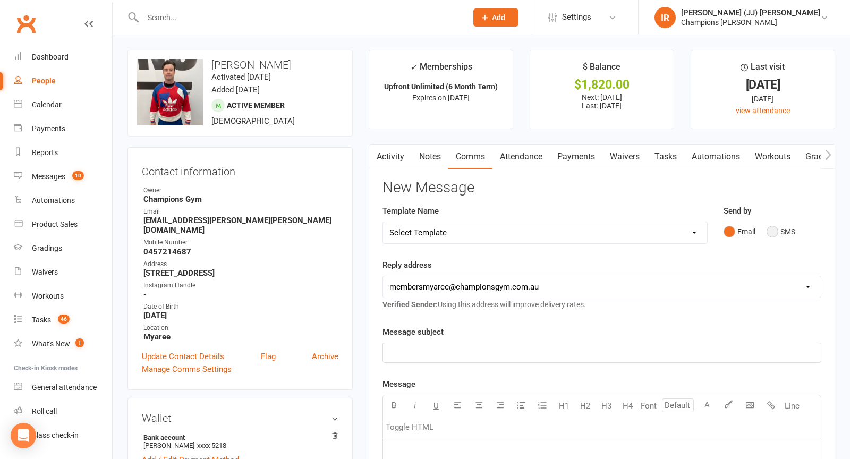
click at [776, 236] on button "SMS" at bounding box center [781, 232] width 29 height 20
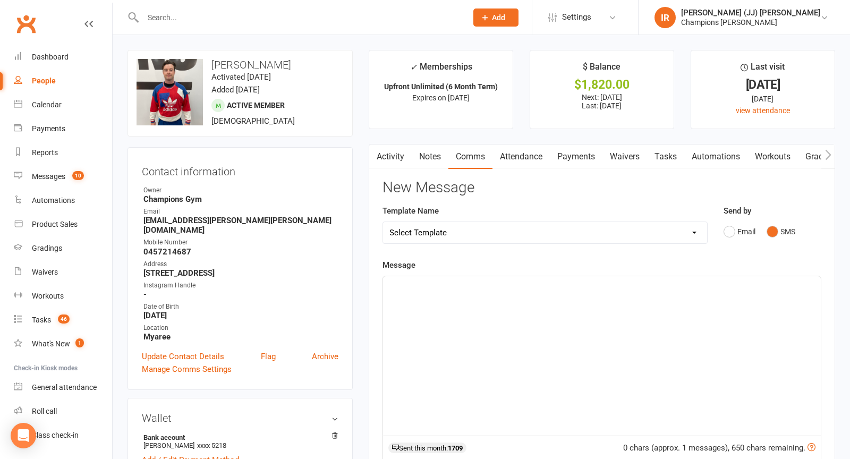
click at [550, 349] on div "﻿" at bounding box center [602, 355] width 438 height 159
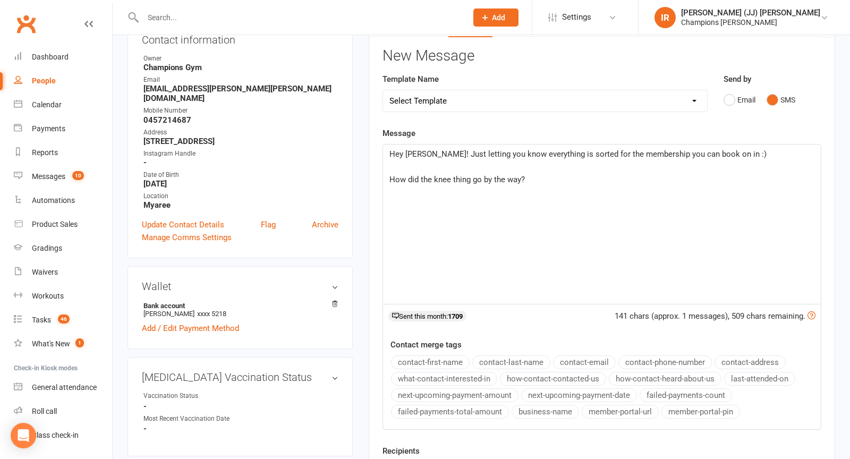
scroll to position [164, 0]
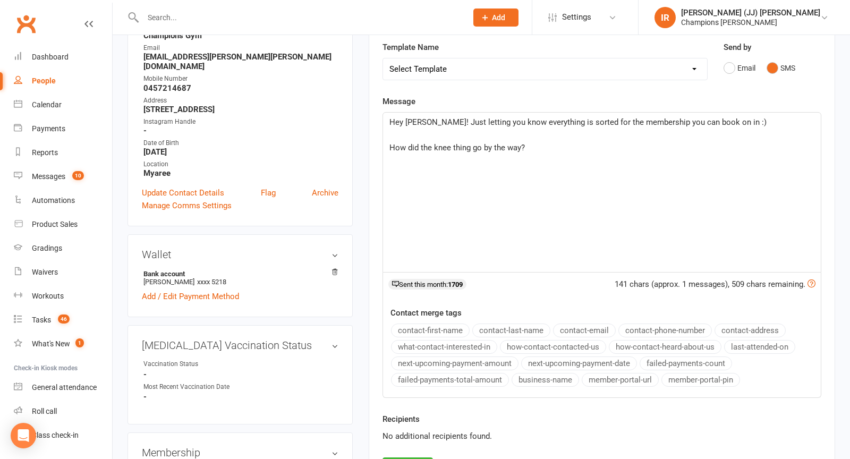
click at [458, 143] on span "How did the knee thing go by the way?" at bounding box center [458, 148] width 136 height 10
click at [458, 144] on span "How did the knee thing go by the way?" at bounding box center [458, 148] width 136 height 10
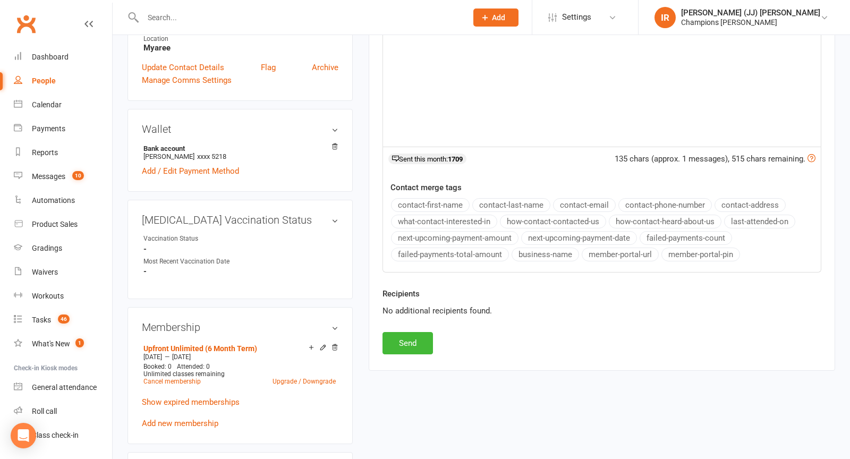
scroll to position [370, 0]
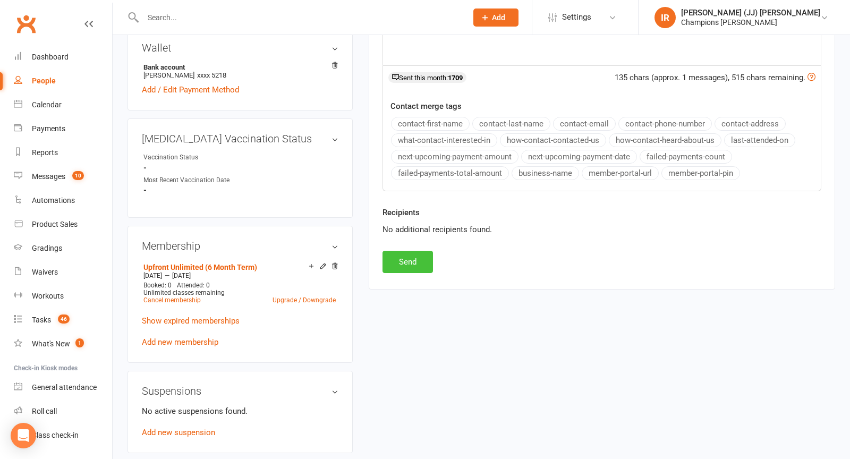
click at [421, 251] on button "Send" at bounding box center [408, 262] width 50 height 22
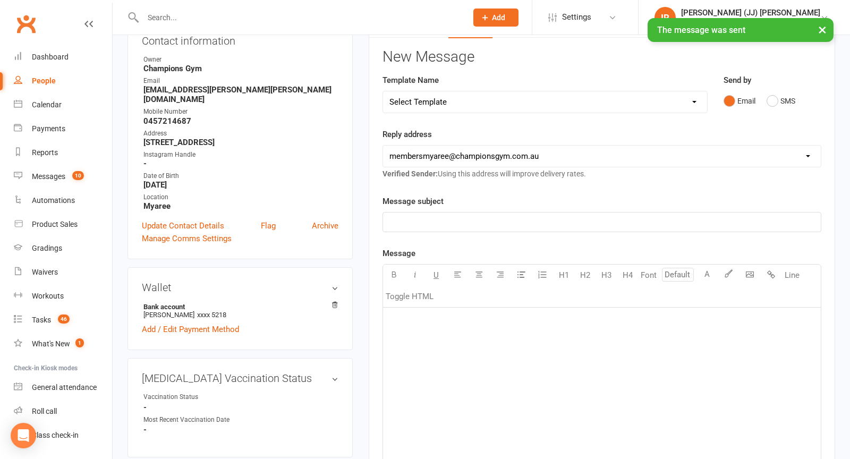
scroll to position [0, 0]
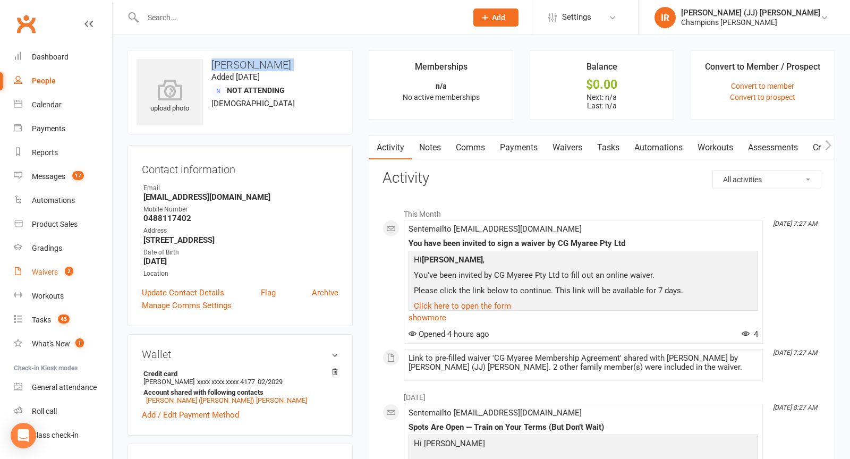
click at [65, 268] on count-badge "2" at bounding box center [67, 272] width 14 height 9
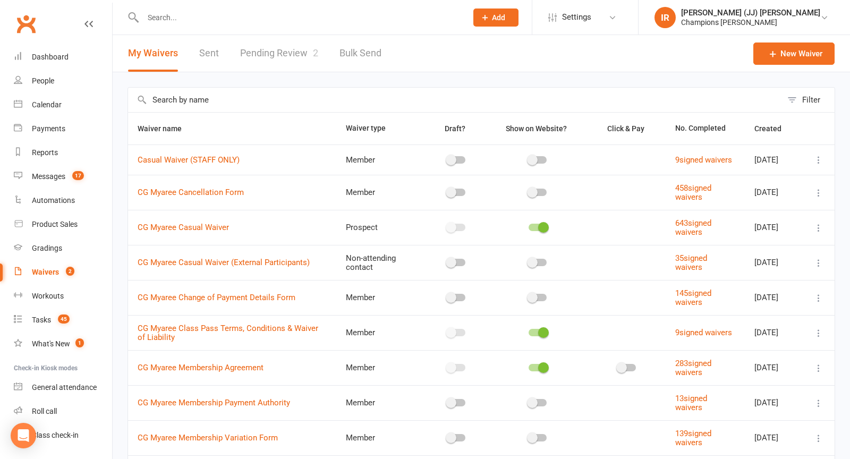
click at [276, 60] on link "Pending Review 2" at bounding box center [279, 53] width 78 height 37
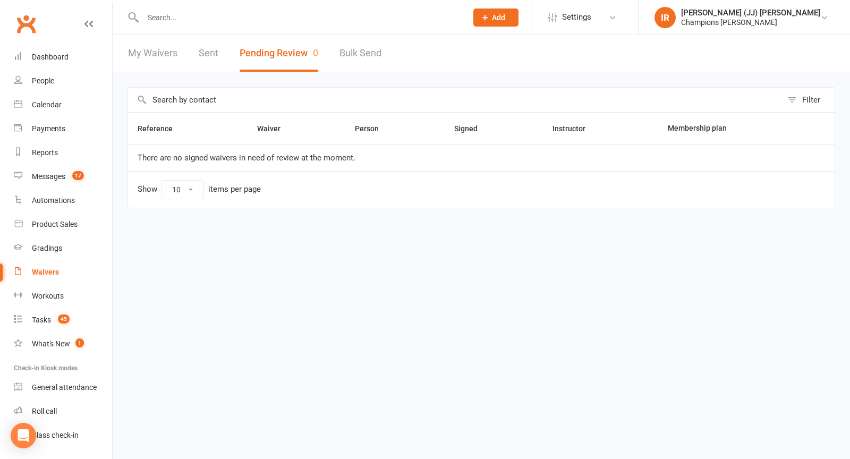
click at [208, 20] on input "text" at bounding box center [300, 17] width 320 height 15
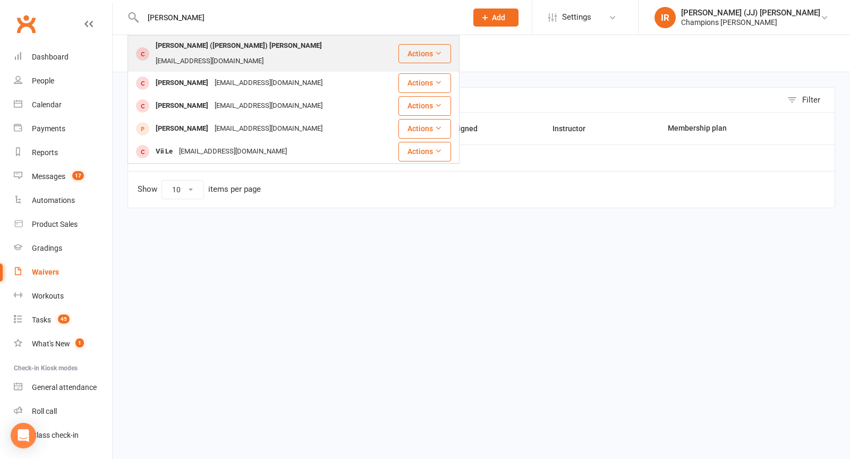
type input "leila"
click at [197, 48] on div "Leila (Lee-lah) Montgomery" at bounding box center [239, 45] width 173 height 15
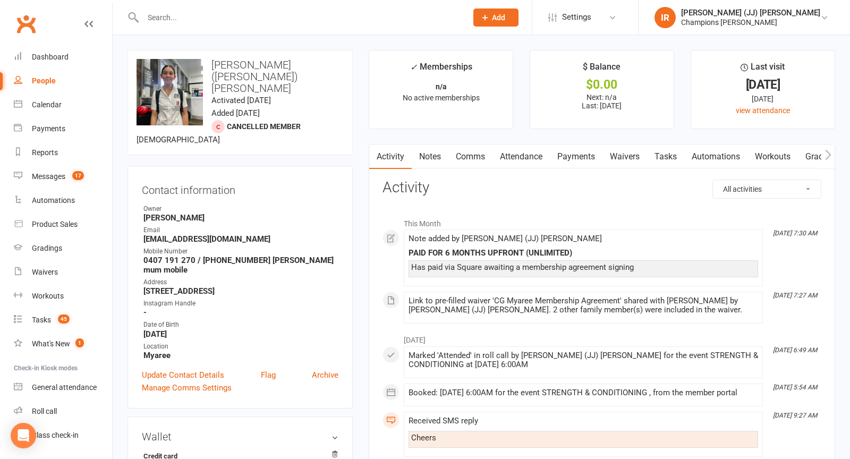
click at [524, 157] on link "Attendance" at bounding box center [521, 157] width 57 height 24
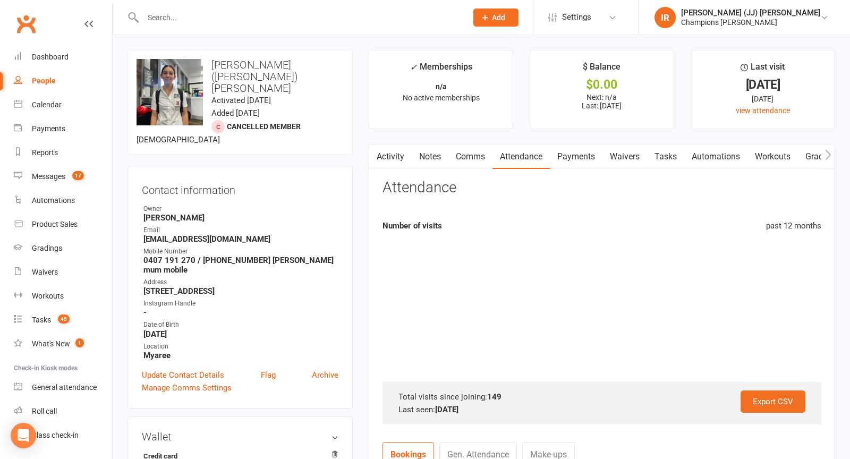
click at [633, 153] on link "Waivers" at bounding box center [625, 157] width 45 height 24
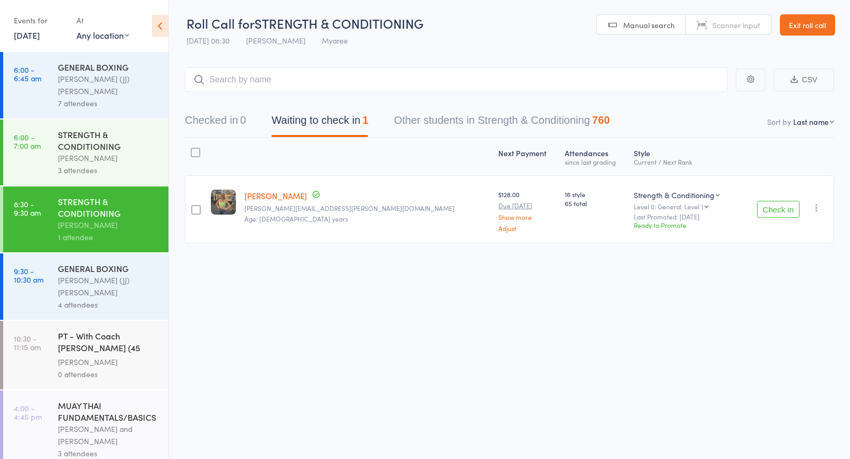
click at [79, 274] on div "[PERSON_NAME] (JJ) [PERSON_NAME]" at bounding box center [108, 286] width 101 height 24
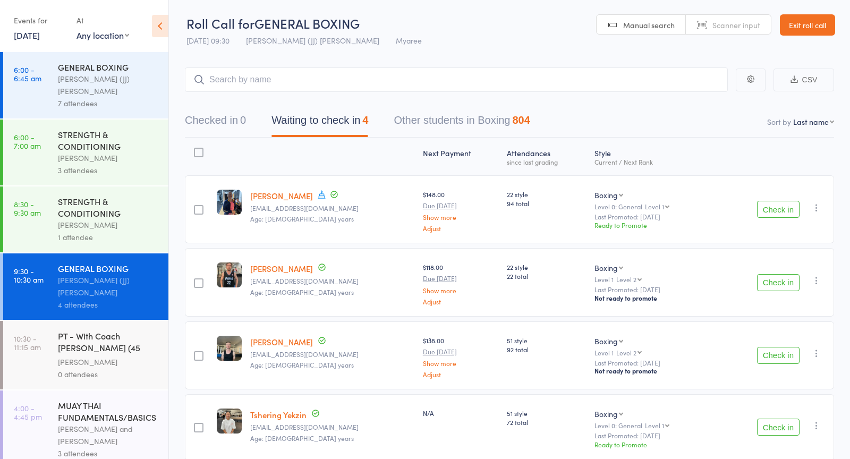
scroll to position [47, 0]
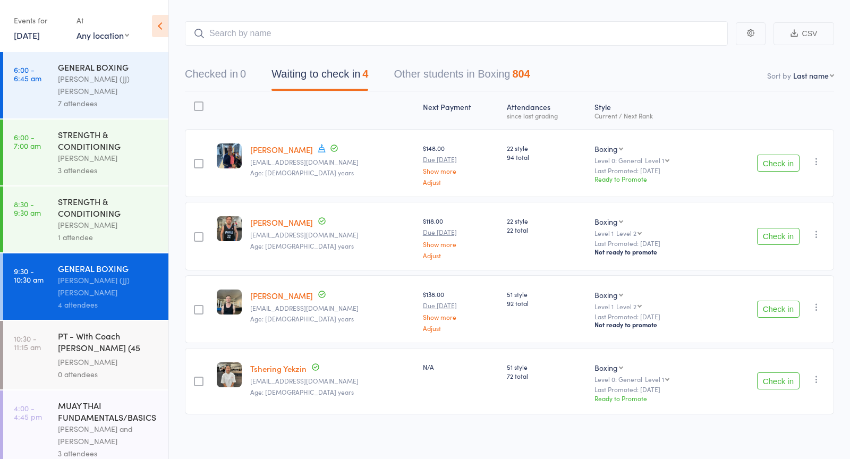
click at [75, 197] on div "STRENGTH & CONDITIONING" at bounding box center [108, 207] width 101 height 23
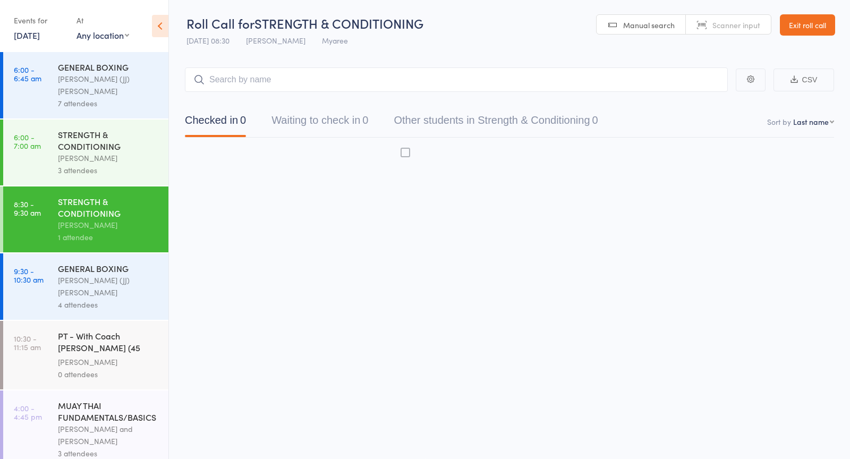
scroll to position [1, 0]
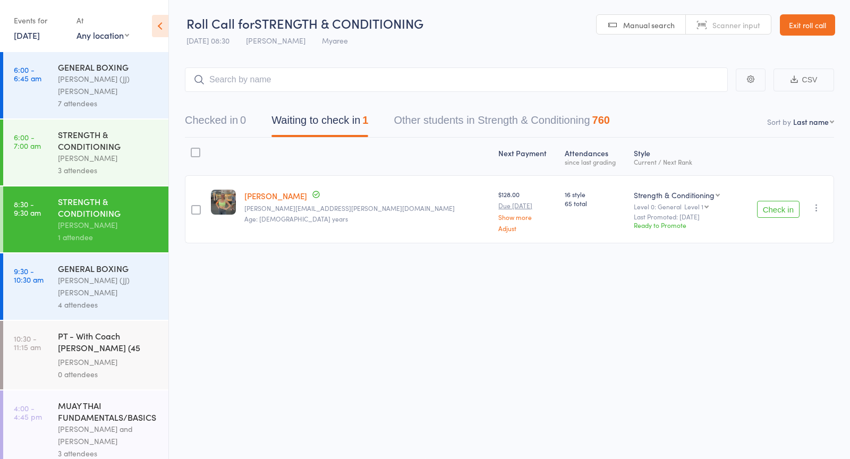
click at [280, 198] on link "[PERSON_NAME]" at bounding box center [275, 195] width 63 height 11
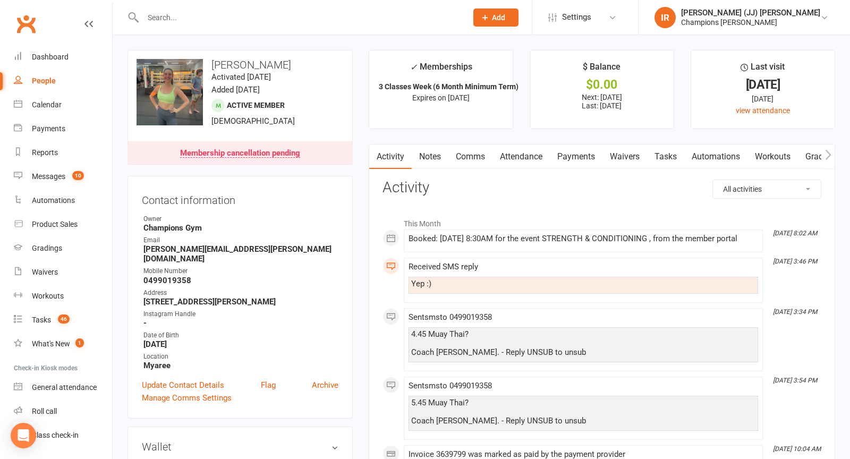
click at [238, 198] on h3 "Contact information" at bounding box center [240, 198] width 197 height 16
drag, startPoint x: 239, startPoint y: 196, endPoint x: 238, endPoint y: 164, distance: 31.9
click at [238, 165] on contact-information "upload photo change photo [PERSON_NAME] Activated [DATE] Added [DATE] Active me…" at bounding box center [240, 234] width 225 height 369
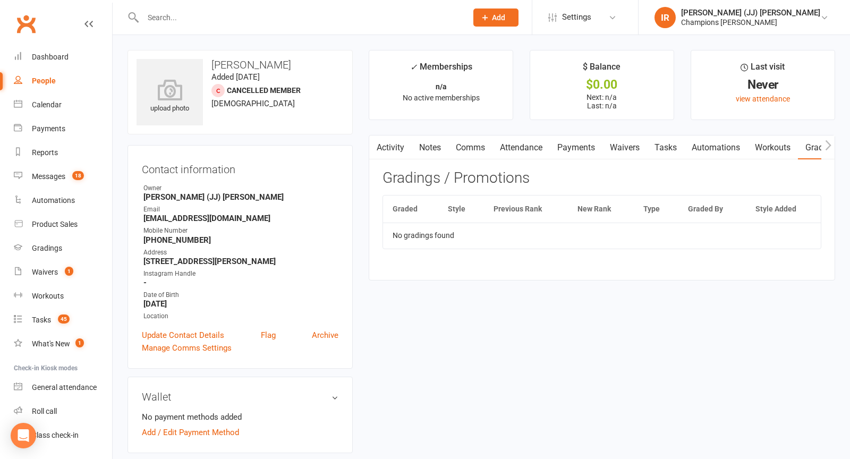
click at [256, 18] on input "text" at bounding box center [300, 17] width 320 height 15
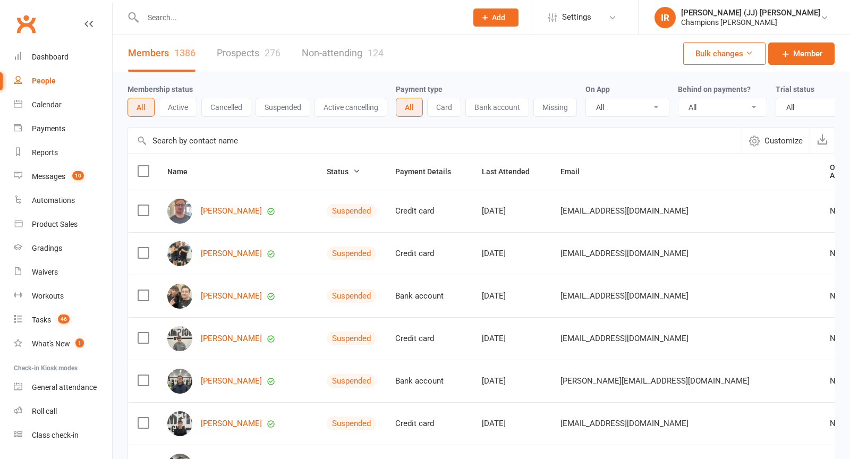
select select "25"
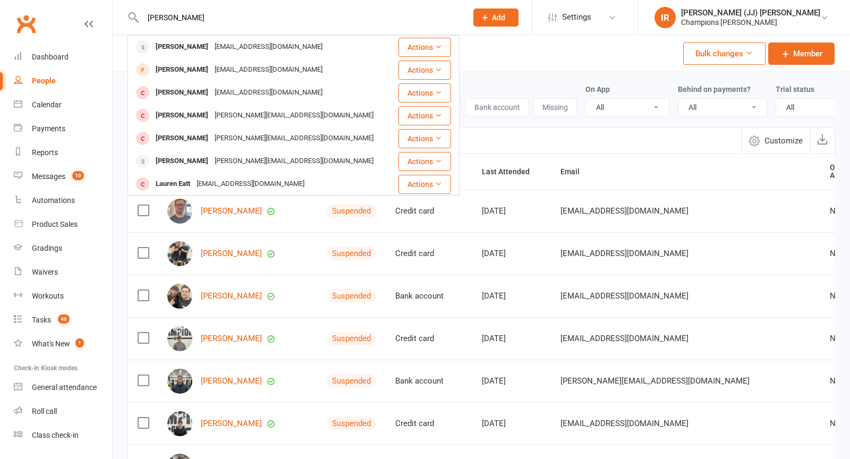
type input "Louis Laurent"
click at [211, 49] on div "louislaurent33@gmail.com" at bounding box center [268, 46] width 114 height 15
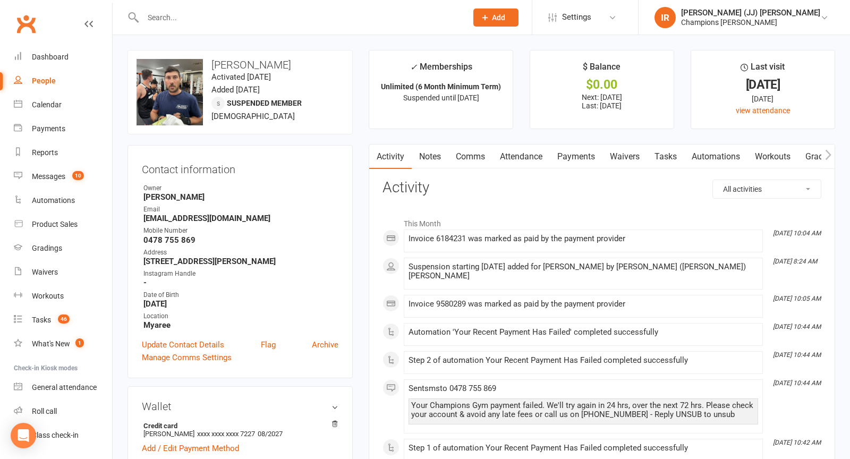
click at [569, 158] on link "Payments" at bounding box center [576, 157] width 53 height 24
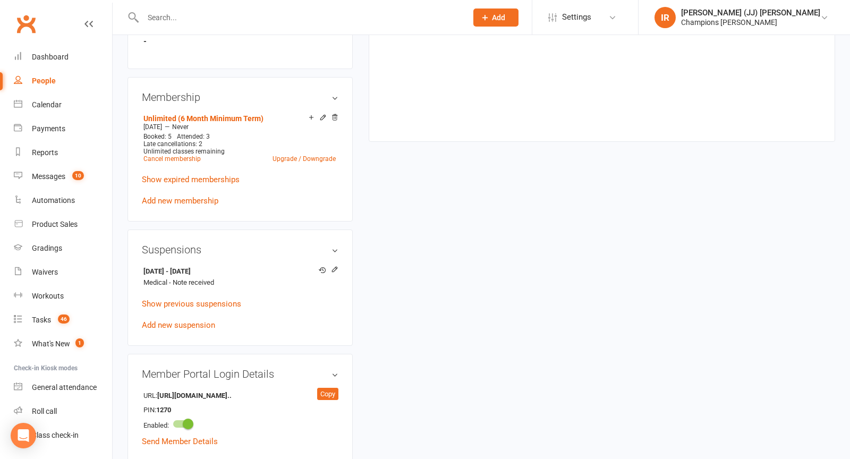
scroll to position [514, 0]
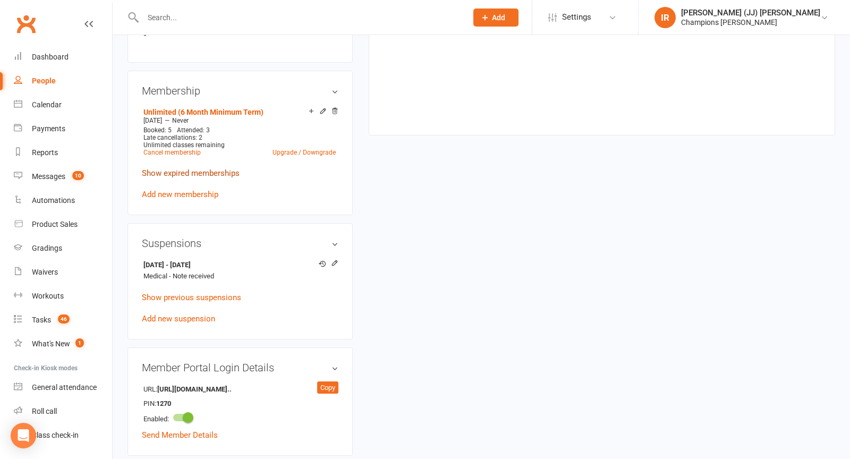
click at [210, 168] on link "Show expired memberships" at bounding box center [191, 173] width 98 height 10
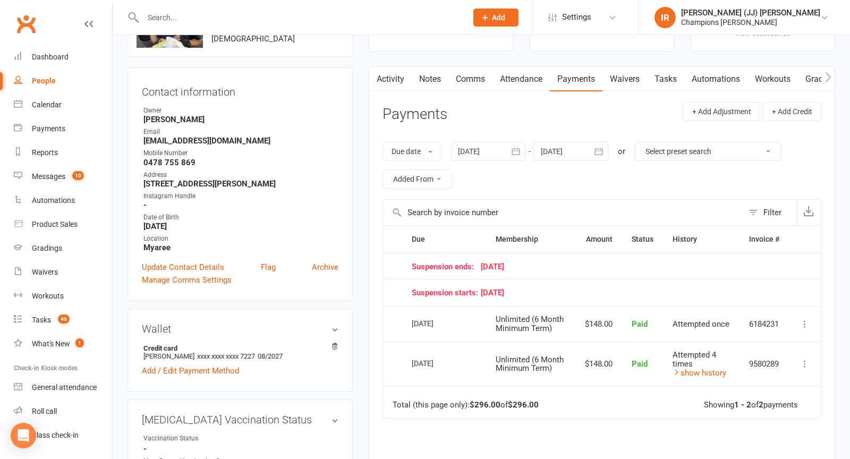
scroll to position [83, 0]
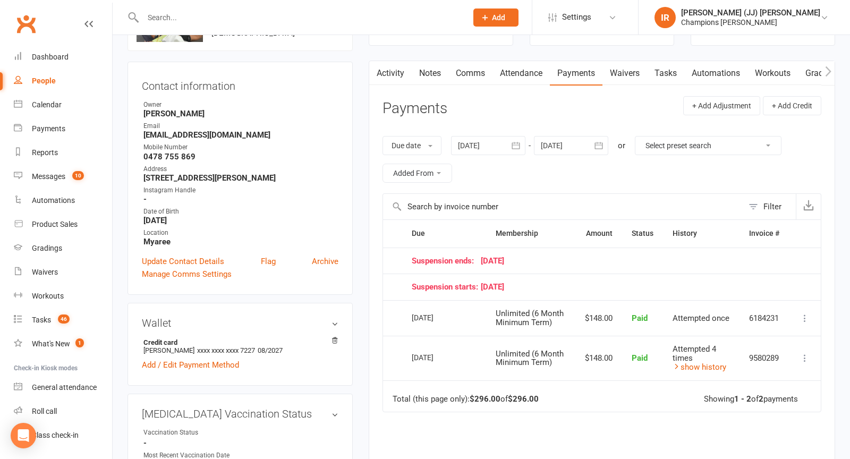
click at [499, 141] on div at bounding box center [488, 145] width 74 height 19
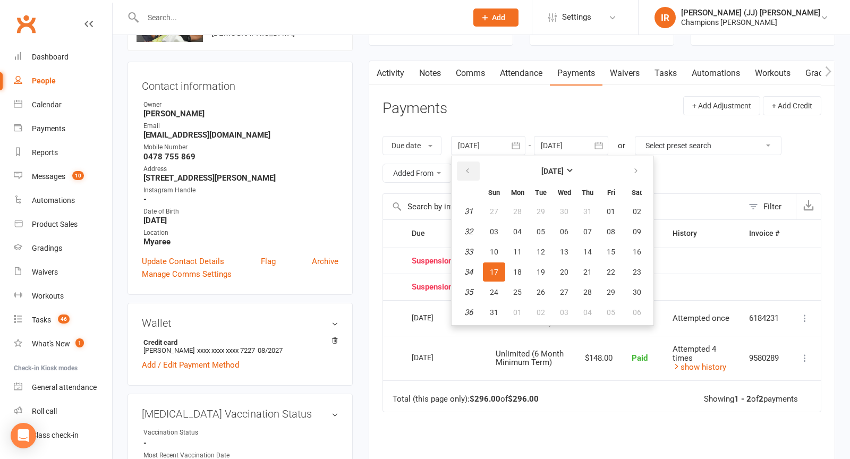
click at [468, 168] on icon "button" at bounding box center [467, 171] width 7 height 9
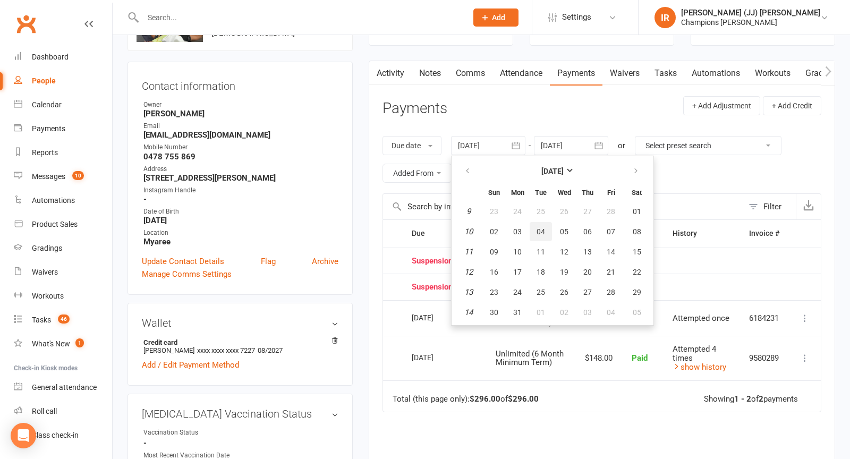
click at [544, 232] on span "04" at bounding box center [541, 231] width 9 height 9
type input "04 Mar 2025"
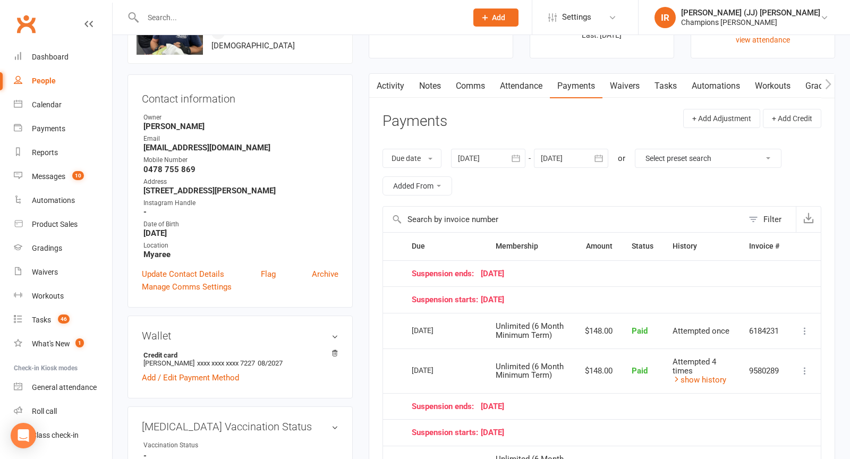
scroll to position [56, 0]
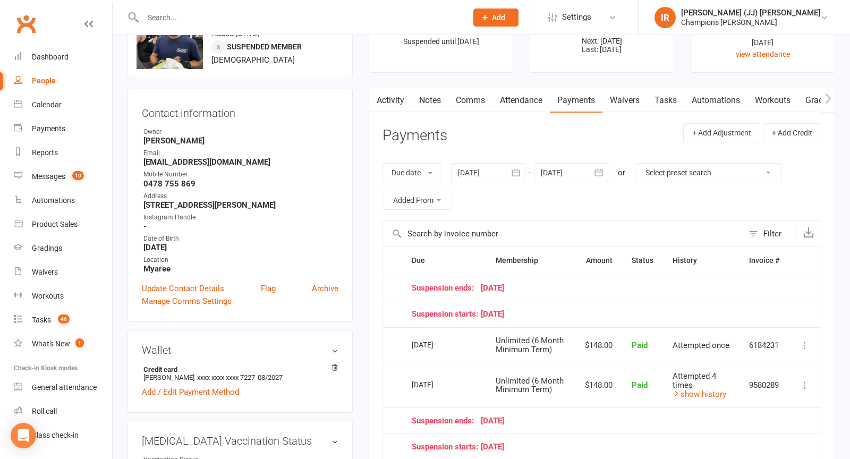
click at [561, 172] on div at bounding box center [571, 172] width 74 height 19
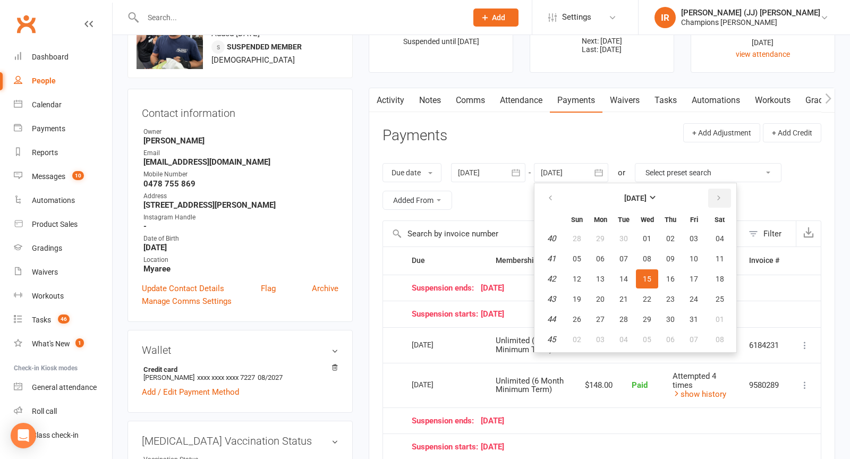
click at [720, 196] on icon "button" at bounding box center [718, 198] width 7 height 9
click at [635, 328] on table "December 2025 Sun Mon Tue Wed Thu Fri Sat 49 30 01 02 03 04 05 06 50 07 08 09 1…" at bounding box center [636, 267] width 198 height 165
click at [647, 336] on span "07" at bounding box center [647, 339] width 9 height 9
type input "07 Jan 2026"
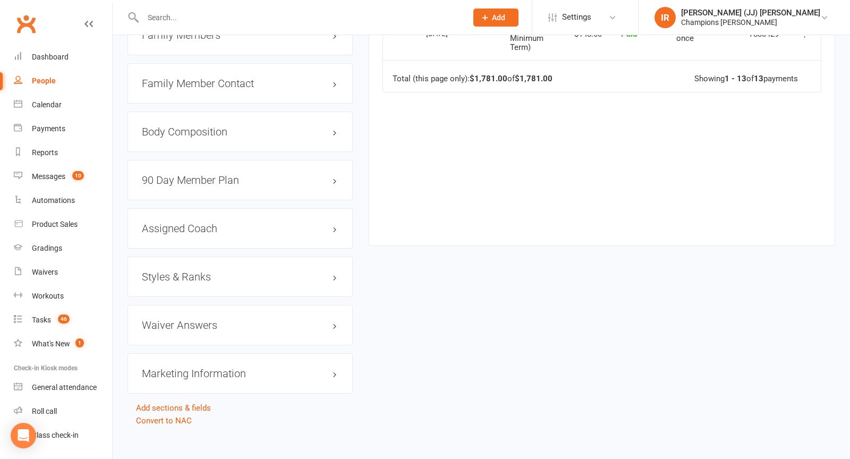
scroll to position [0, 0]
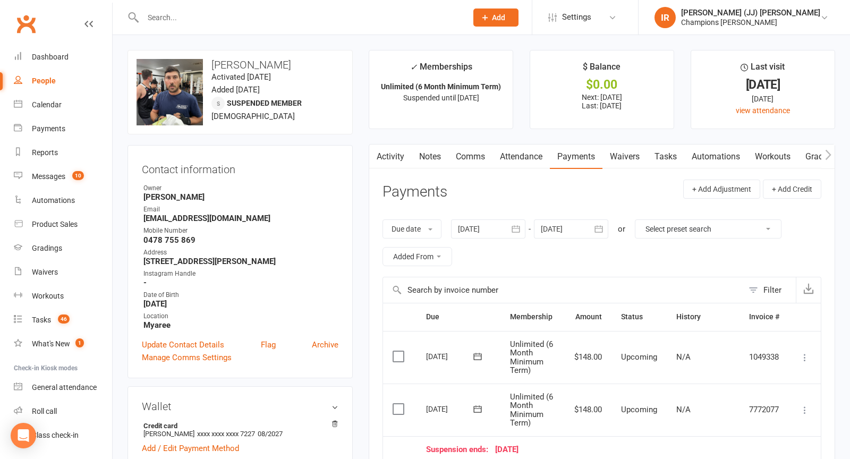
click at [236, 61] on h3 "Louis Laurent" at bounding box center [240, 65] width 207 height 12
copy h3 "Louis Laurent"
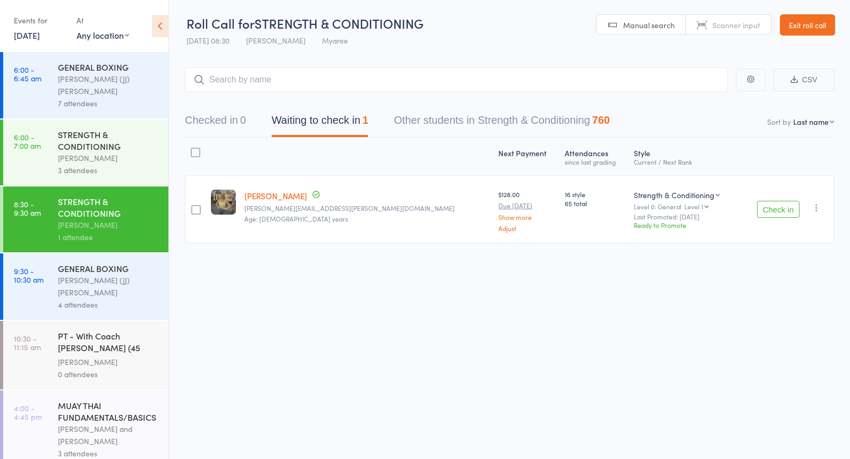
click at [773, 209] on button "Check in" at bounding box center [778, 209] width 43 height 17
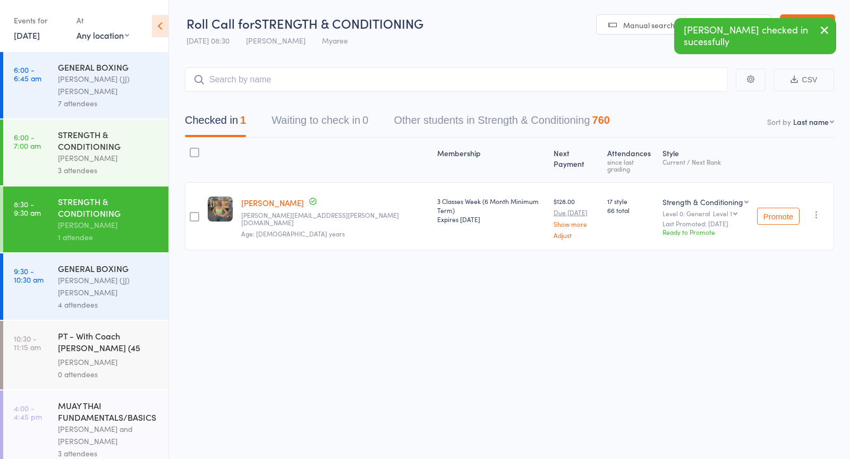
click at [77, 299] on div "4 attendees" at bounding box center [108, 305] width 101 height 12
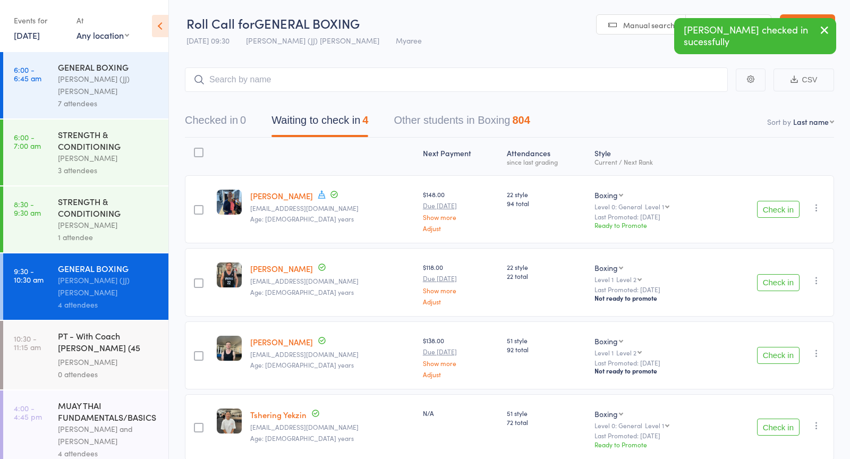
scroll to position [47, 0]
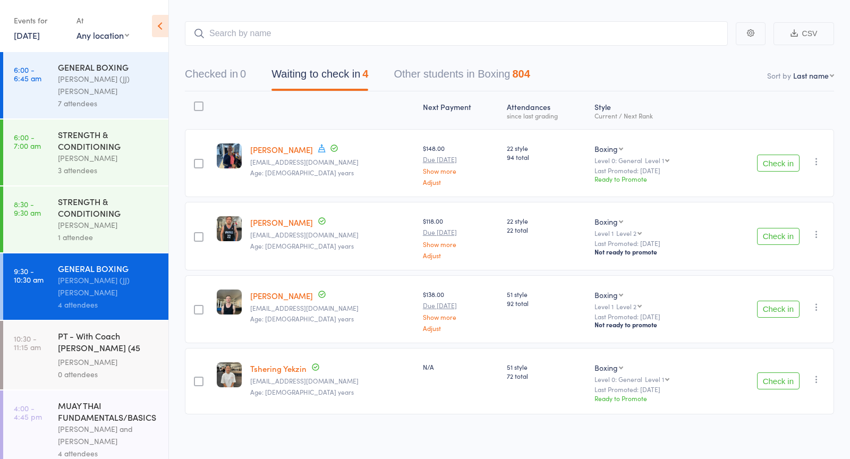
click at [780, 313] on button "Check in" at bounding box center [778, 309] width 43 height 17
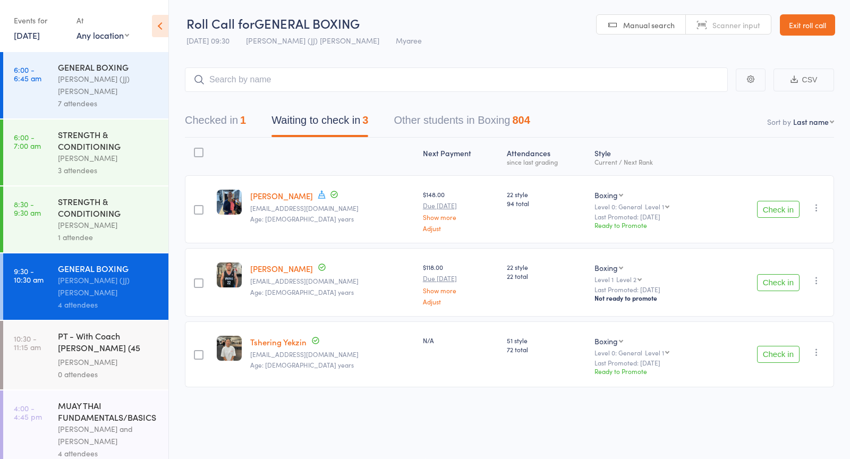
click at [769, 359] on button "Check in" at bounding box center [778, 354] width 43 height 17
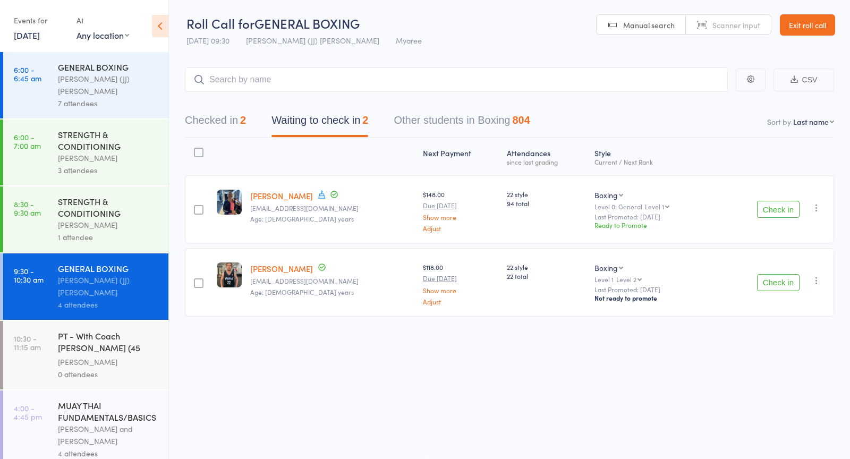
click at [776, 200] on div "Check in Check in Promote Send message Add Note Add Task Add Flag Remove Mark a…" at bounding box center [774, 209] width 121 height 68
click at [776, 206] on button "Check in" at bounding box center [778, 209] width 43 height 17
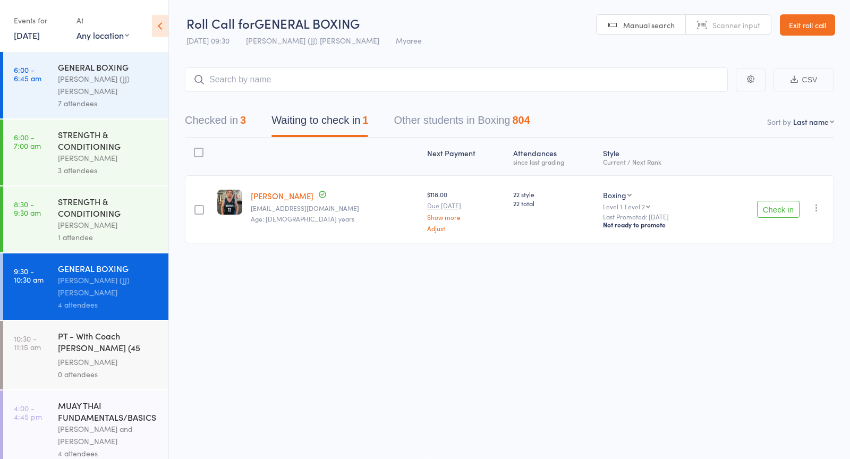
click at [240, 133] on button "Checked in 3" at bounding box center [215, 123] width 61 height 28
